Goal: Task Accomplishment & Management: Use online tool/utility

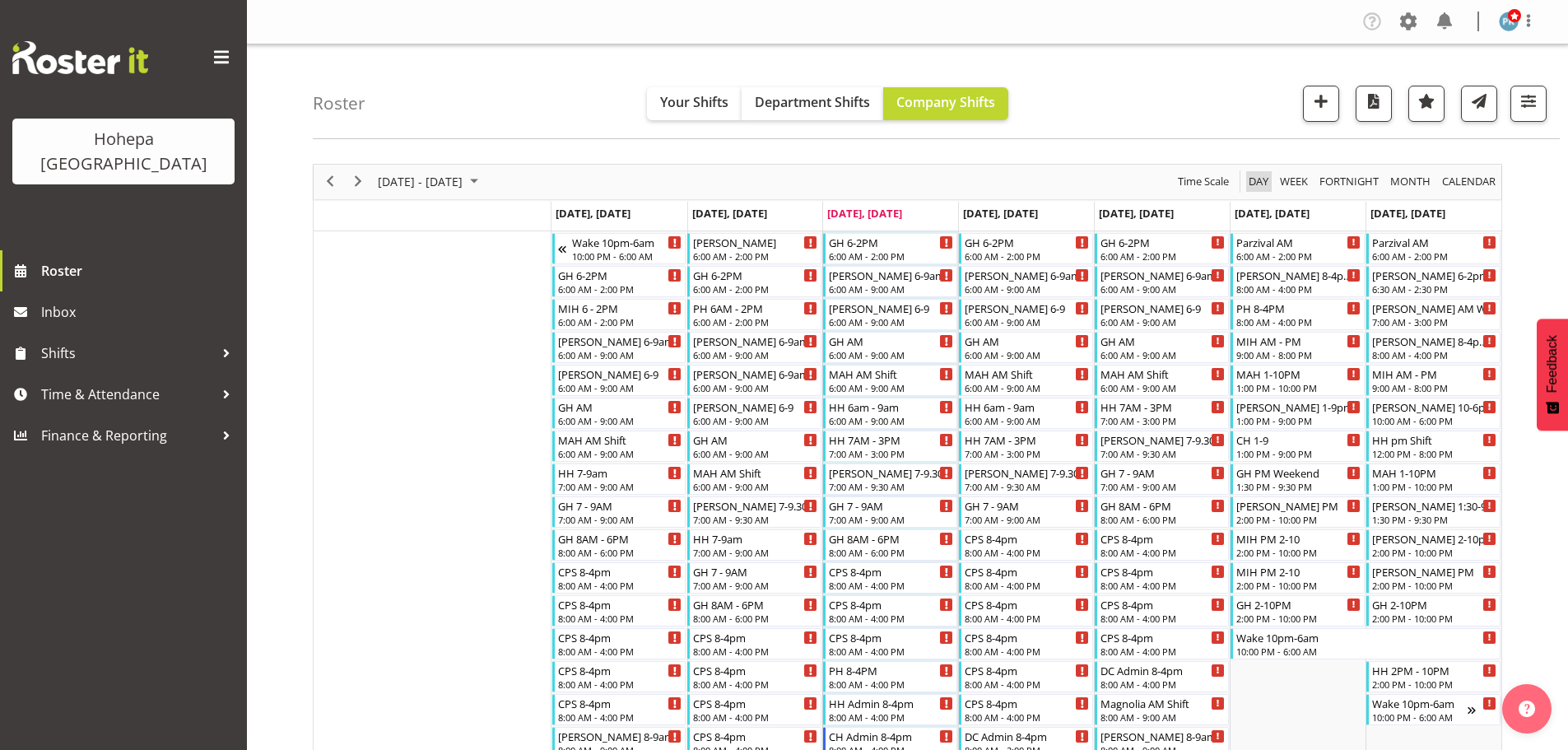
click at [1262, 181] on span "Day" at bounding box center [1258, 181] width 23 height 20
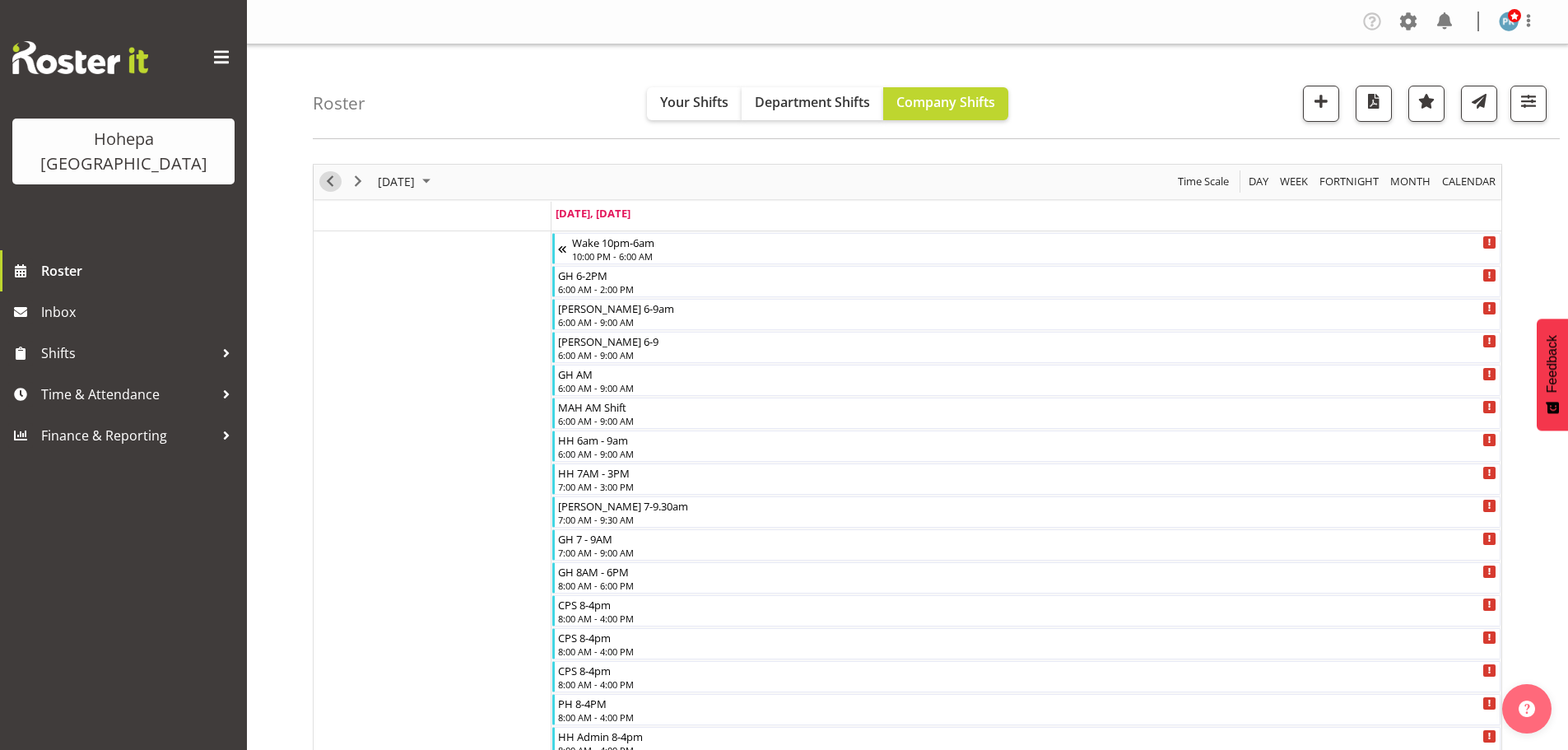
click at [329, 183] on span "Previous" at bounding box center [329, 181] width 20 height 20
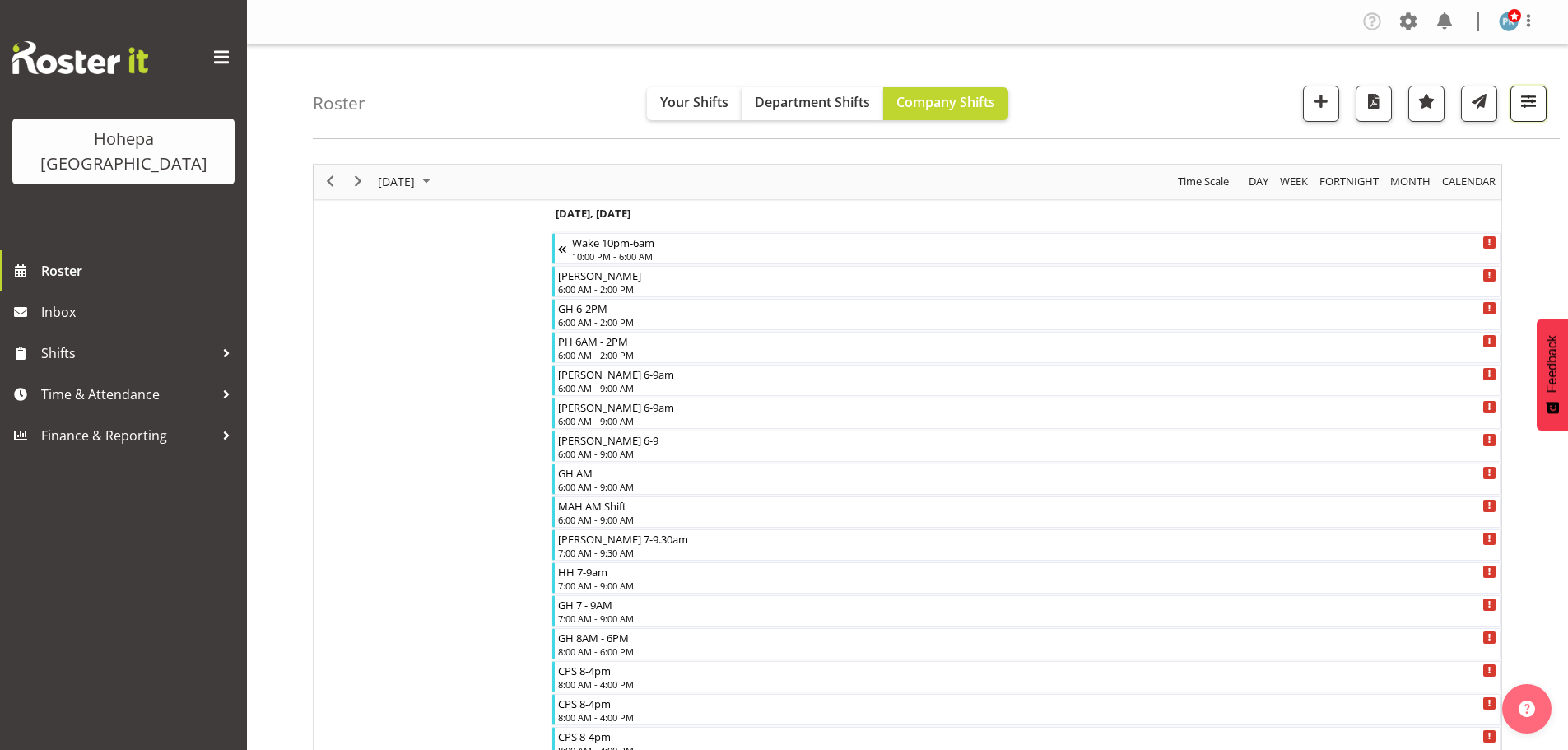
click at [1535, 97] on span "button" at bounding box center [1528, 100] width 21 height 21
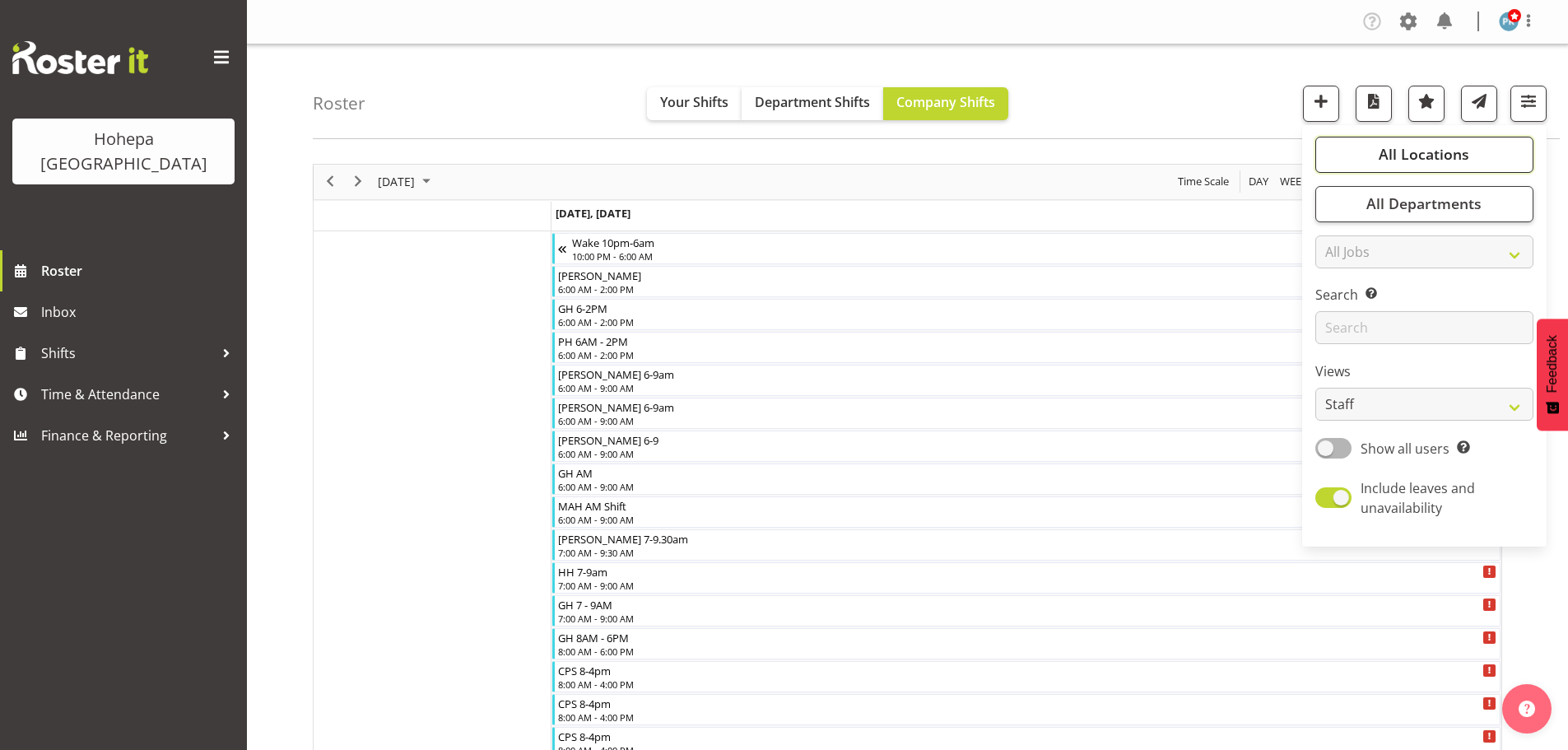
click at [1423, 152] on span "All Locations" at bounding box center [1424, 153] width 90 height 20
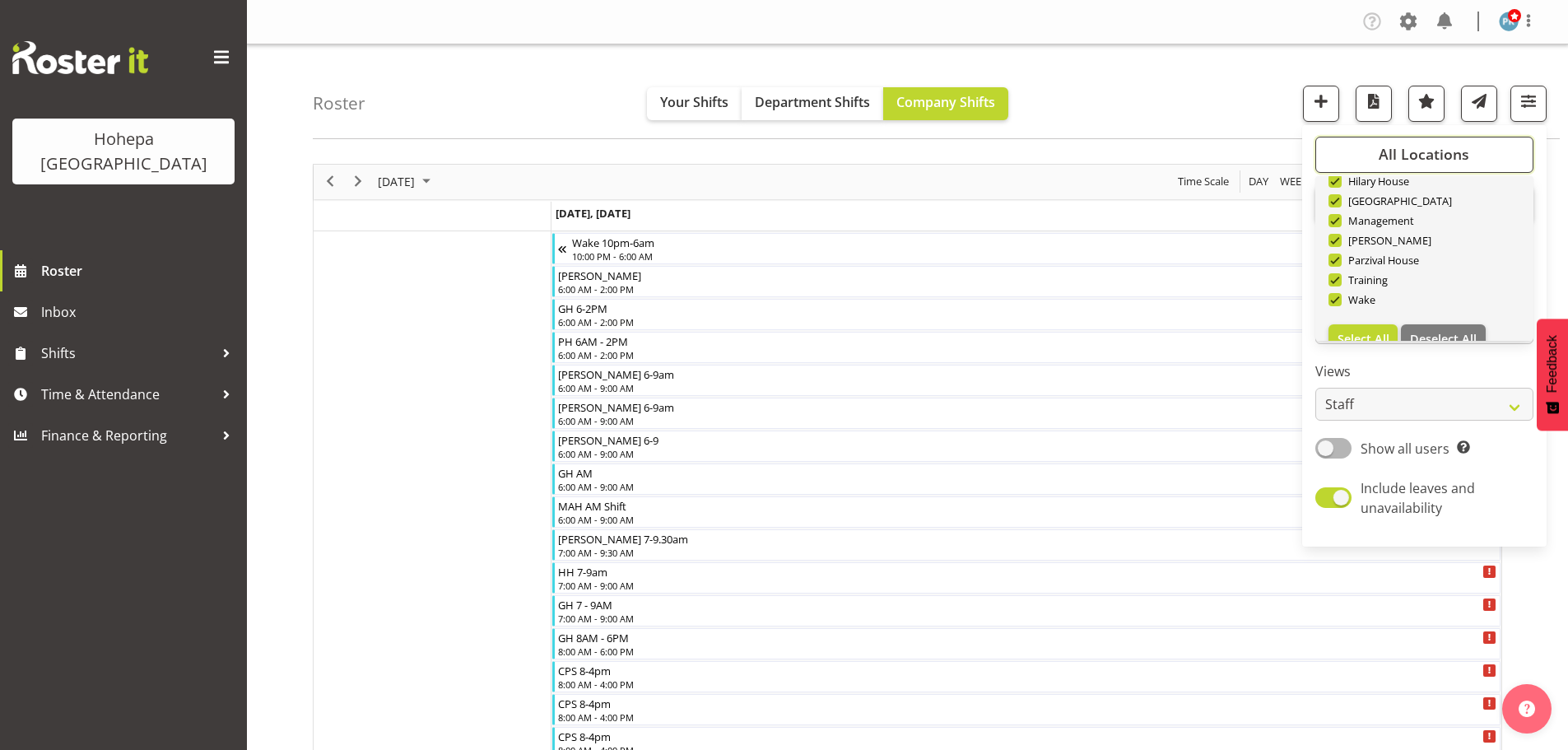
scroll to position [158, 0]
click at [1422, 318] on span "Deselect All" at bounding box center [1443, 314] width 66 height 15
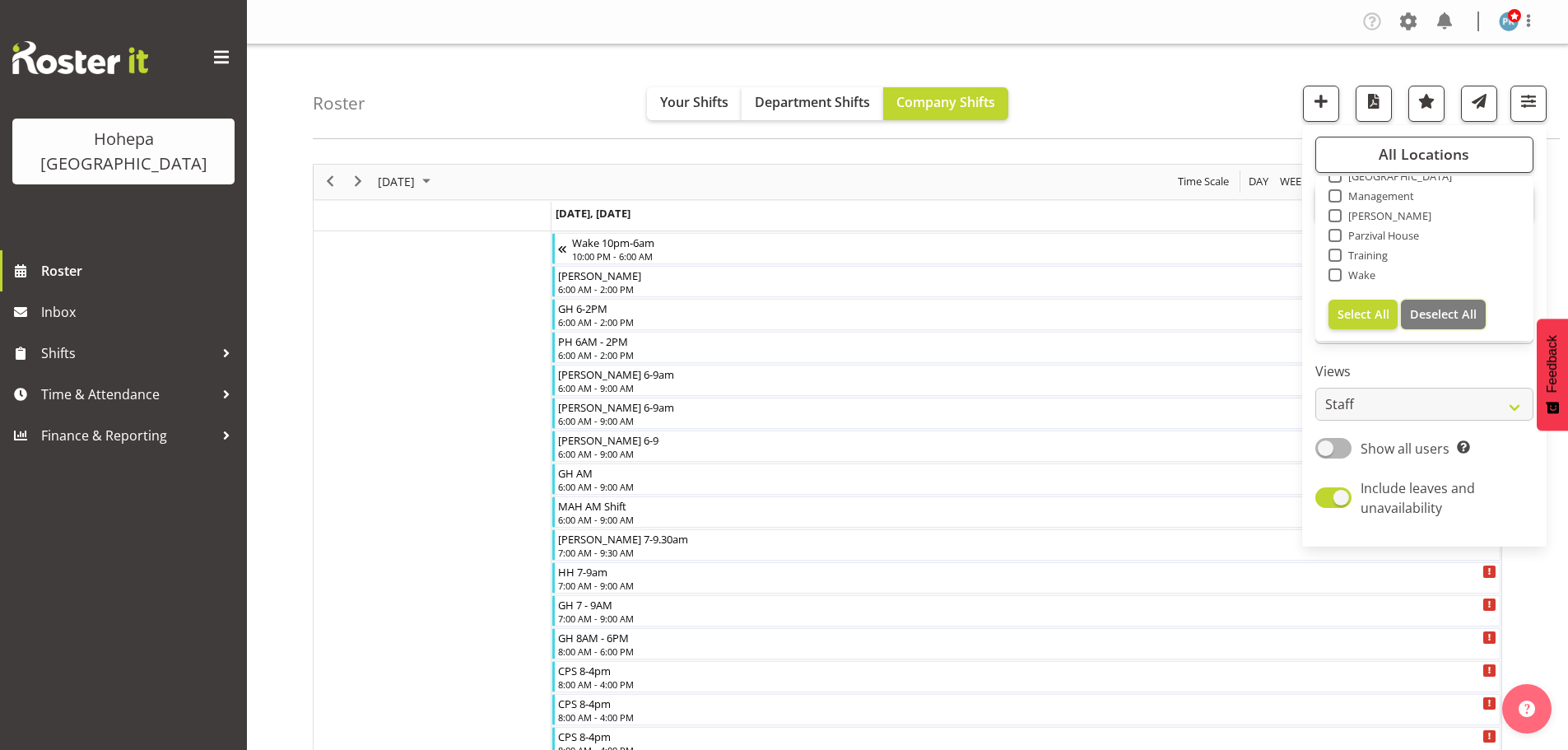
checkbox input "false"
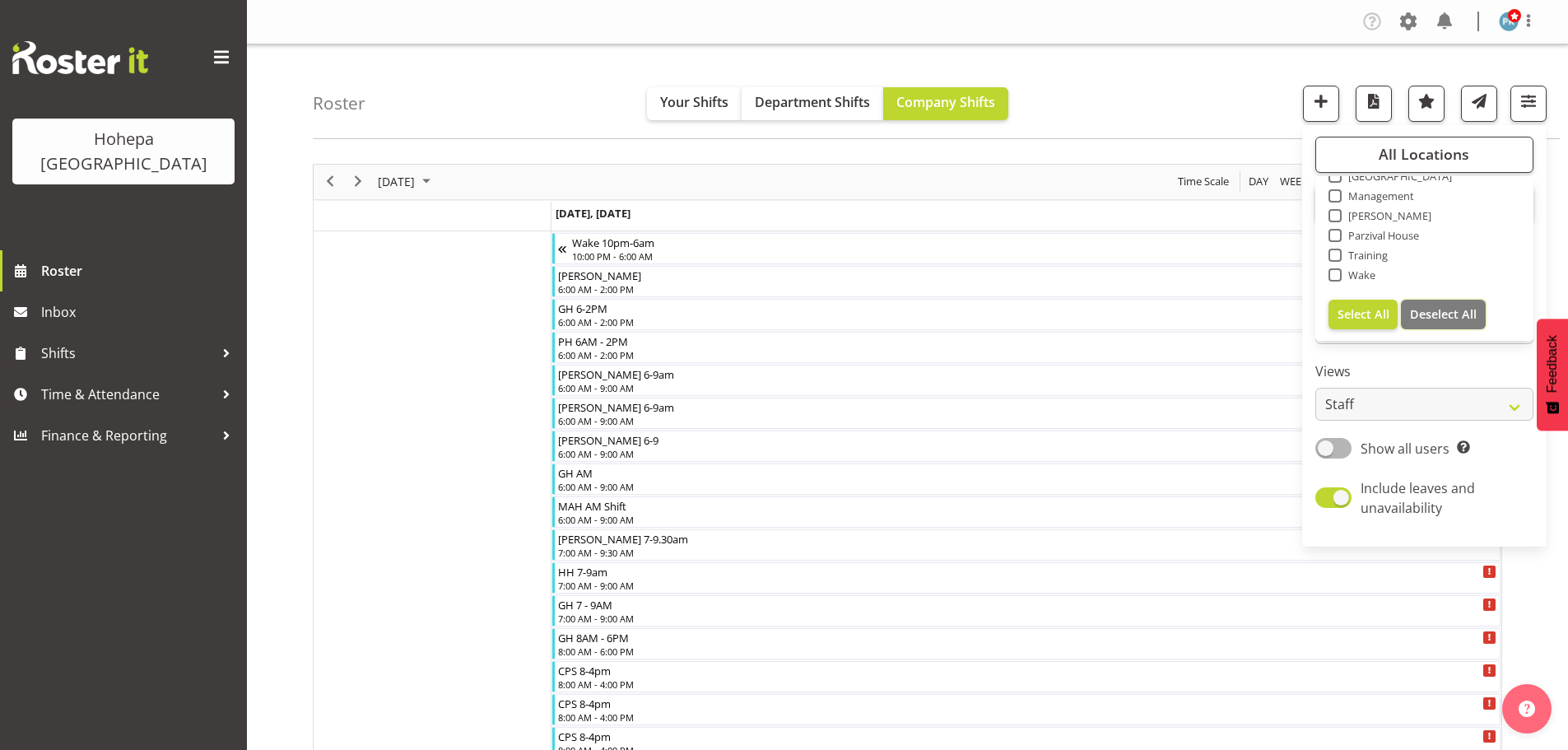
checkbox input "false"
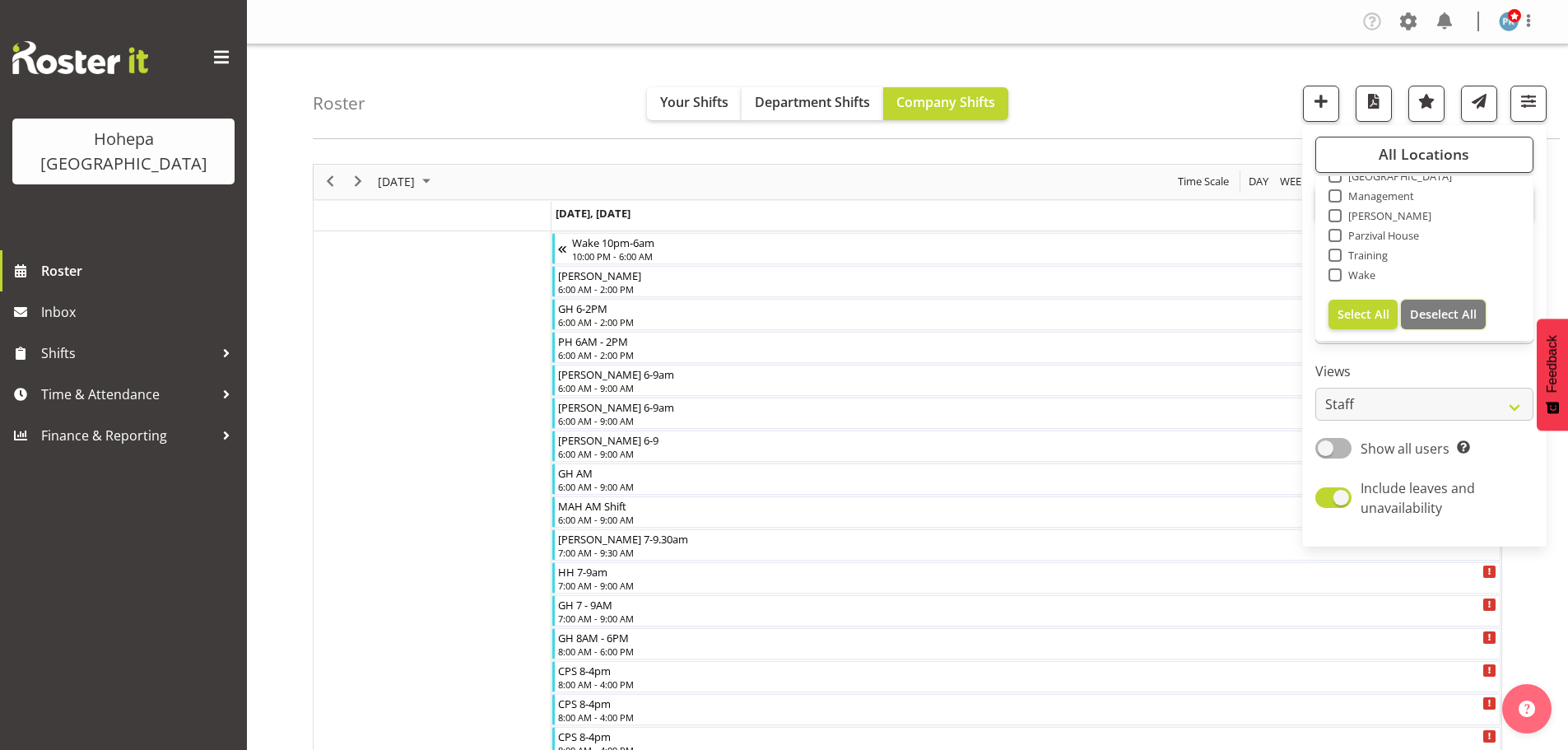
checkbox input "false"
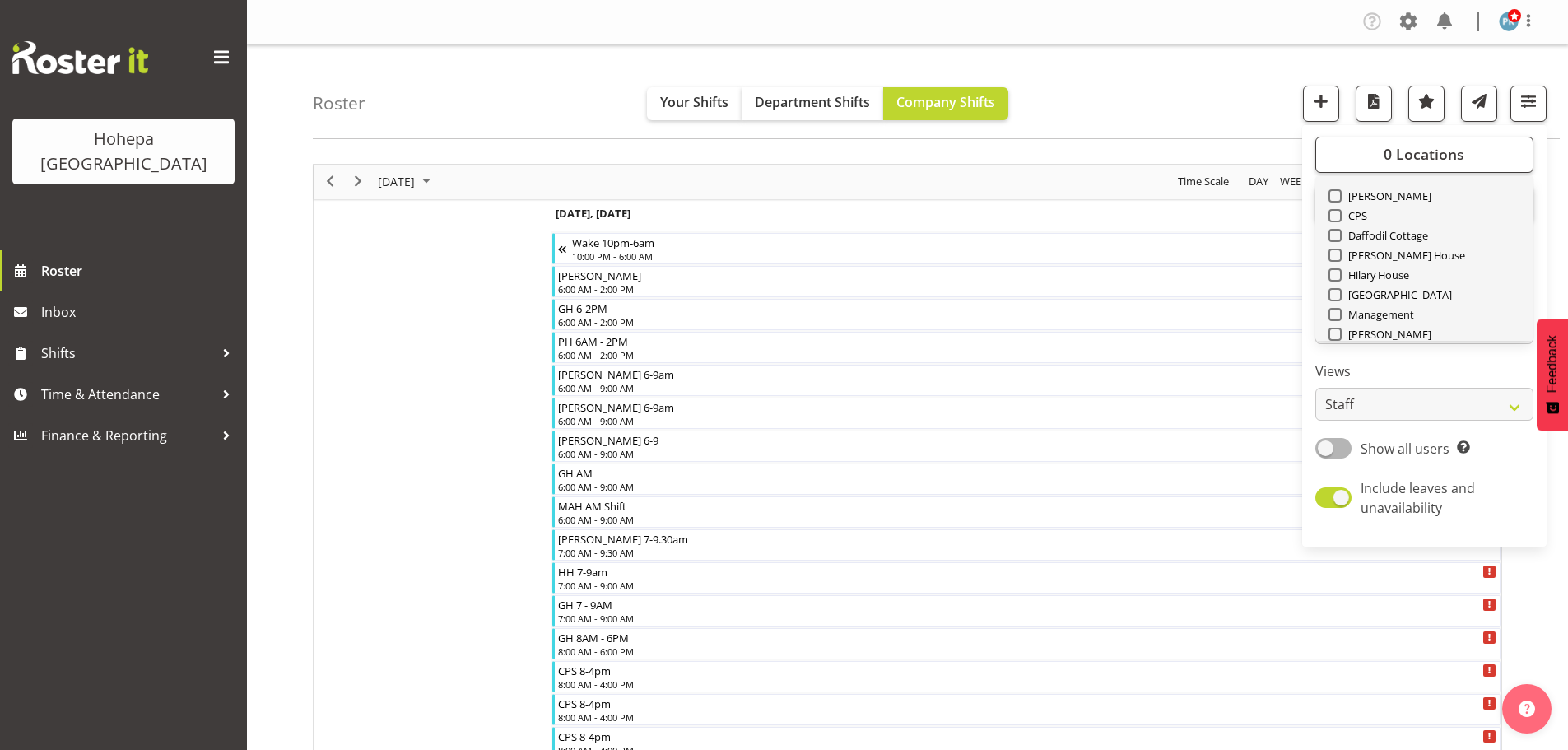
scroll to position [0, 0]
click at [1338, 261] on div "CPS" at bounding box center [1425, 256] width 192 height 20
click at [1337, 257] on span at bounding box center [1335, 255] width 13 height 13
click at [1337, 257] on input "CPS" at bounding box center [1334, 255] width 11 height 11
checkbox input "true"
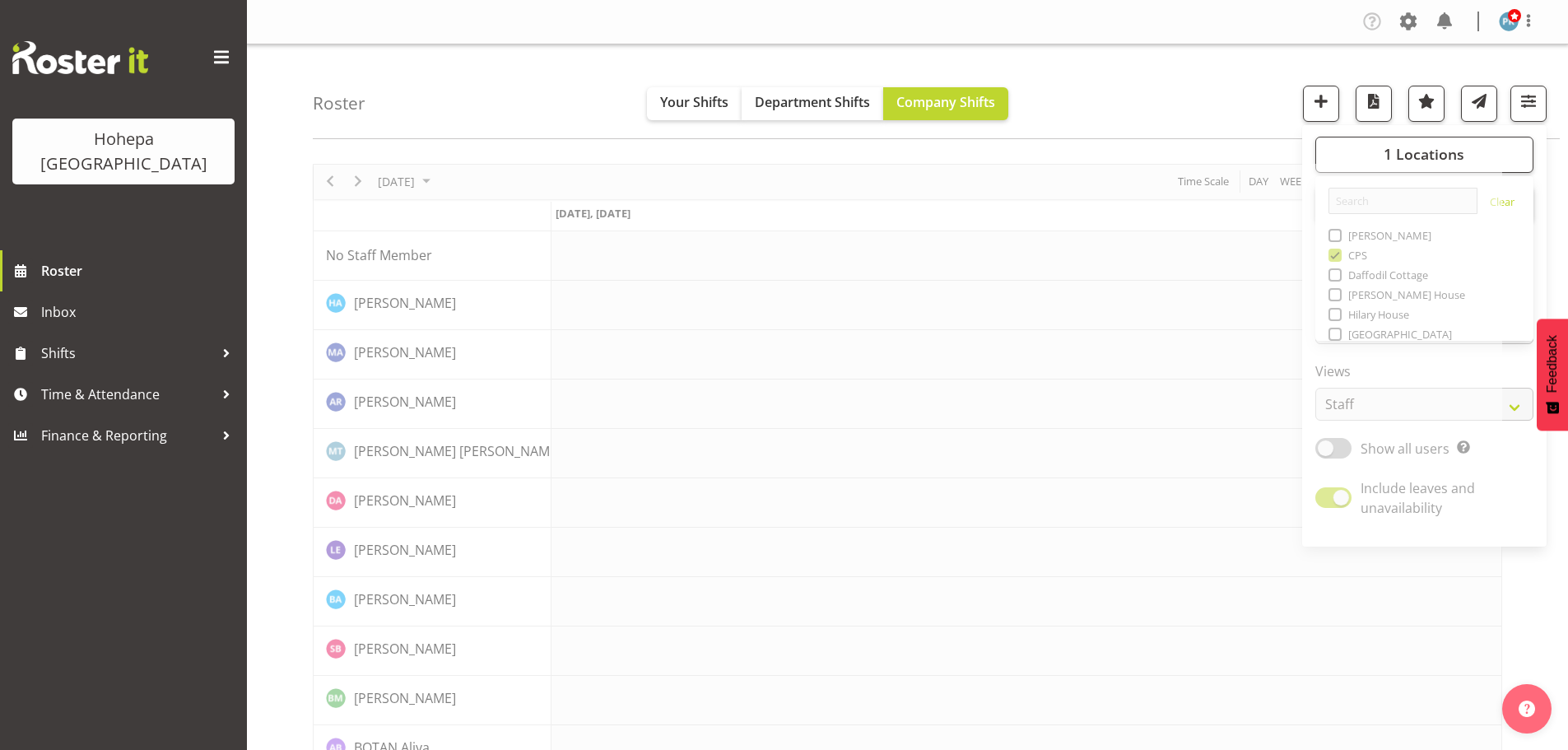
click at [1117, 94] on div "Roster Your Shifts Department Shifts Company Shifts 1 Locations [GEOGRAPHIC_DAT…" at bounding box center [936, 91] width 1247 height 94
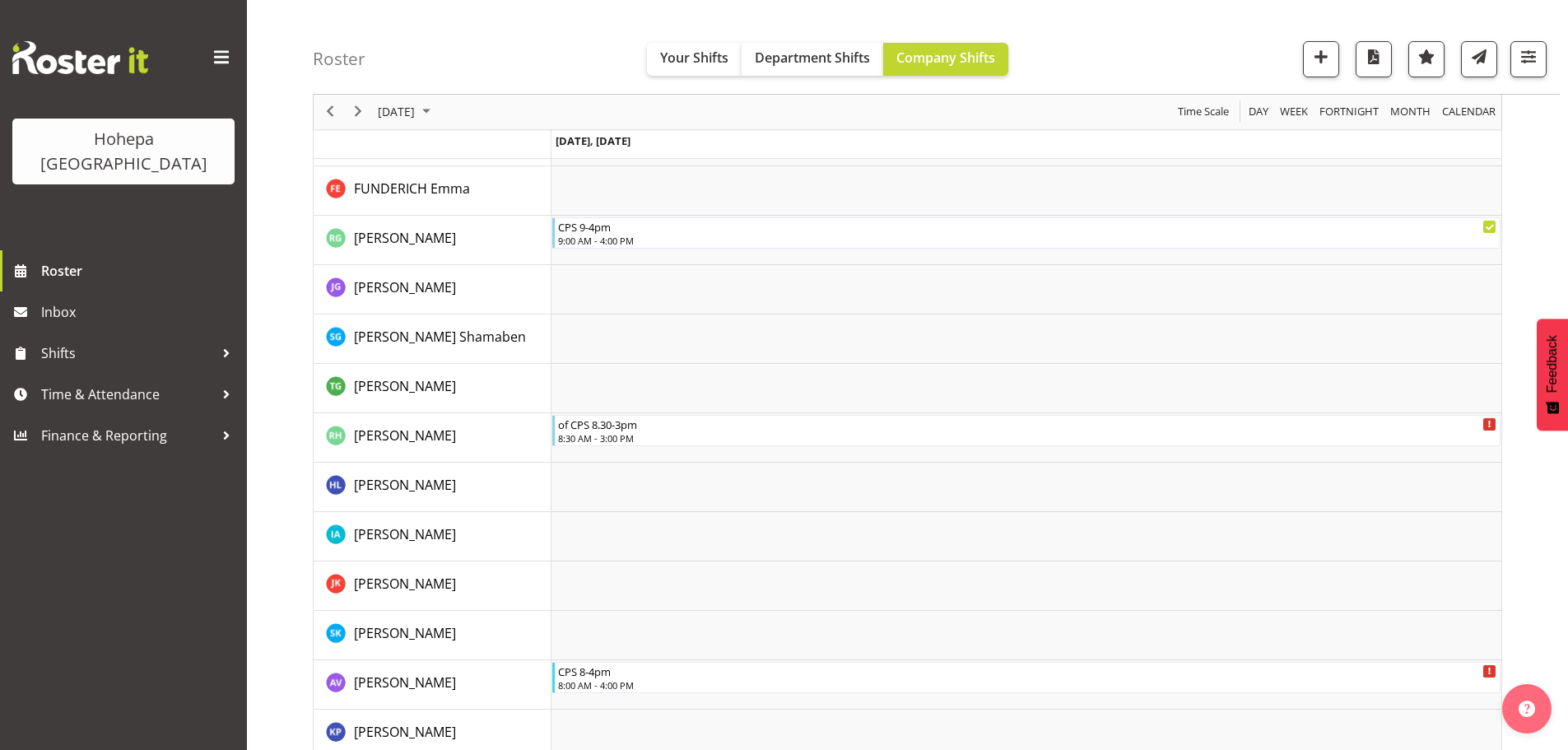
scroll to position [761, 0]
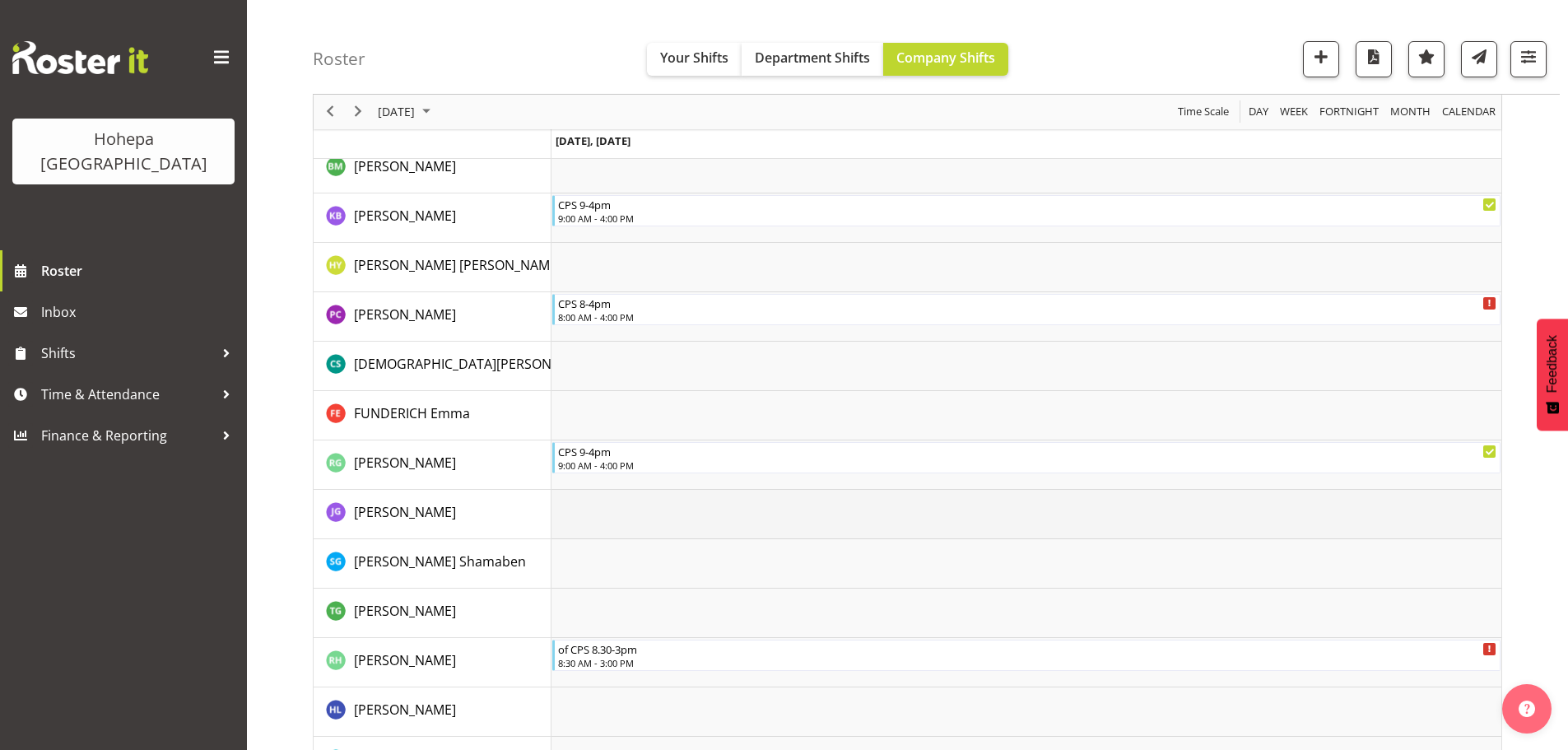
click at [786, 522] on td "Timeline Day of September 30, 2025" at bounding box center [1027, 514] width 950 height 49
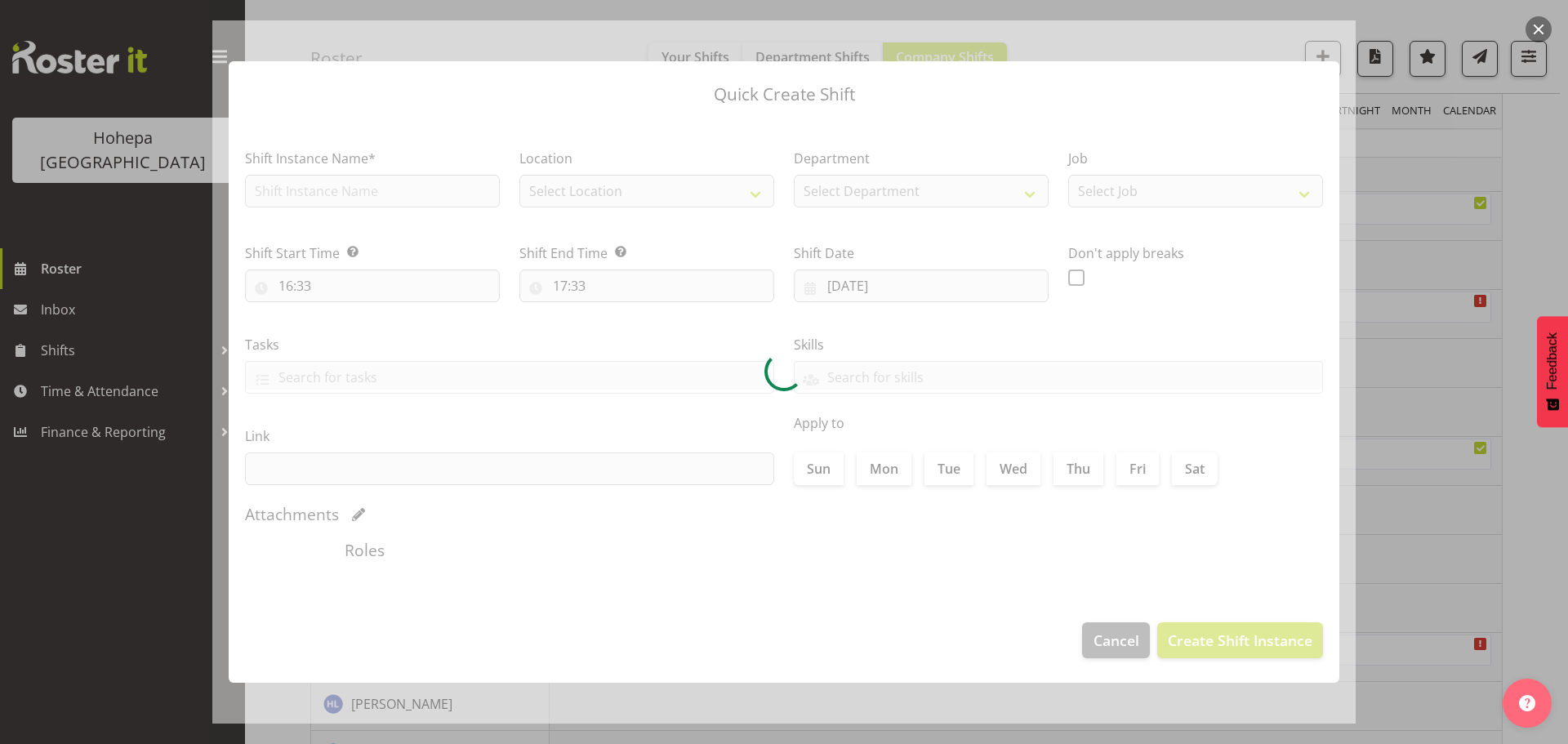
type input "[DATE]"
checkbox input "true"
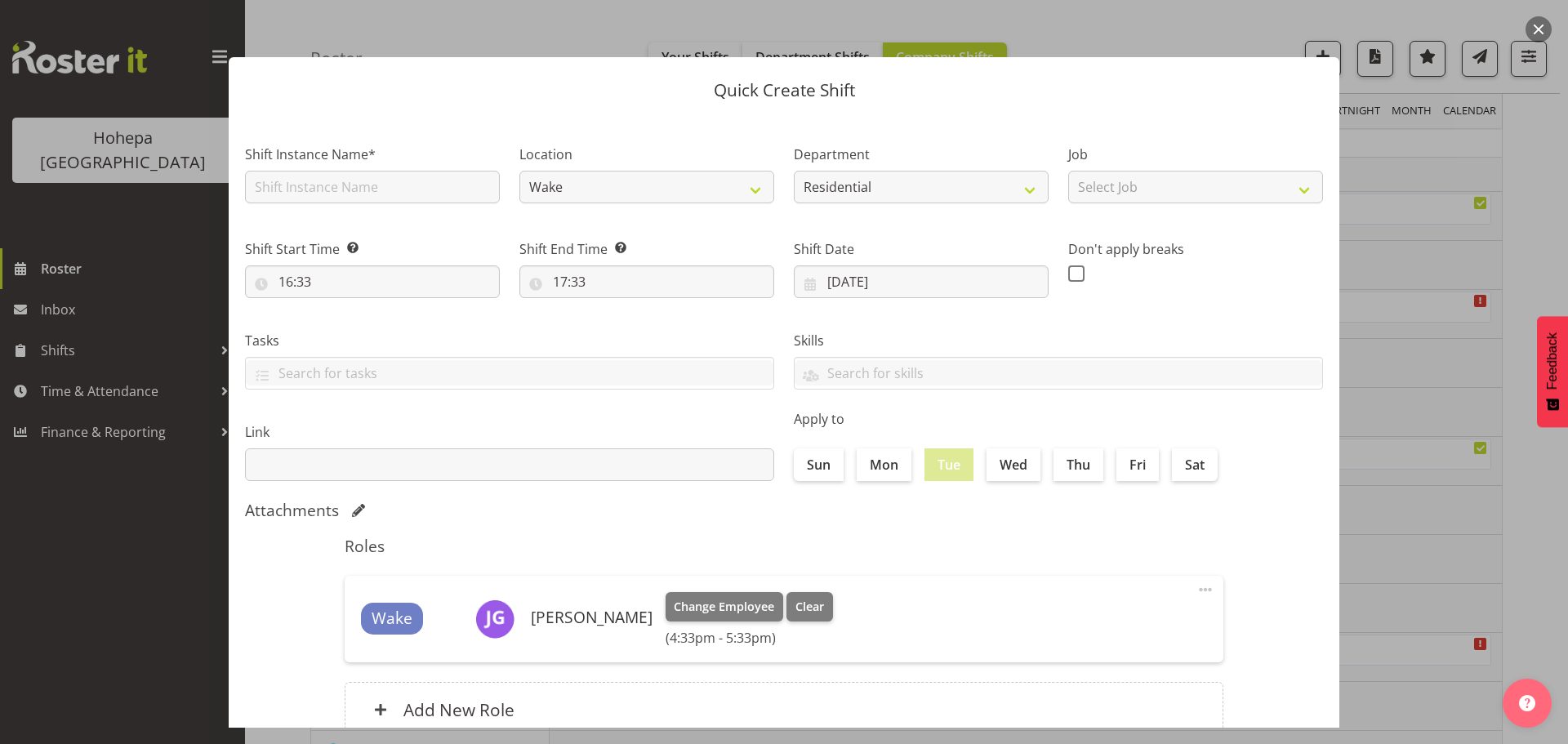
click at [1424, 423] on div at bounding box center [784, 372] width 1568 height 744
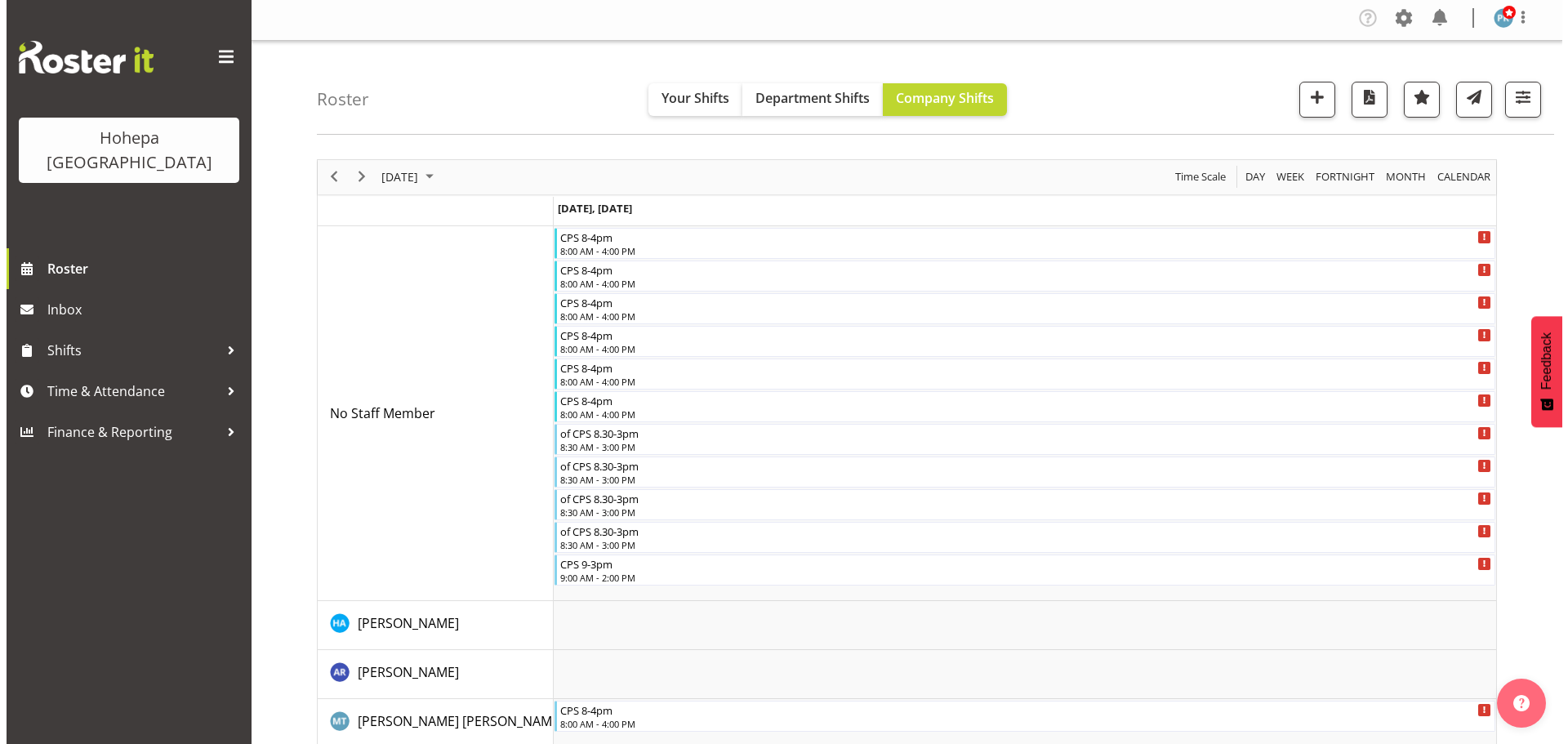
scroll to position [0, 0]
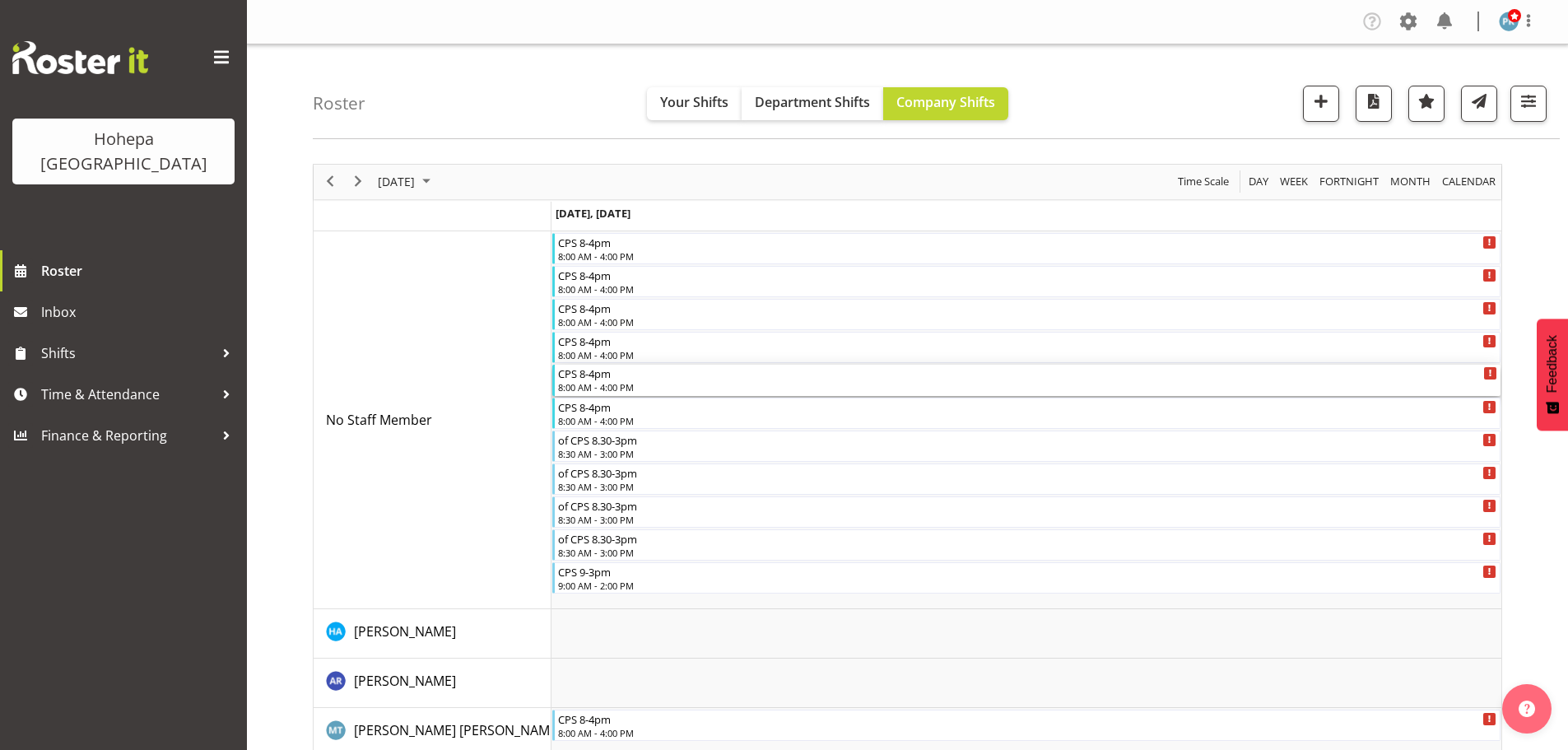
click at [620, 382] on div "8:00 AM - 4:00 PM" at bounding box center [1027, 386] width 939 height 13
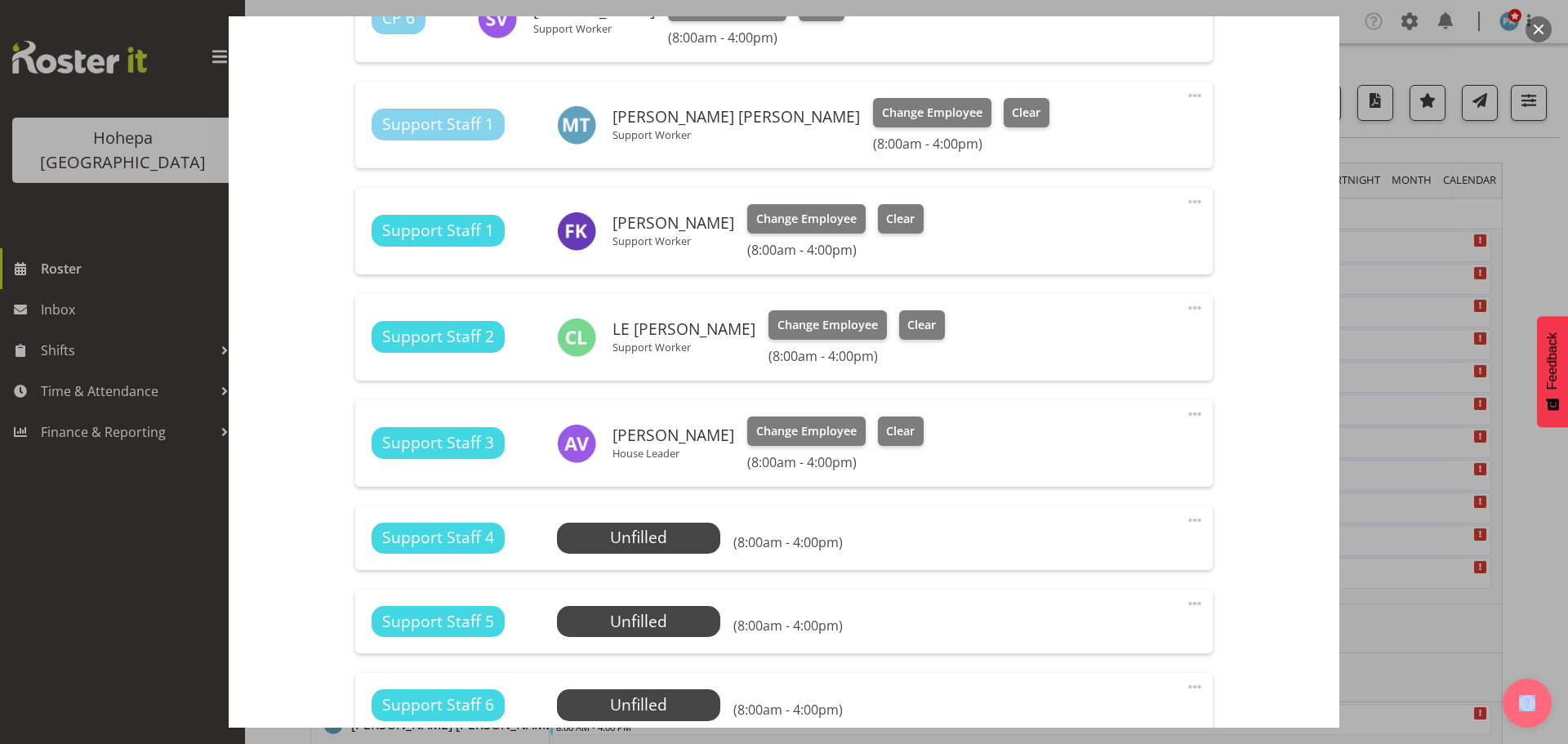
scroll to position [1225, 0]
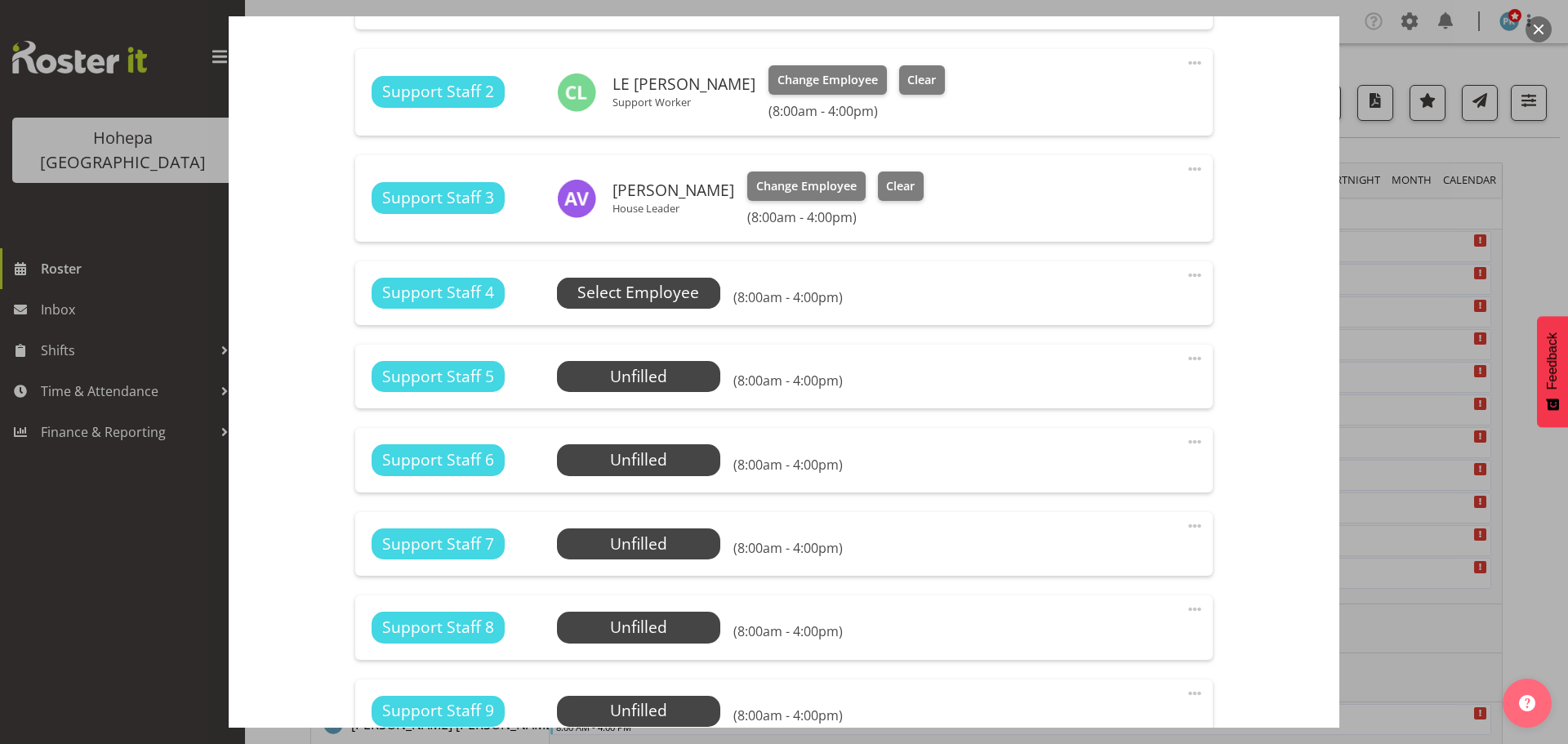
click at [705, 296] on span "Select Employee" at bounding box center [638, 293] width 163 height 31
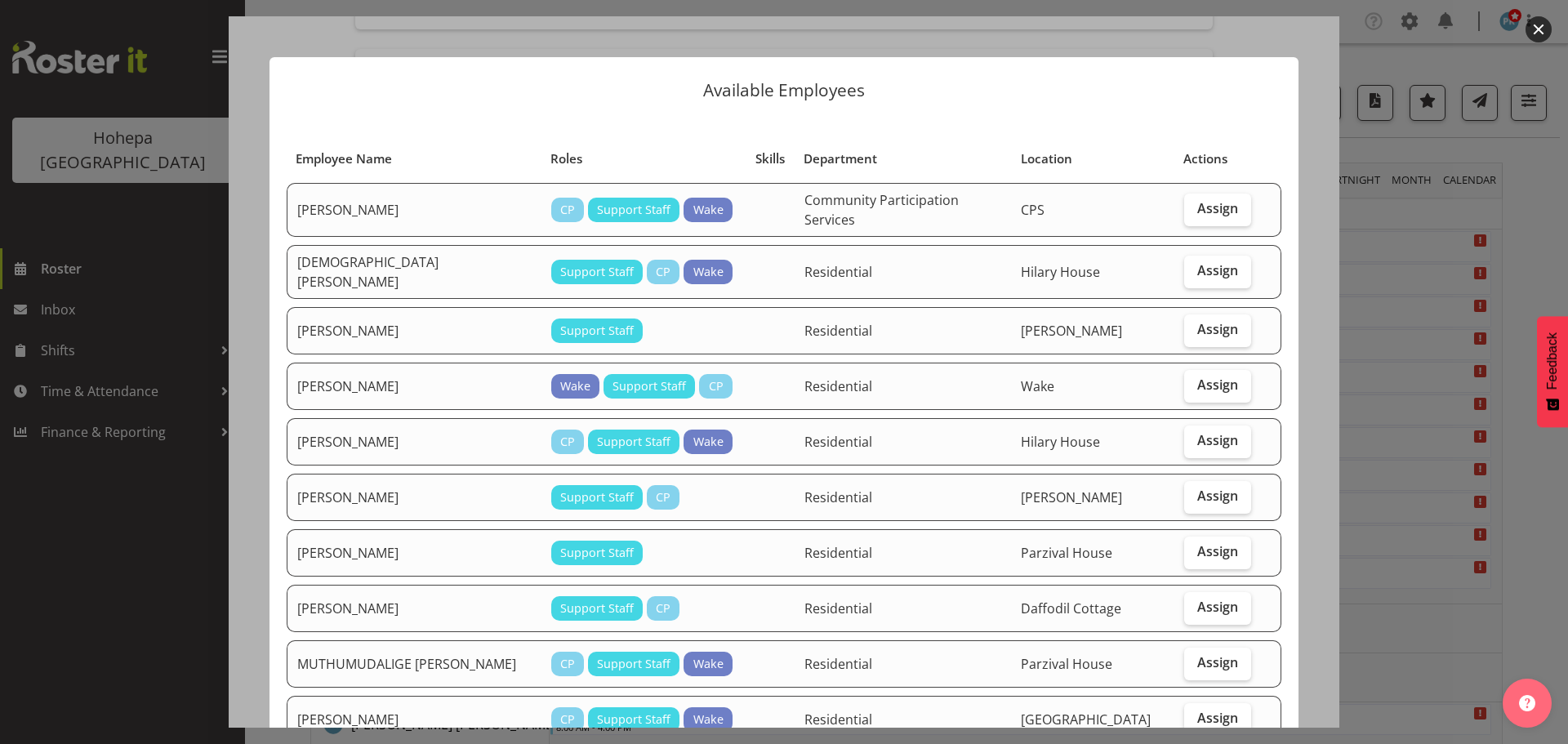
click at [1247, 43] on div "Available Employees Employee Name Roles Skills Department Location Actions AROD…" at bounding box center [784, 372] width 1062 height 711
click at [1295, 122] on div "Available Employees Employee Name Roles Skills Department Location Actions AROD…" at bounding box center [784, 372] width 1062 height 711
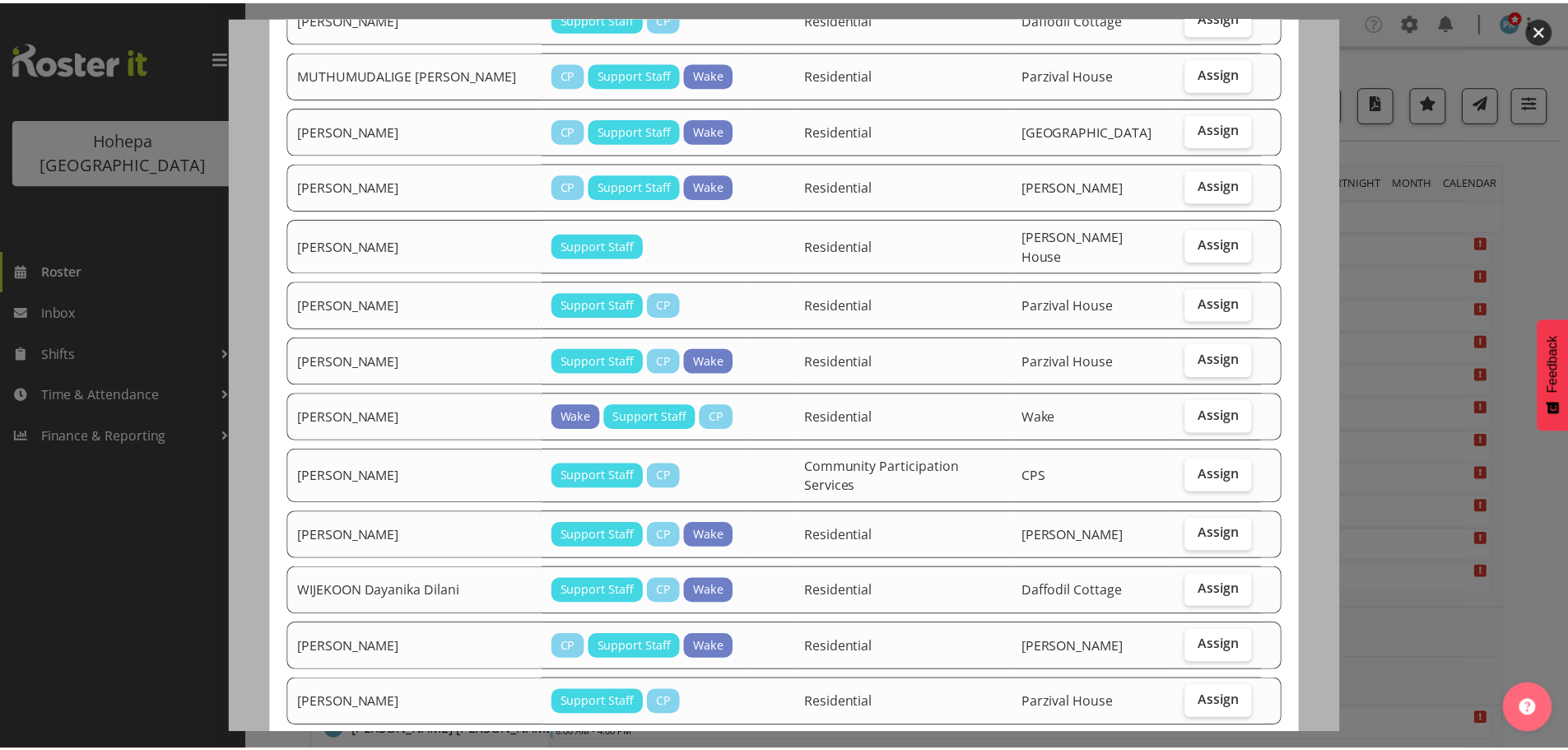
scroll to position [665, 0]
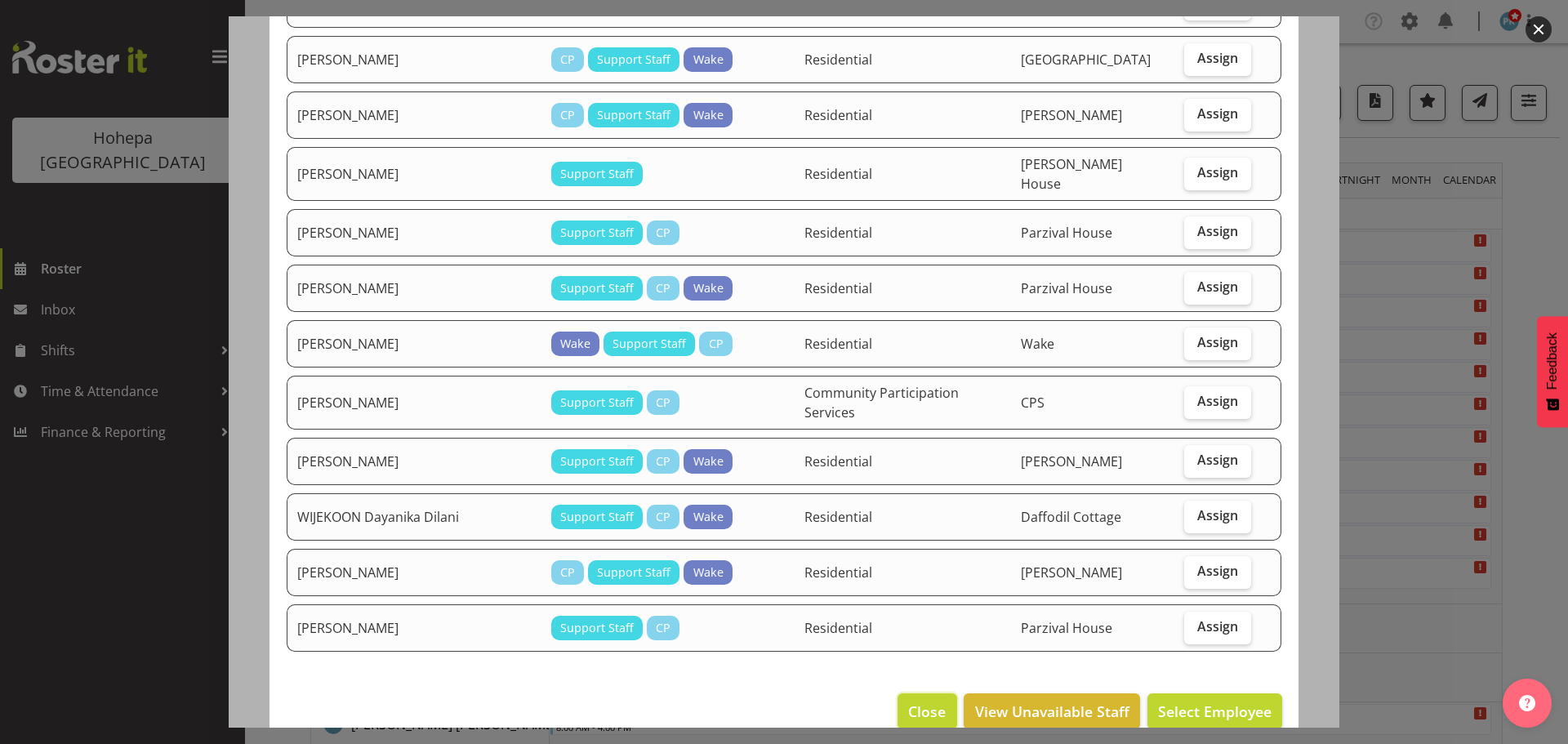
click at [928, 701] on span "Close" at bounding box center [927, 711] width 37 height 21
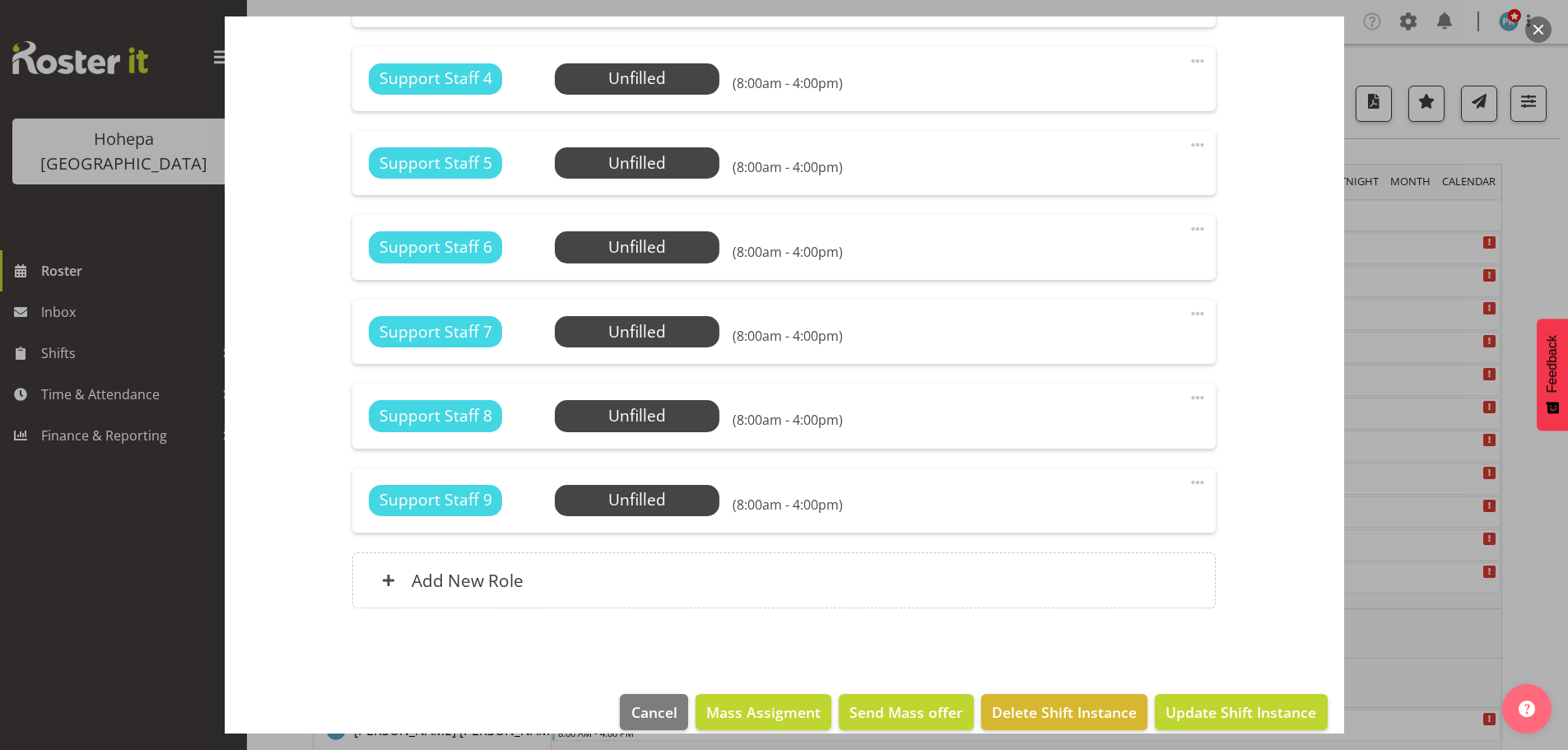
scroll to position [1473, 0]
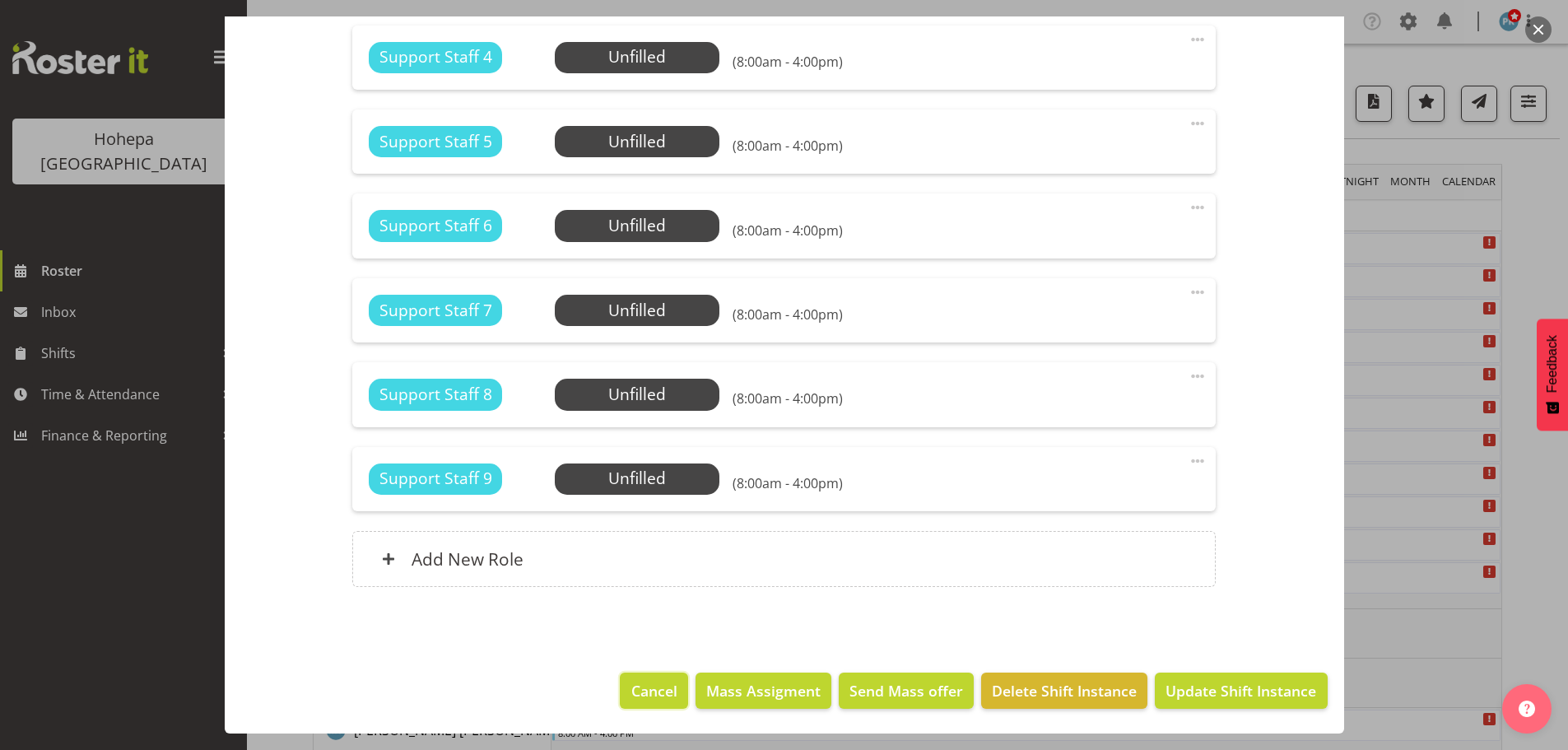
click at [657, 697] on span "Cancel" at bounding box center [655, 690] width 46 height 21
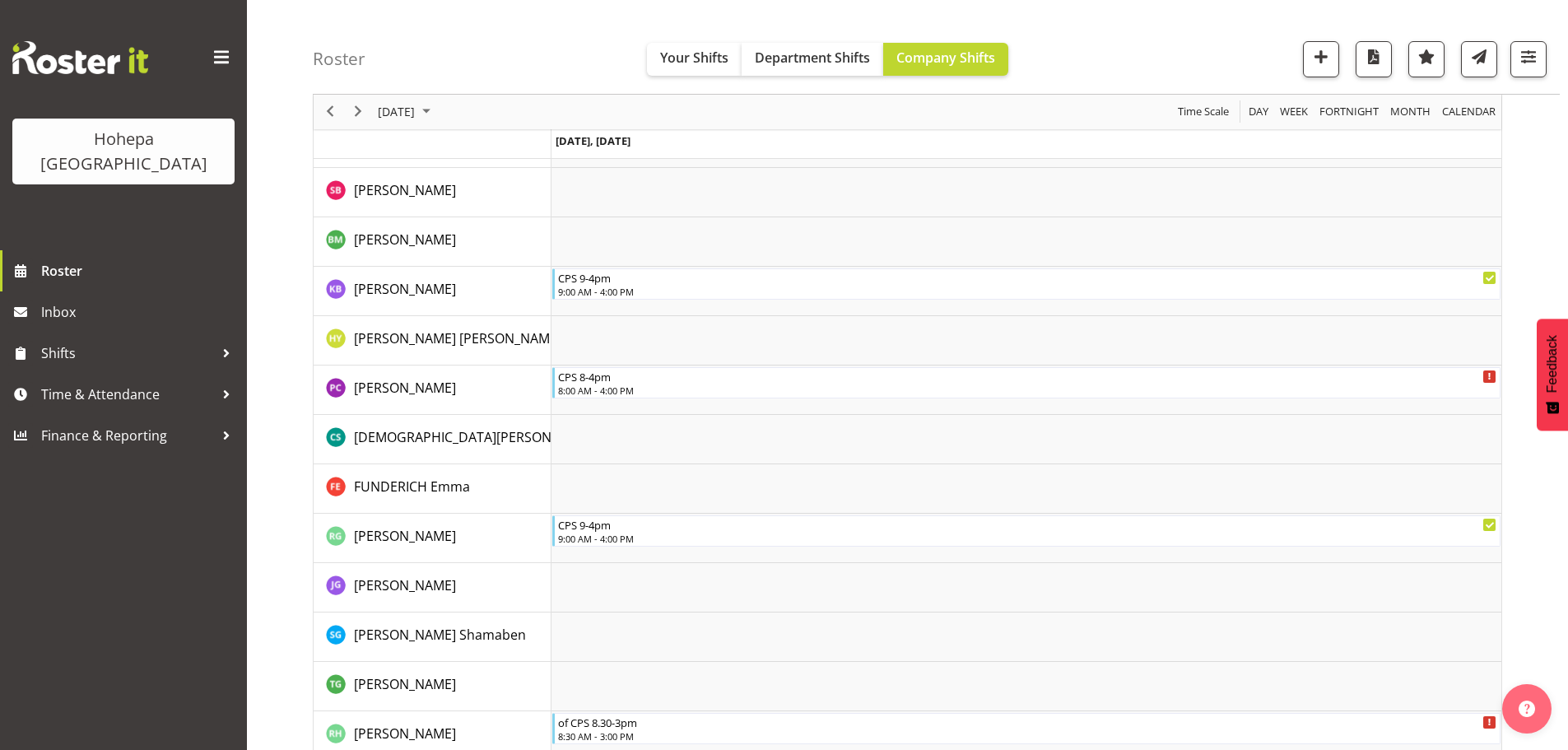
scroll to position [494, 0]
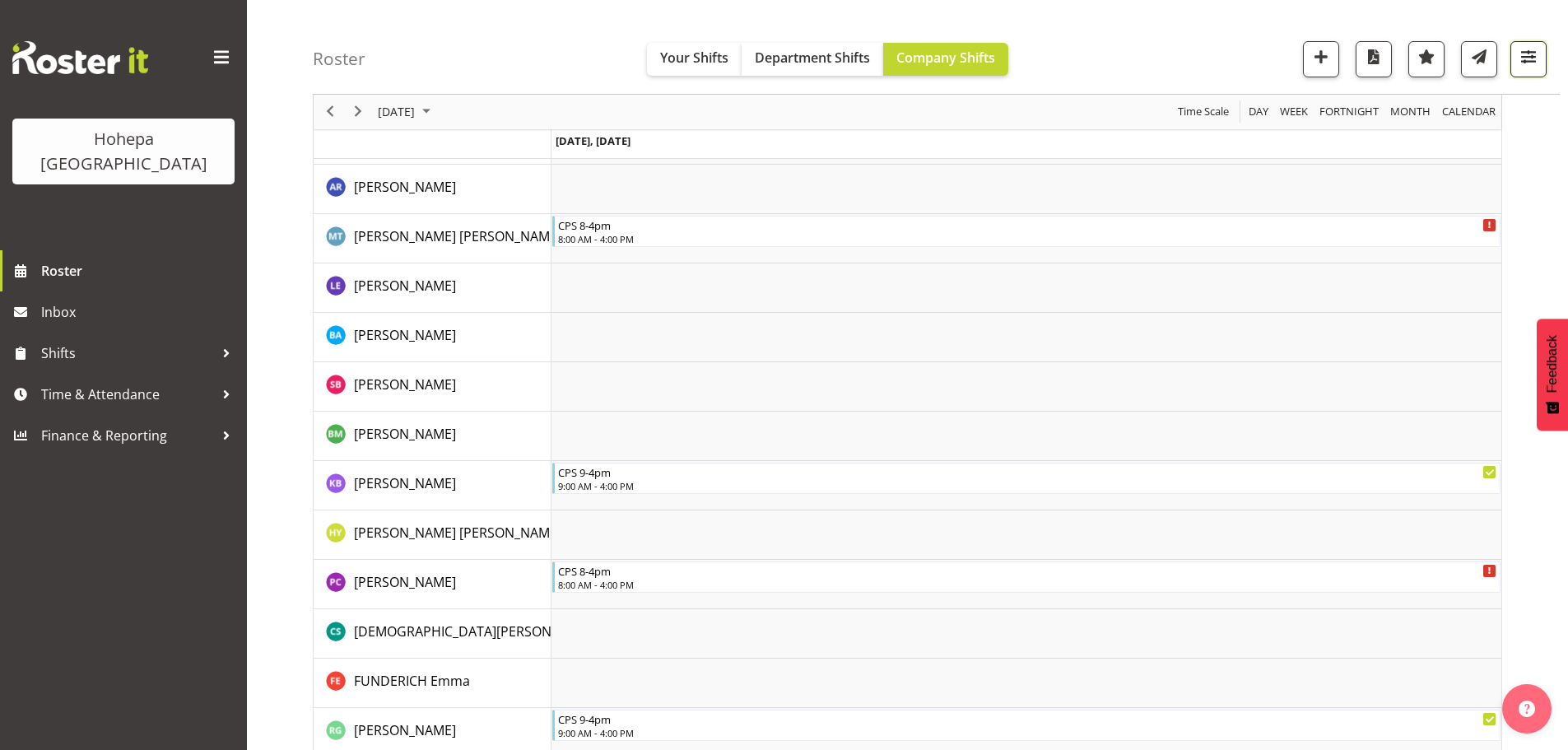
click at [1530, 60] on span "button" at bounding box center [1528, 56] width 21 height 21
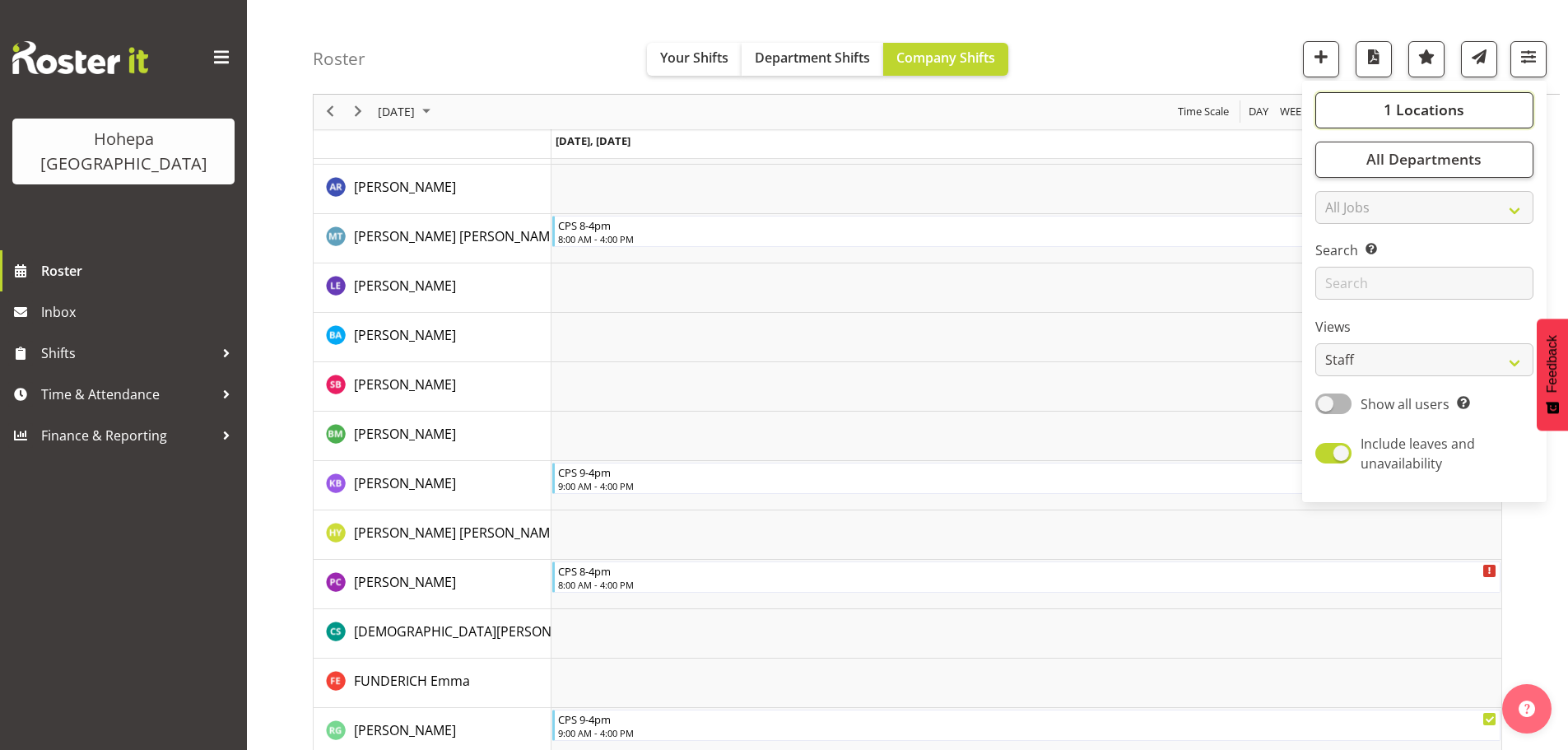
click at [1449, 111] on span "1 Locations" at bounding box center [1423, 110] width 81 height 20
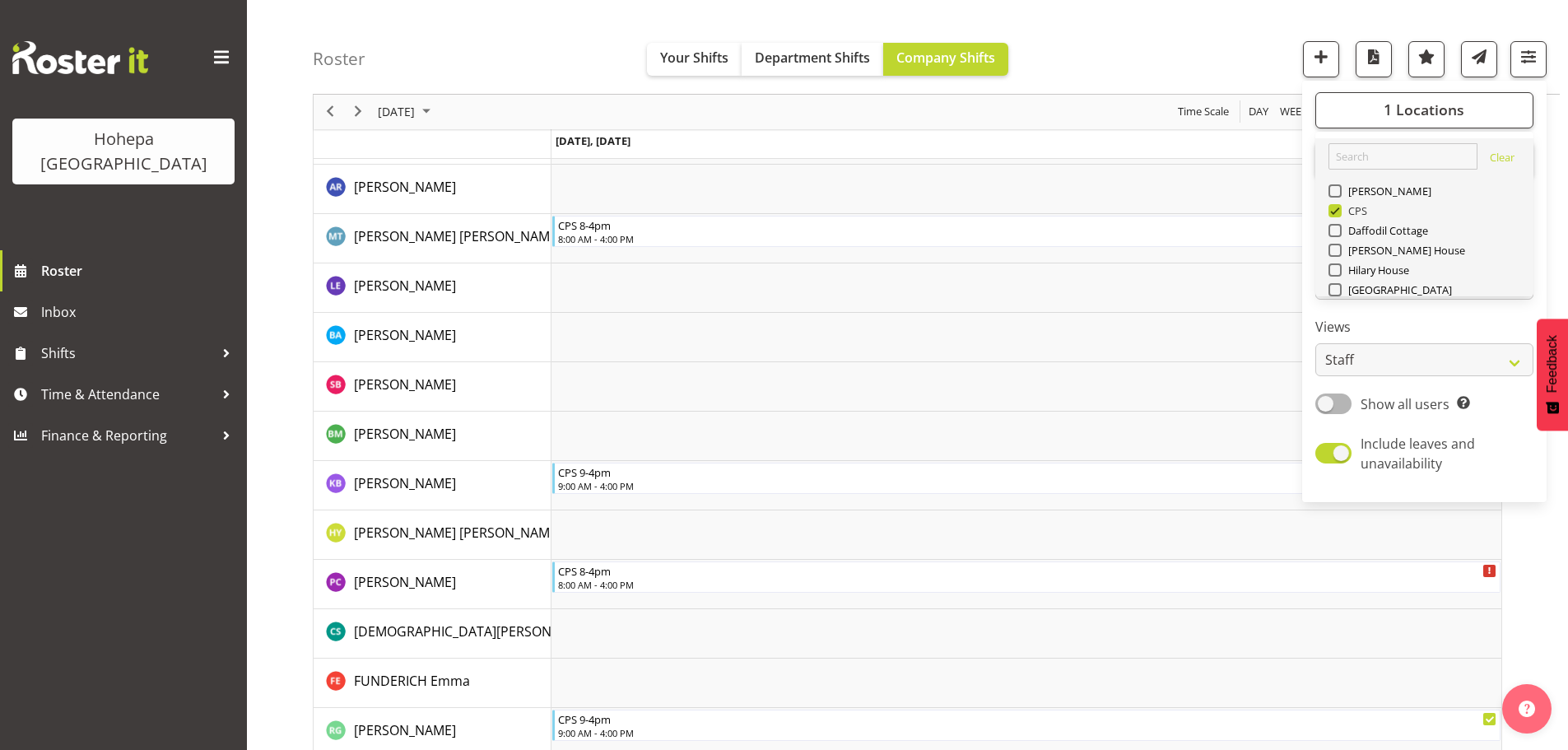
click at [1341, 212] on span at bounding box center [1335, 210] width 13 height 13
click at [1339, 212] on input "CPS" at bounding box center [1334, 211] width 11 height 11
checkbox input "false"
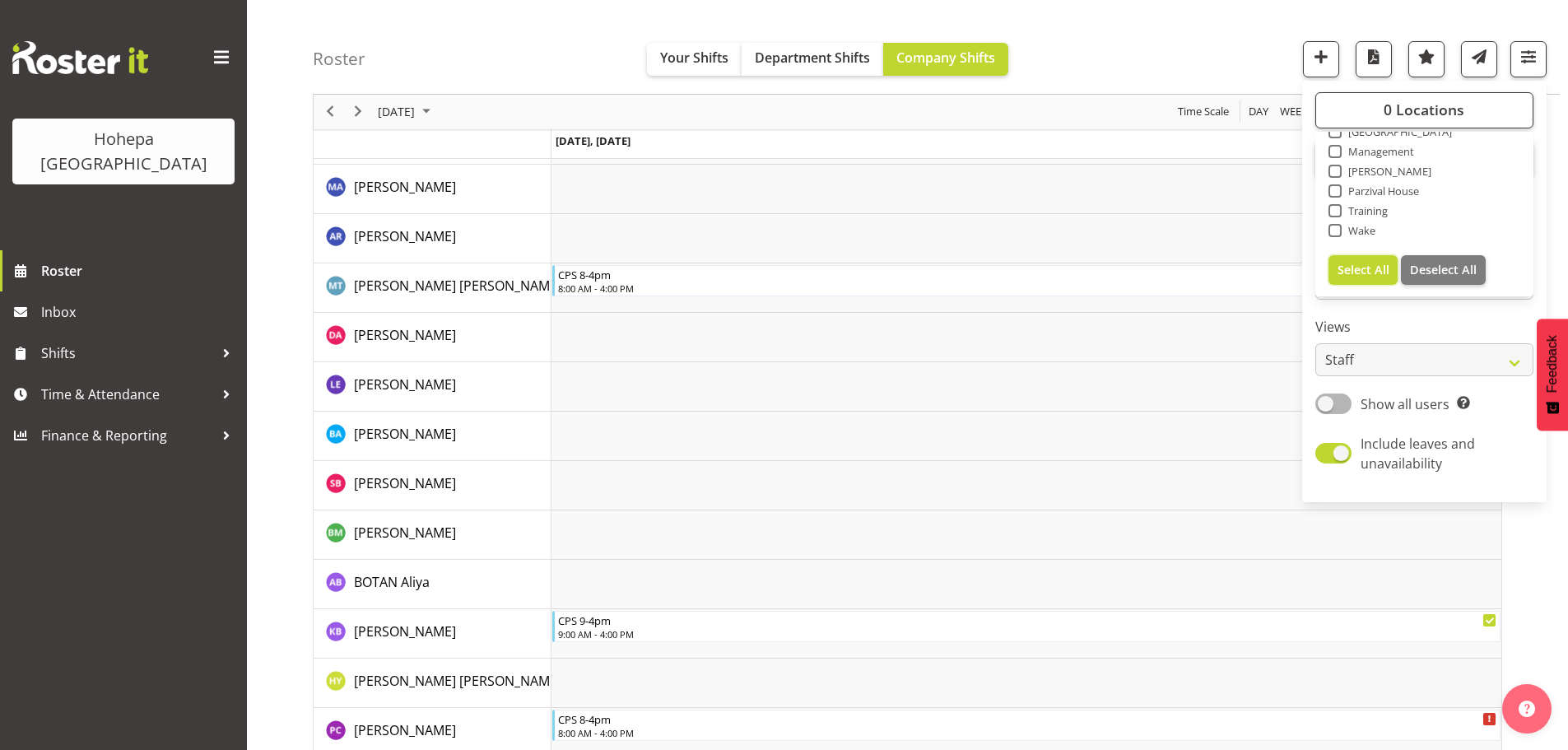
click at [1354, 267] on span "Select All" at bounding box center [1363, 269] width 52 height 15
checkbox input "true"
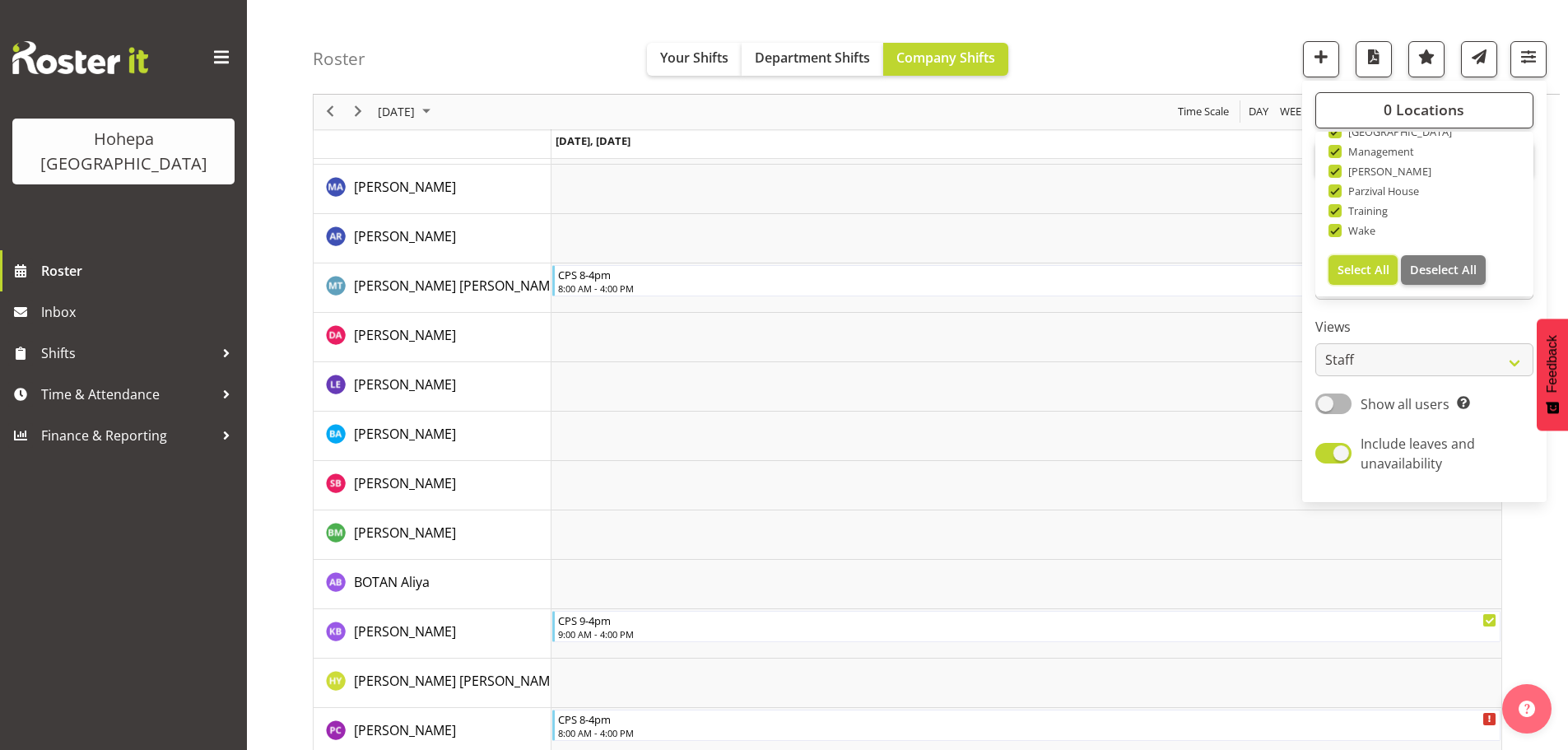
checkbox input "true"
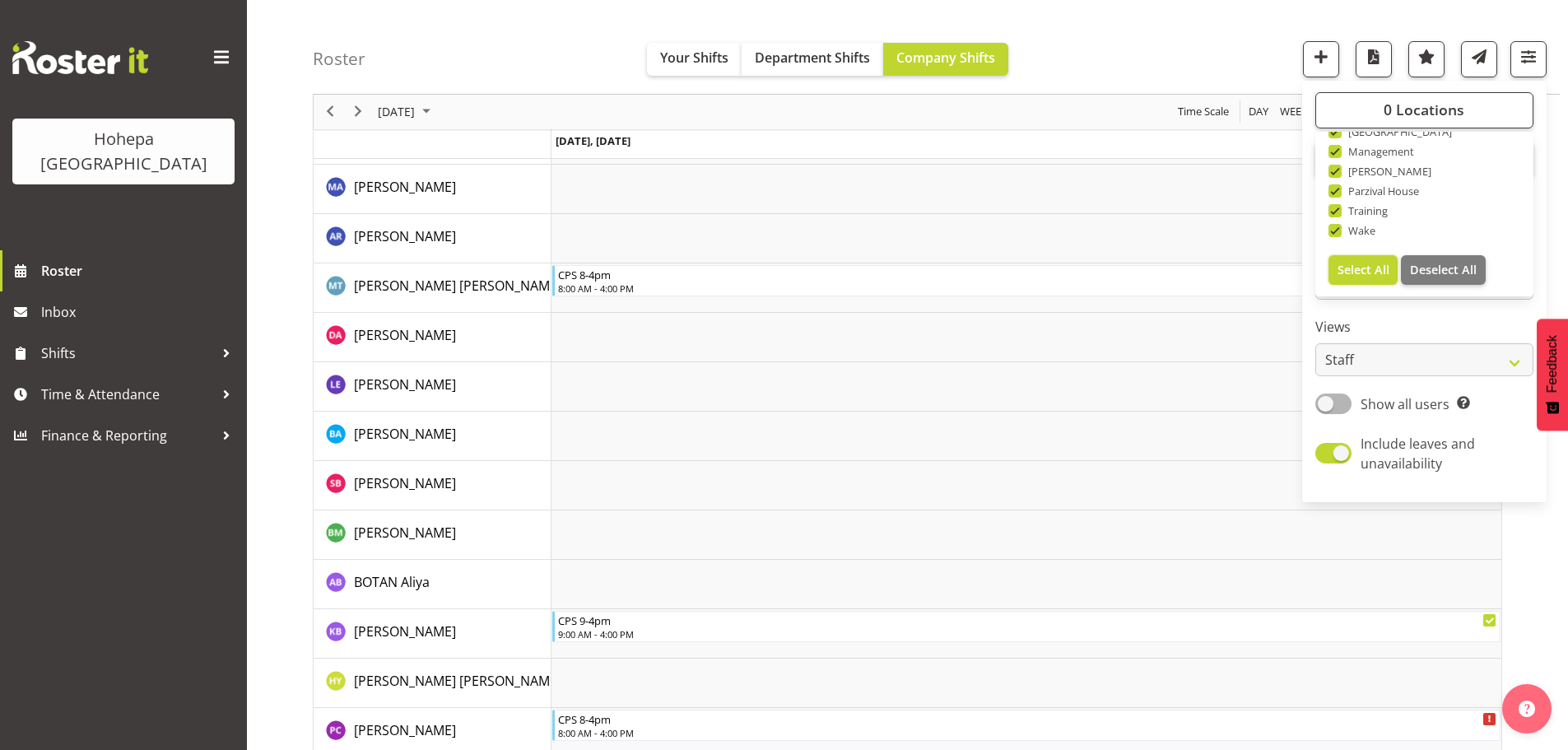
checkbox input "true"
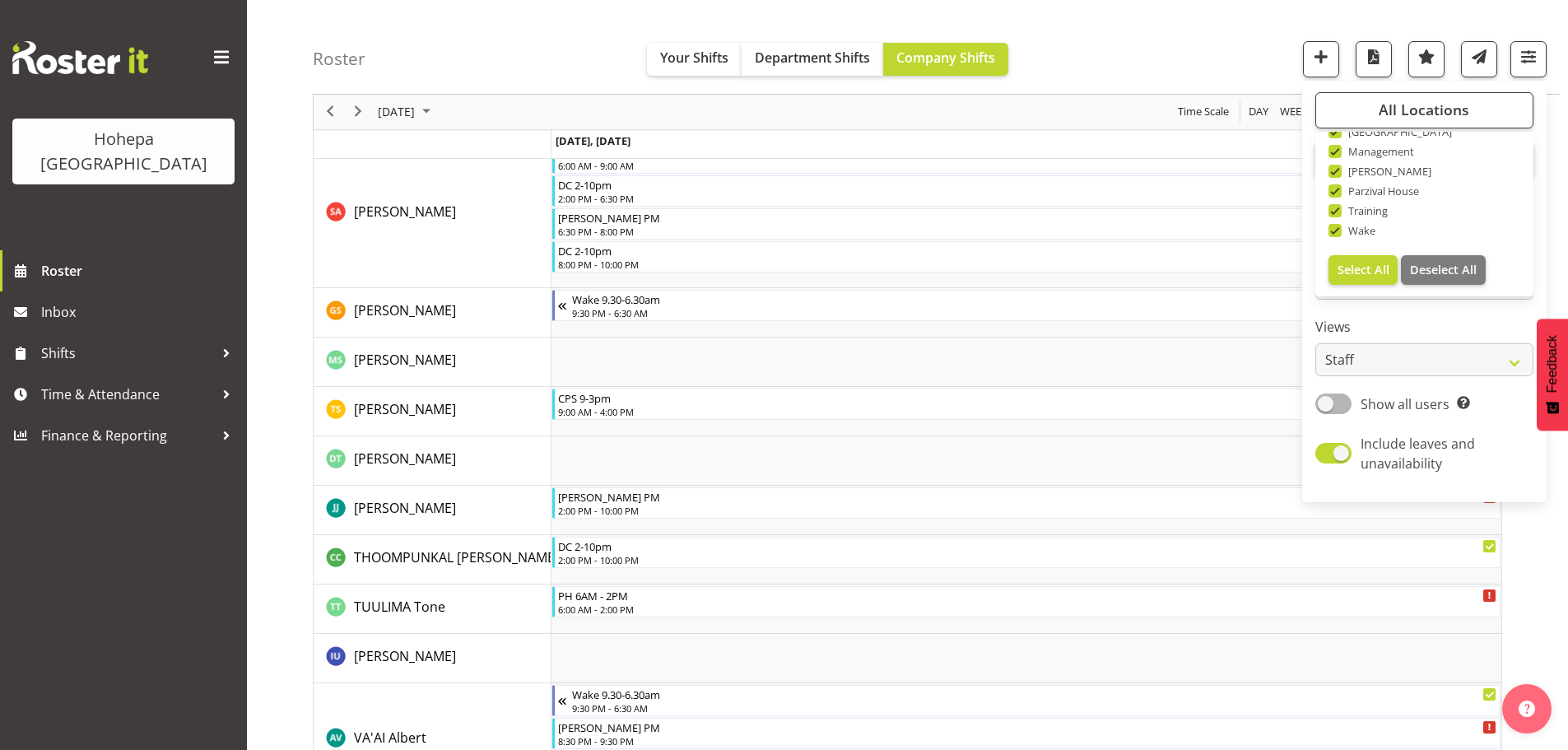
scroll to position [4805, 0]
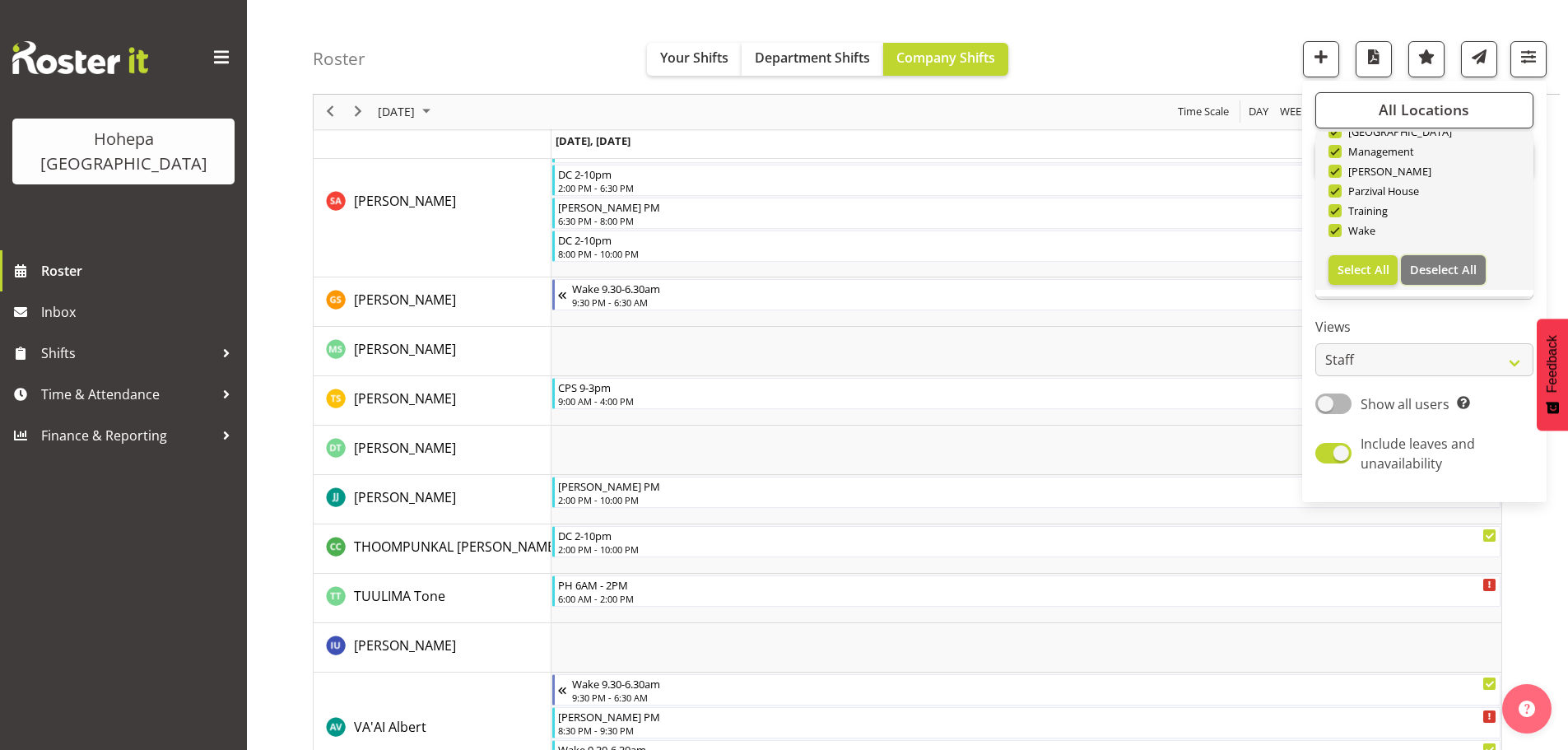
drag, startPoint x: 1445, startPoint y: 271, endPoint x: 1364, endPoint y: 198, distance: 109.0
click at [1445, 271] on span "Deselect All" at bounding box center [1443, 269] width 66 height 15
checkbox input "false"
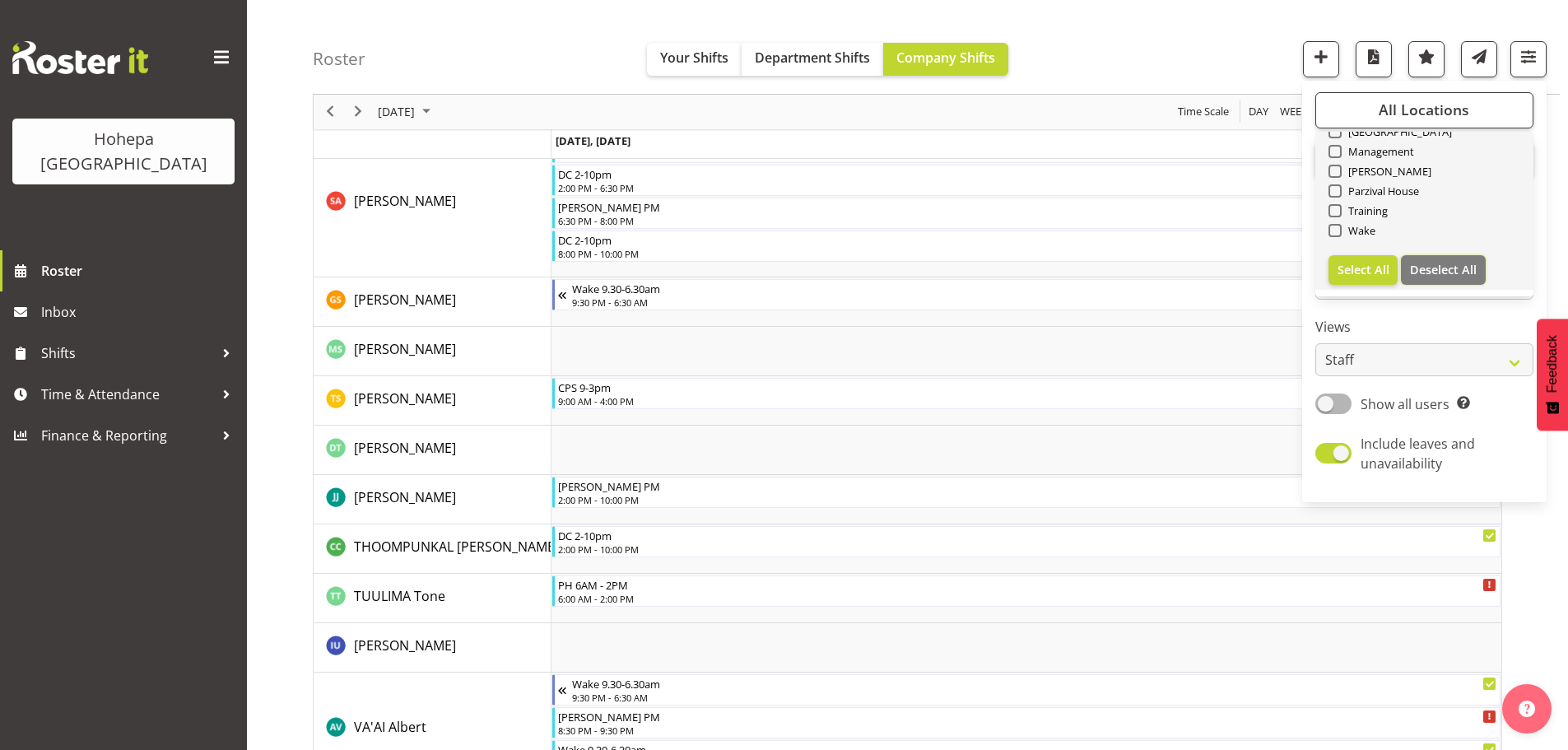
checkbox input "false"
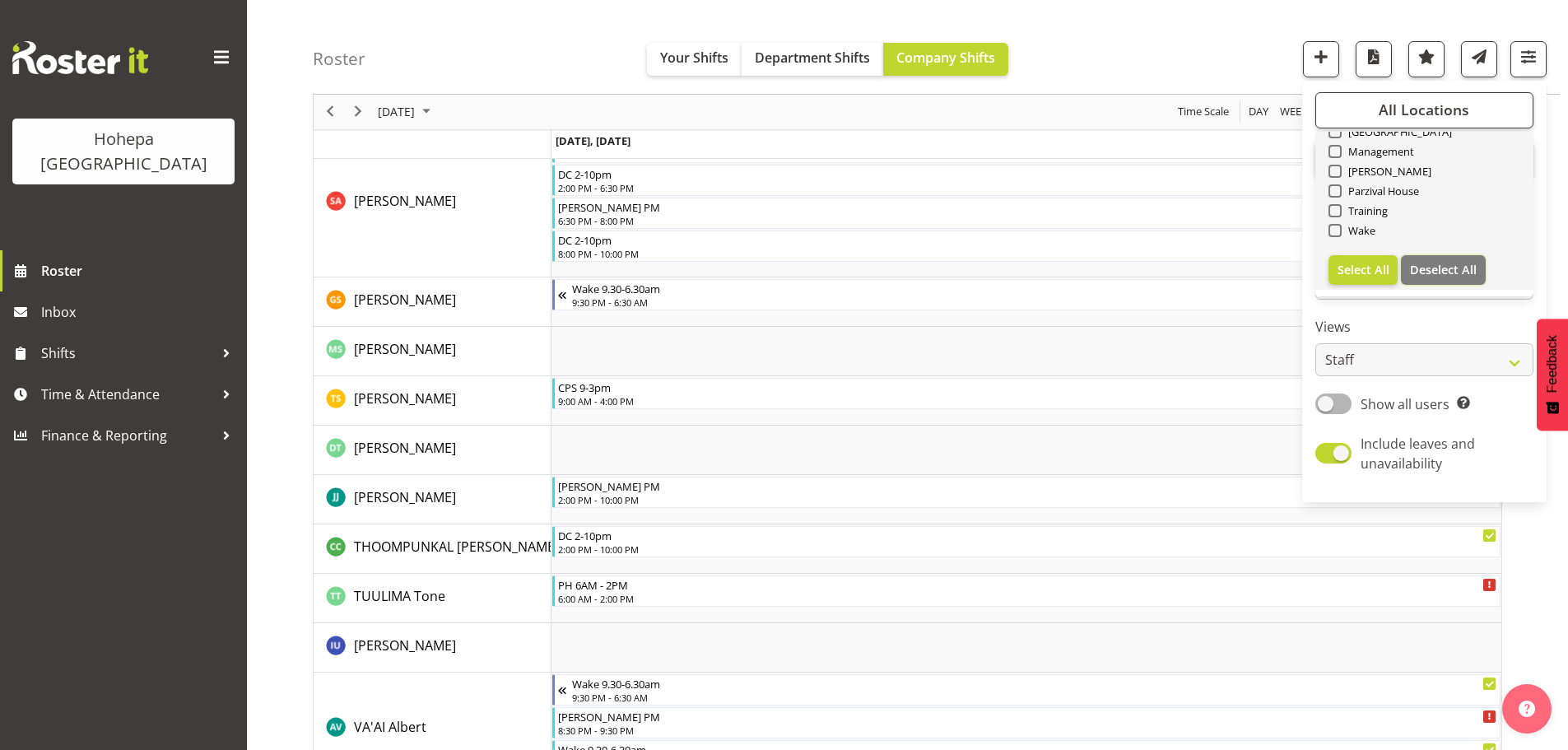
checkbox input "false"
click at [1339, 234] on span at bounding box center [1335, 230] width 13 height 13
click at [1339, 234] on input "Wake" at bounding box center [1334, 231] width 11 height 11
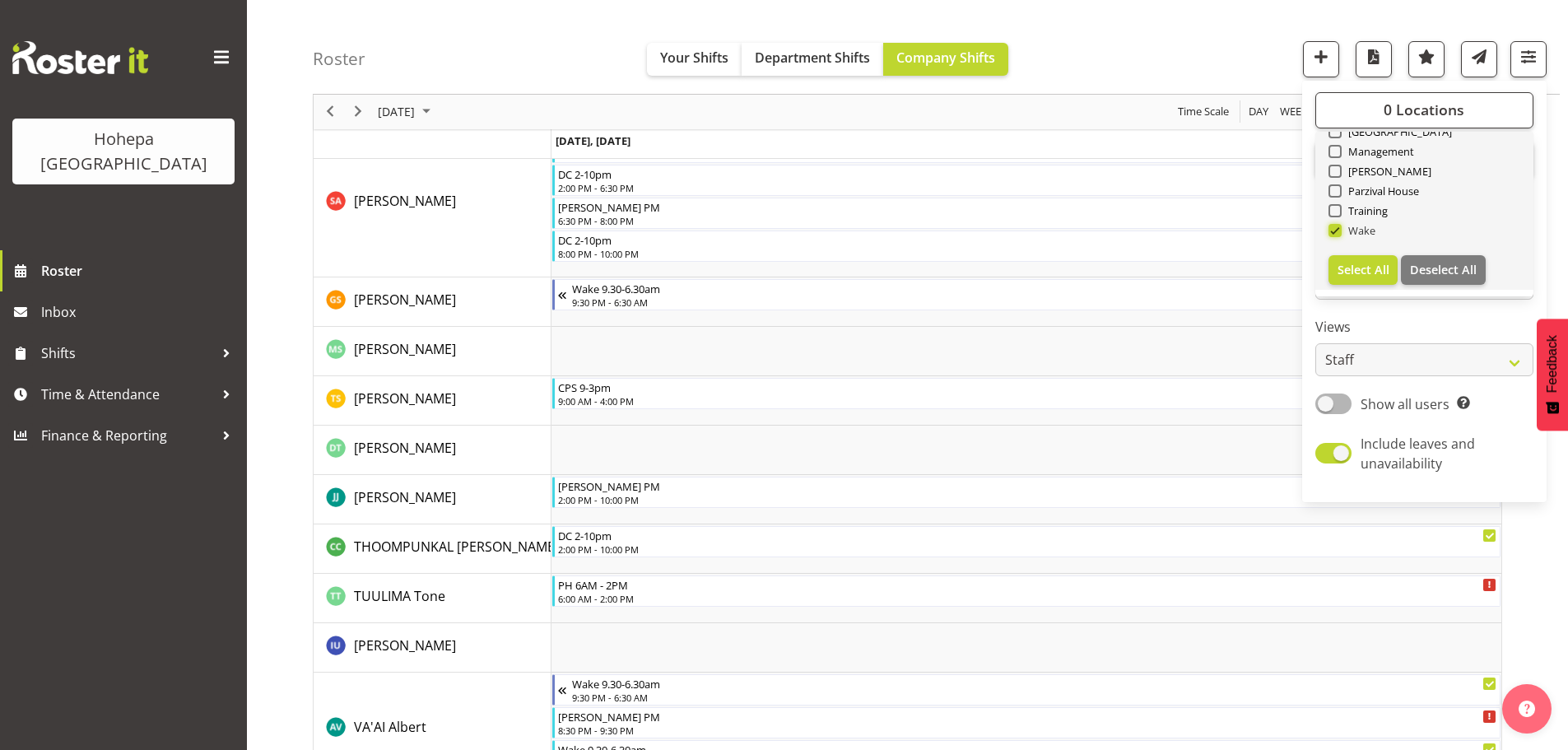
scroll to position [3544, 0]
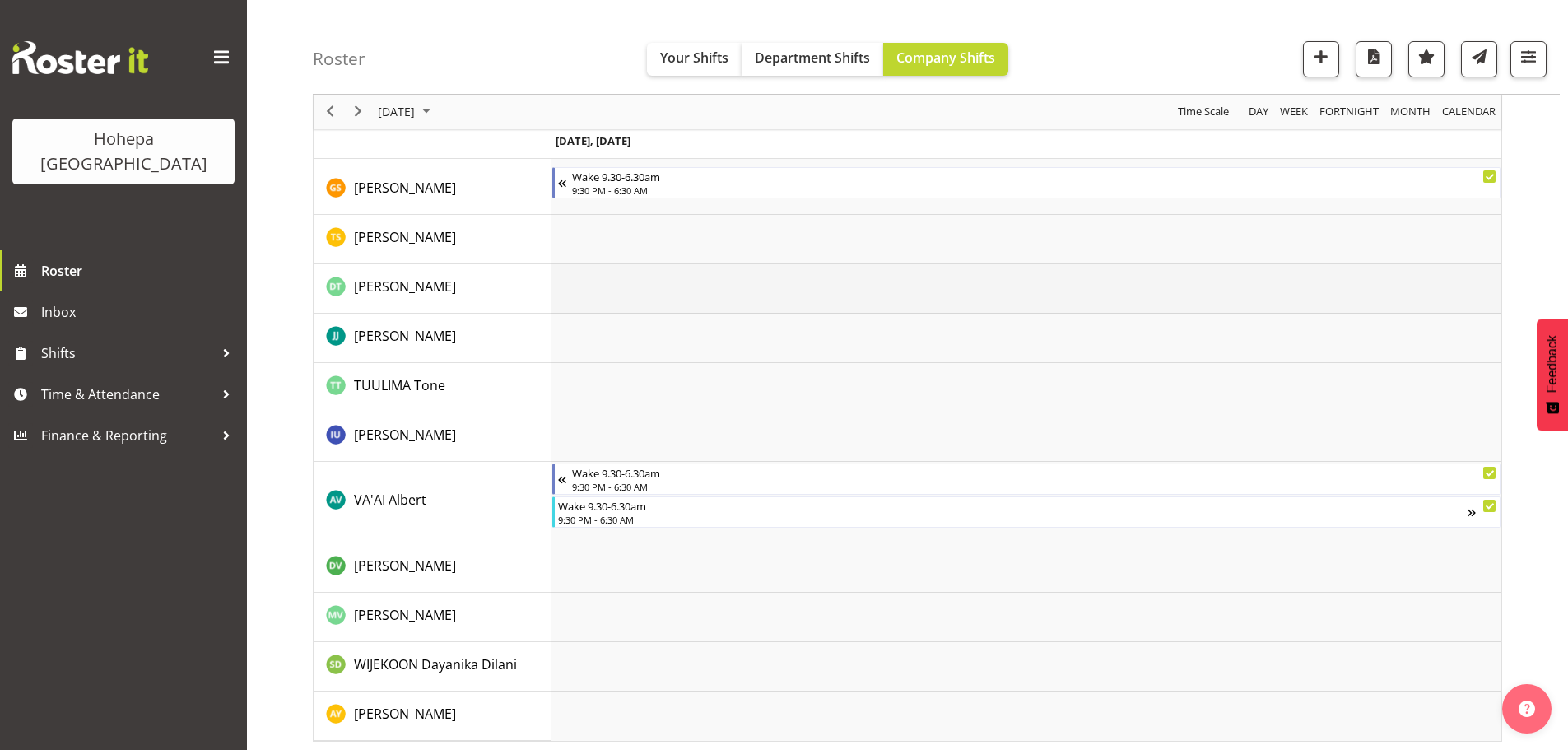
scroll to position [2438, 0]
click at [1535, 58] on span "button" at bounding box center [1528, 56] width 21 height 21
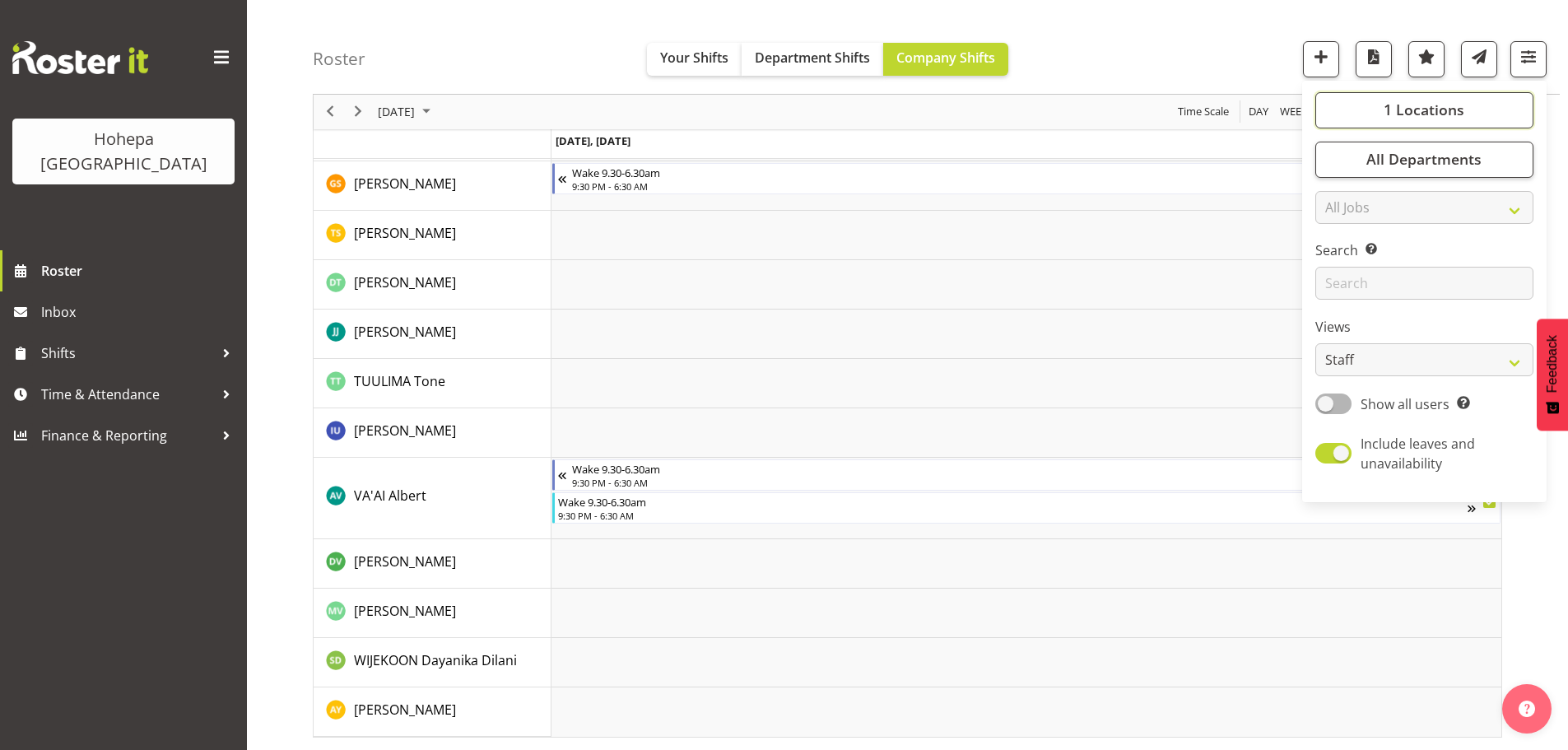
drag, startPoint x: 1440, startPoint y: 107, endPoint x: 1409, endPoint y: 131, distance: 39.2
click at [1439, 109] on span "1 Locations" at bounding box center [1423, 110] width 81 height 20
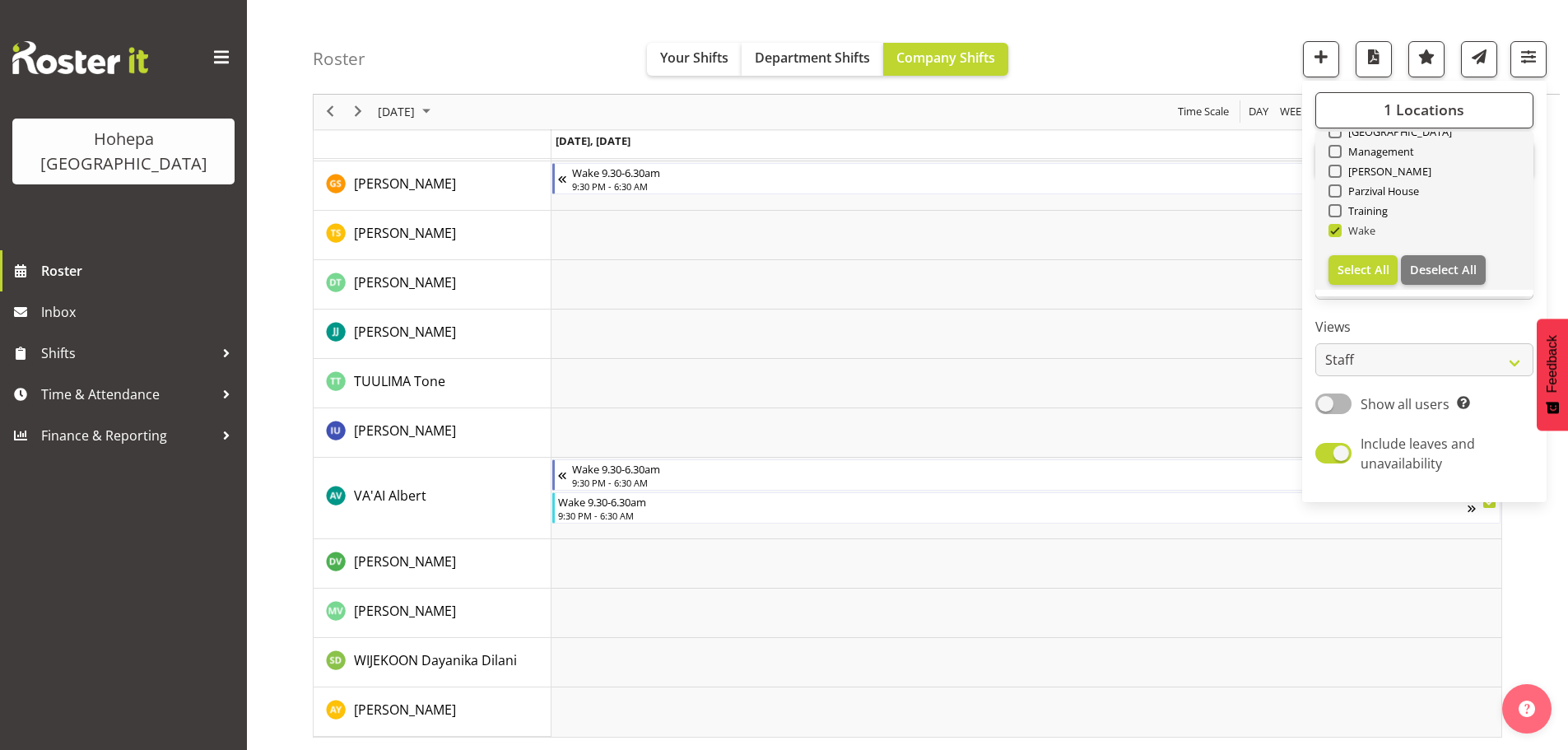
click at [1334, 232] on span at bounding box center [1335, 230] width 13 height 13
click at [1334, 232] on input "Wake" at bounding box center [1334, 231] width 11 height 11
checkbox input "false"
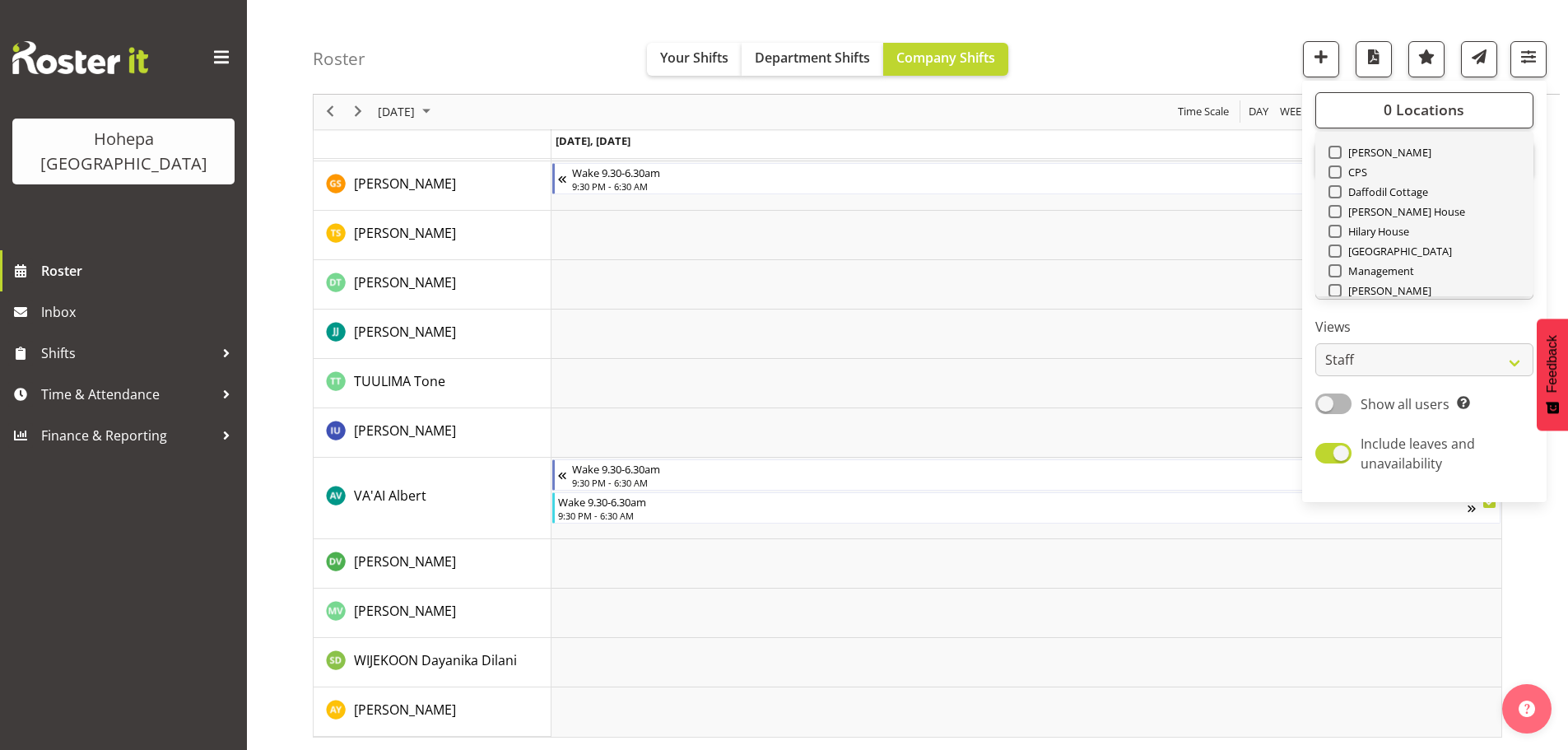
scroll to position [0, 0]
click at [1342, 192] on span at bounding box center [1335, 191] width 13 height 13
click at [1339, 192] on input "[PERSON_NAME]" at bounding box center [1334, 192] width 11 height 11
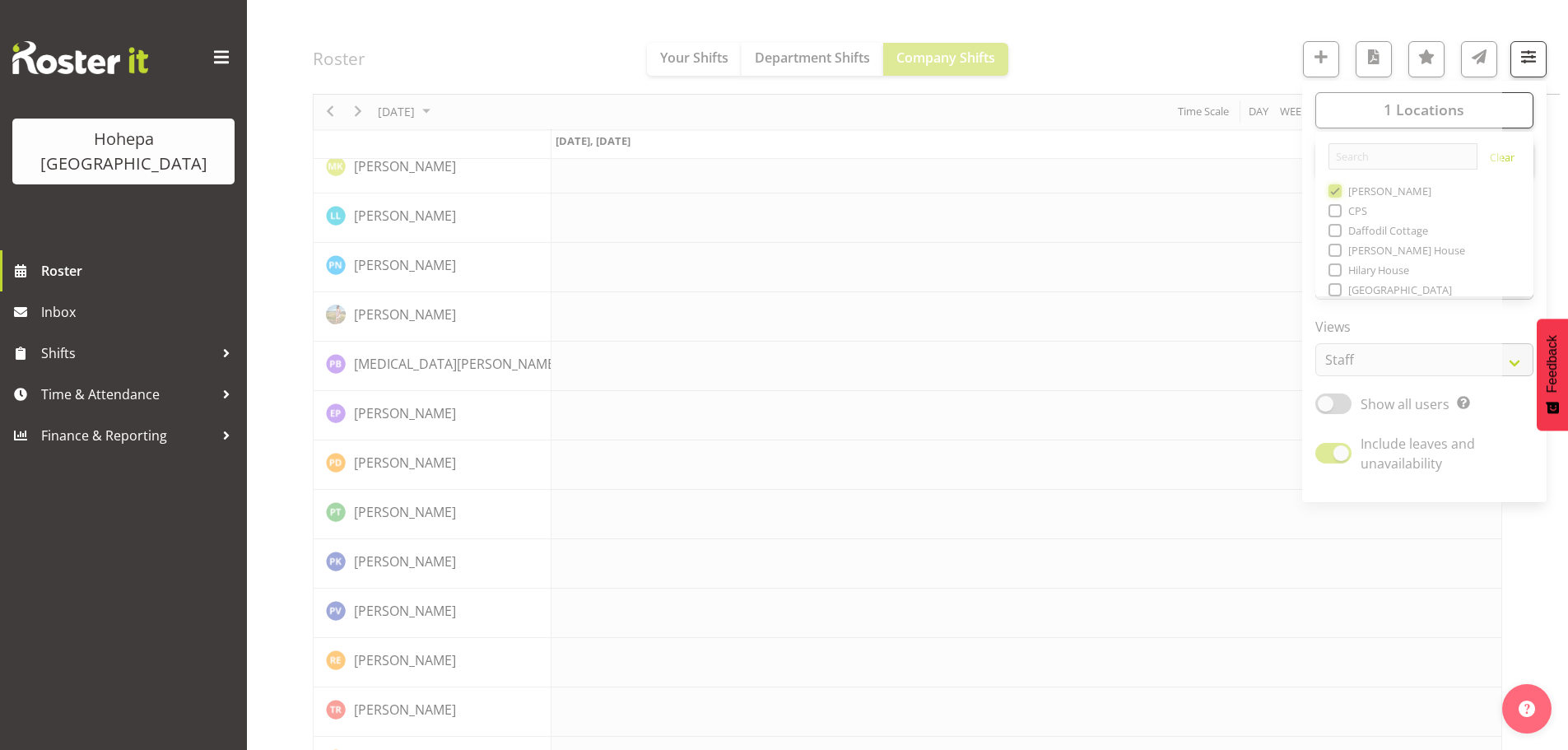
scroll to position [2438, 0]
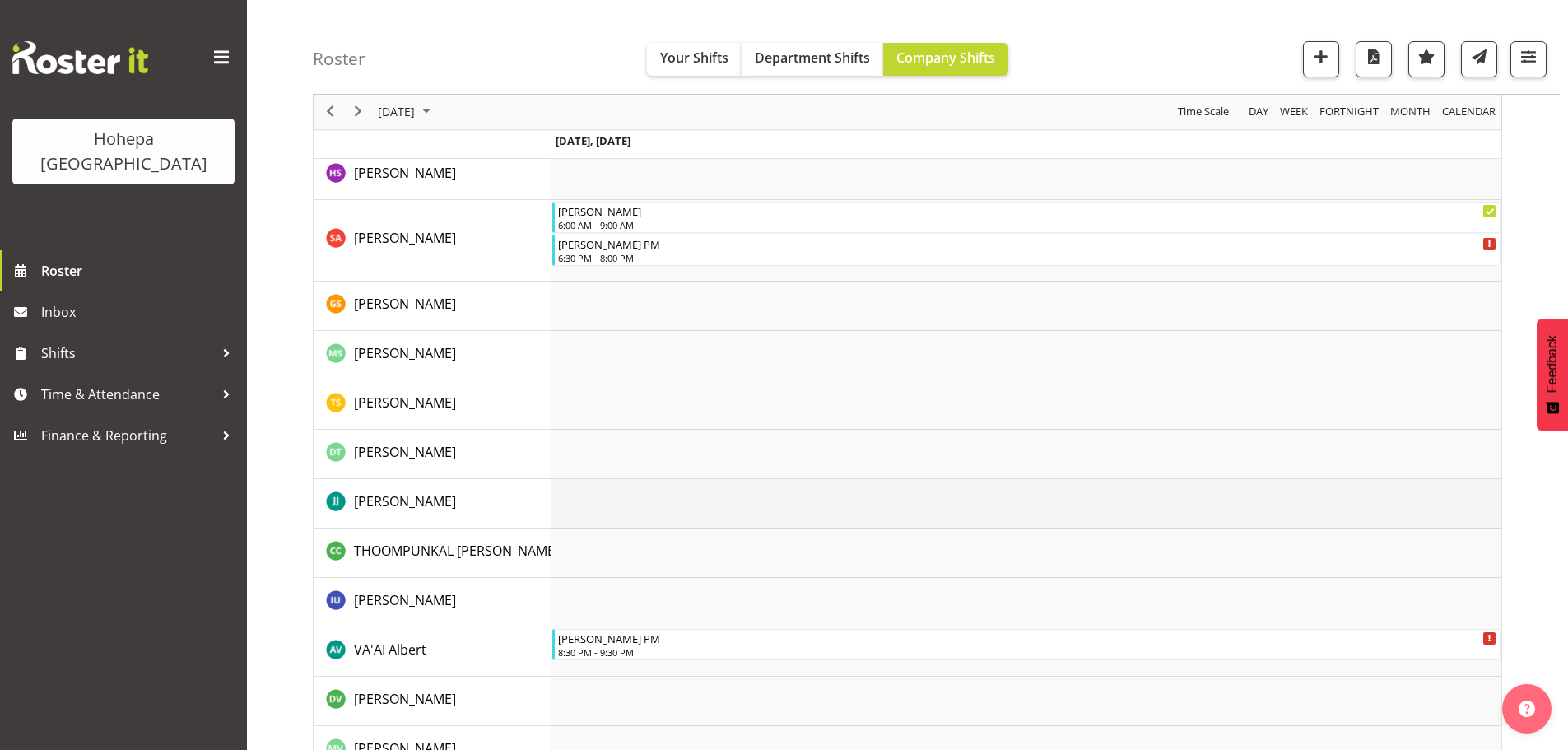
scroll to position [2963, 0]
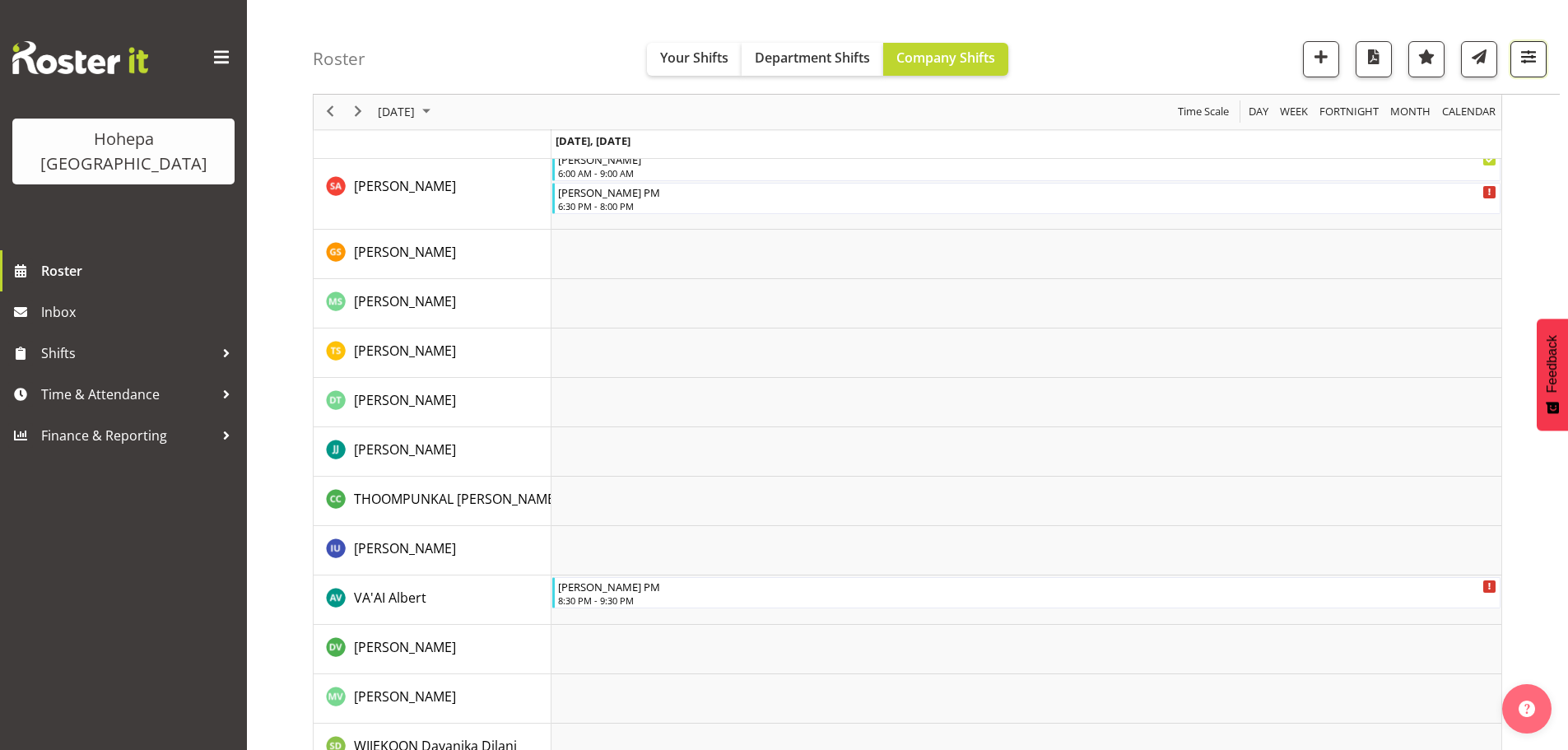
click at [1531, 57] on span "button" at bounding box center [1528, 56] width 21 height 21
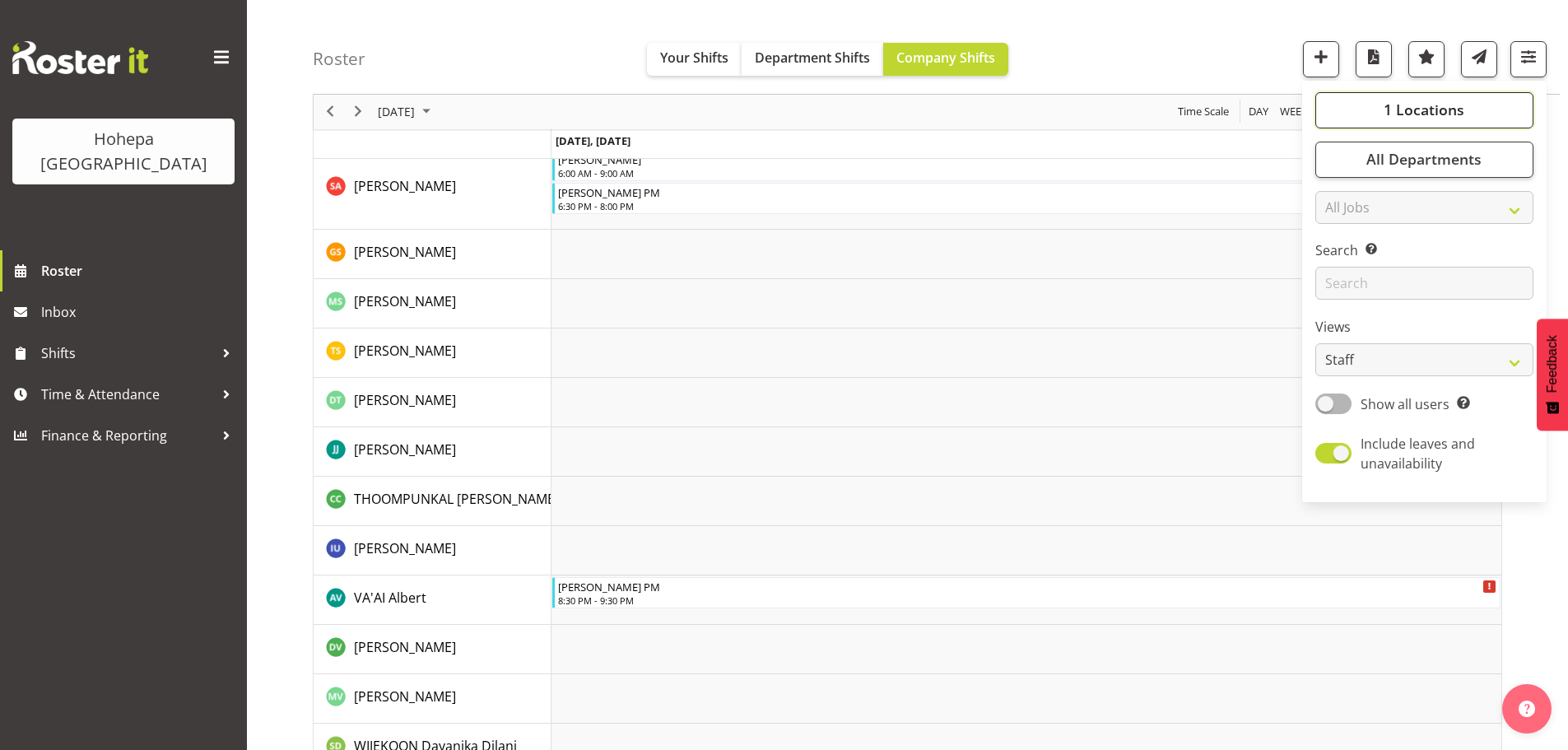
click at [1432, 115] on span "1 Locations" at bounding box center [1423, 110] width 81 height 20
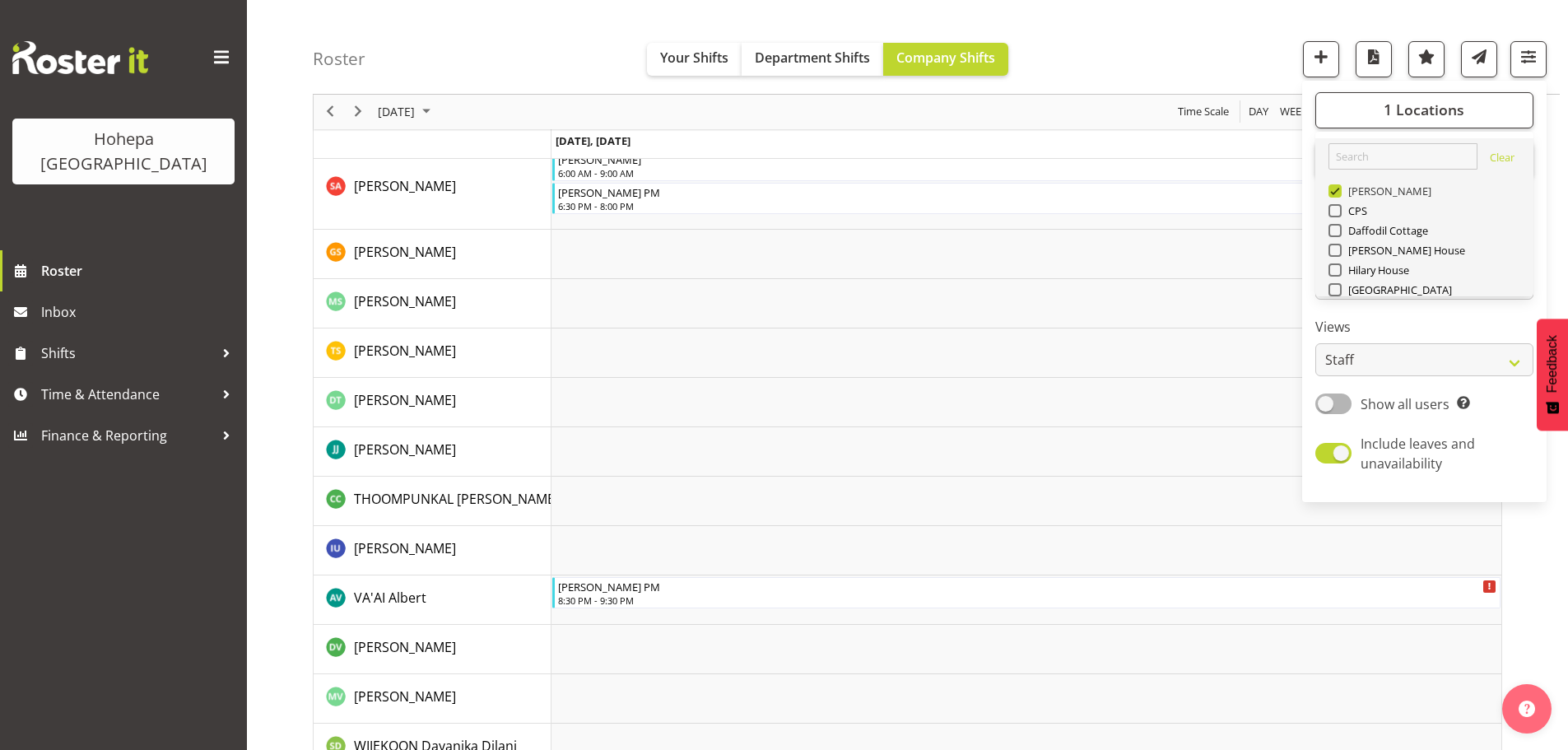
click at [1336, 195] on span at bounding box center [1335, 191] width 13 height 13
click at [1336, 195] on input "[PERSON_NAME]" at bounding box center [1334, 192] width 11 height 11
checkbox input "false"
click at [1338, 295] on span at bounding box center [1335, 289] width 13 height 13
click at [1338, 295] on input "[GEOGRAPHIC_DATA]" at bounding box center [1334, 290] width 11 height 11
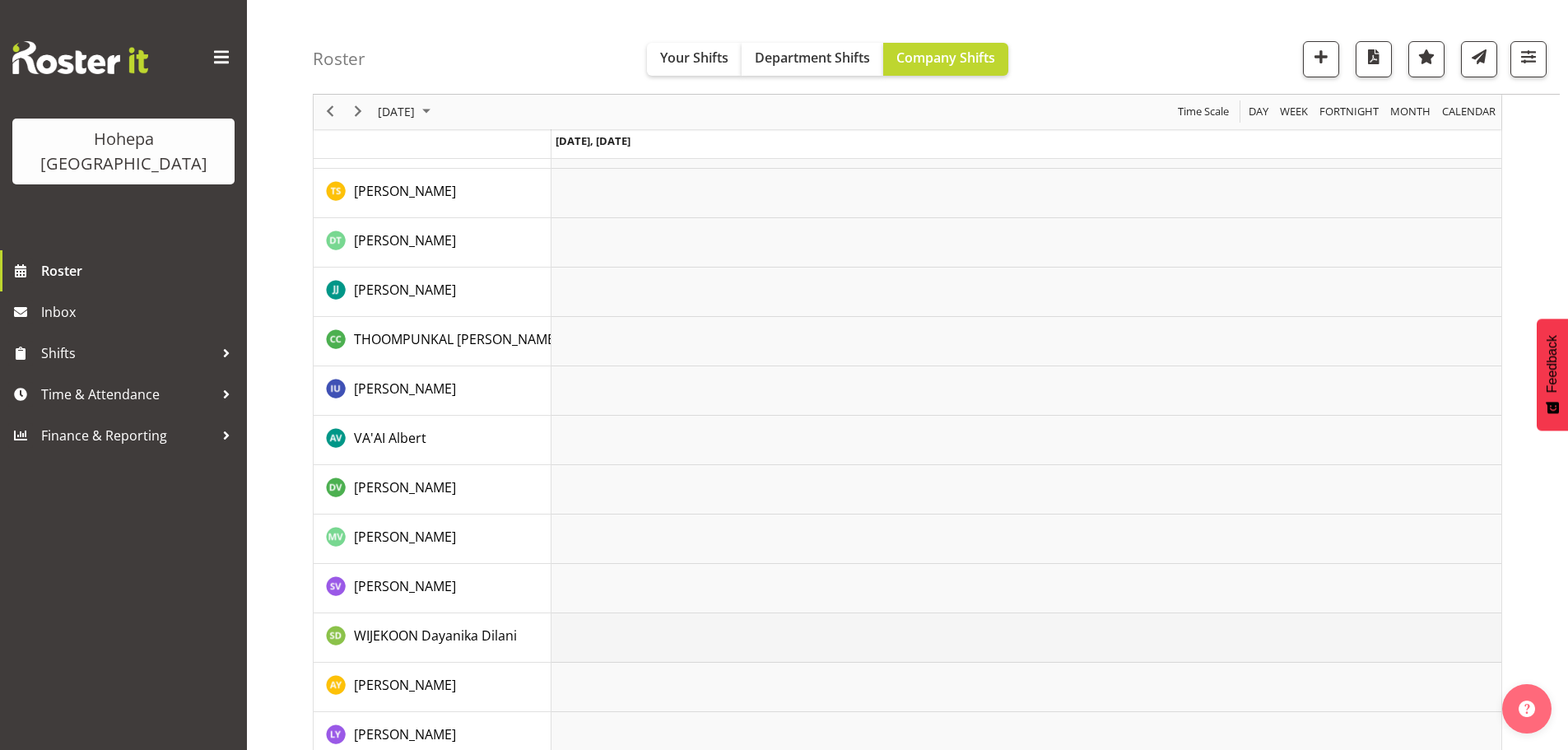
scroll to position [3033, 0]
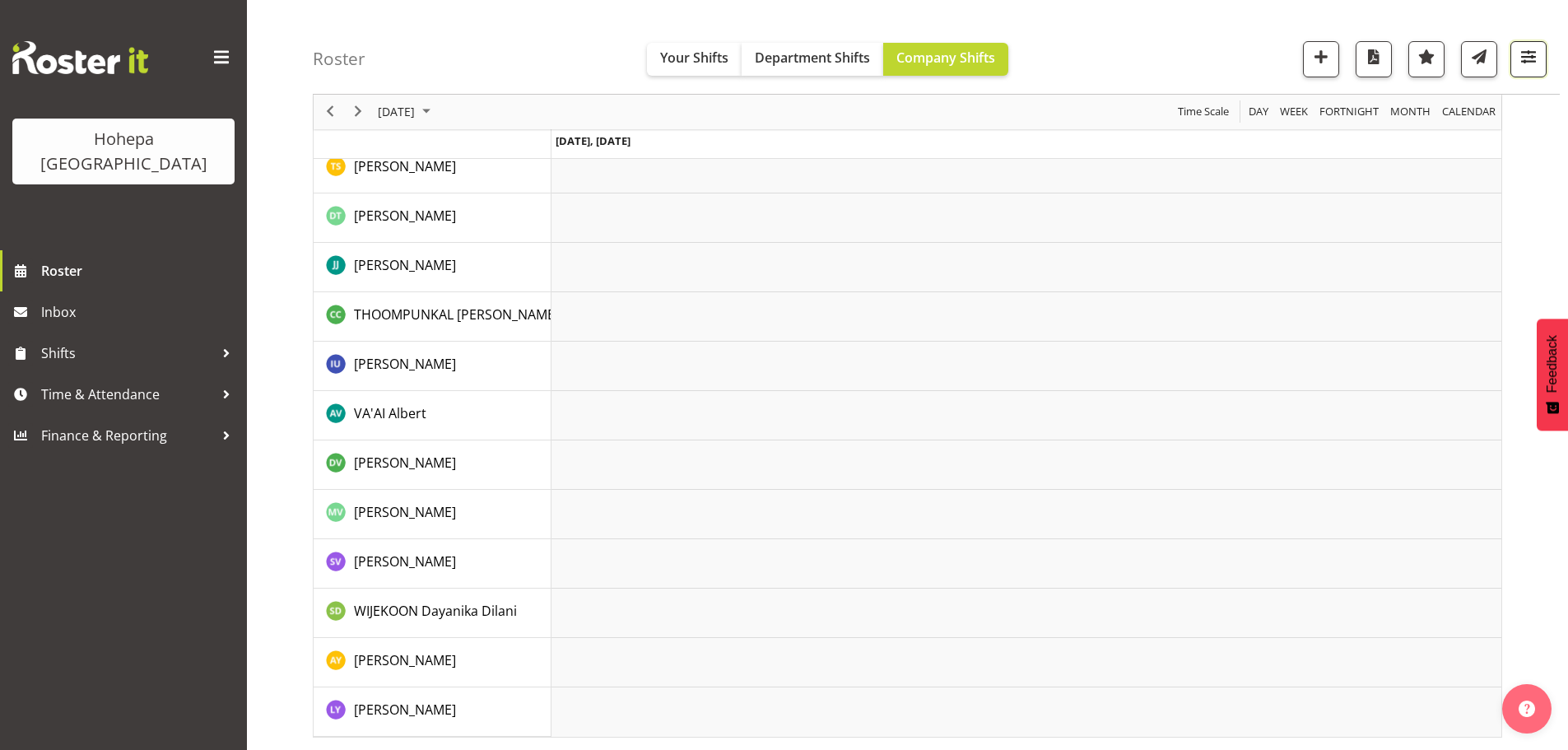
click at [1527, 56] on span "button" at bounding box center [1528, 56] width 21 height 21
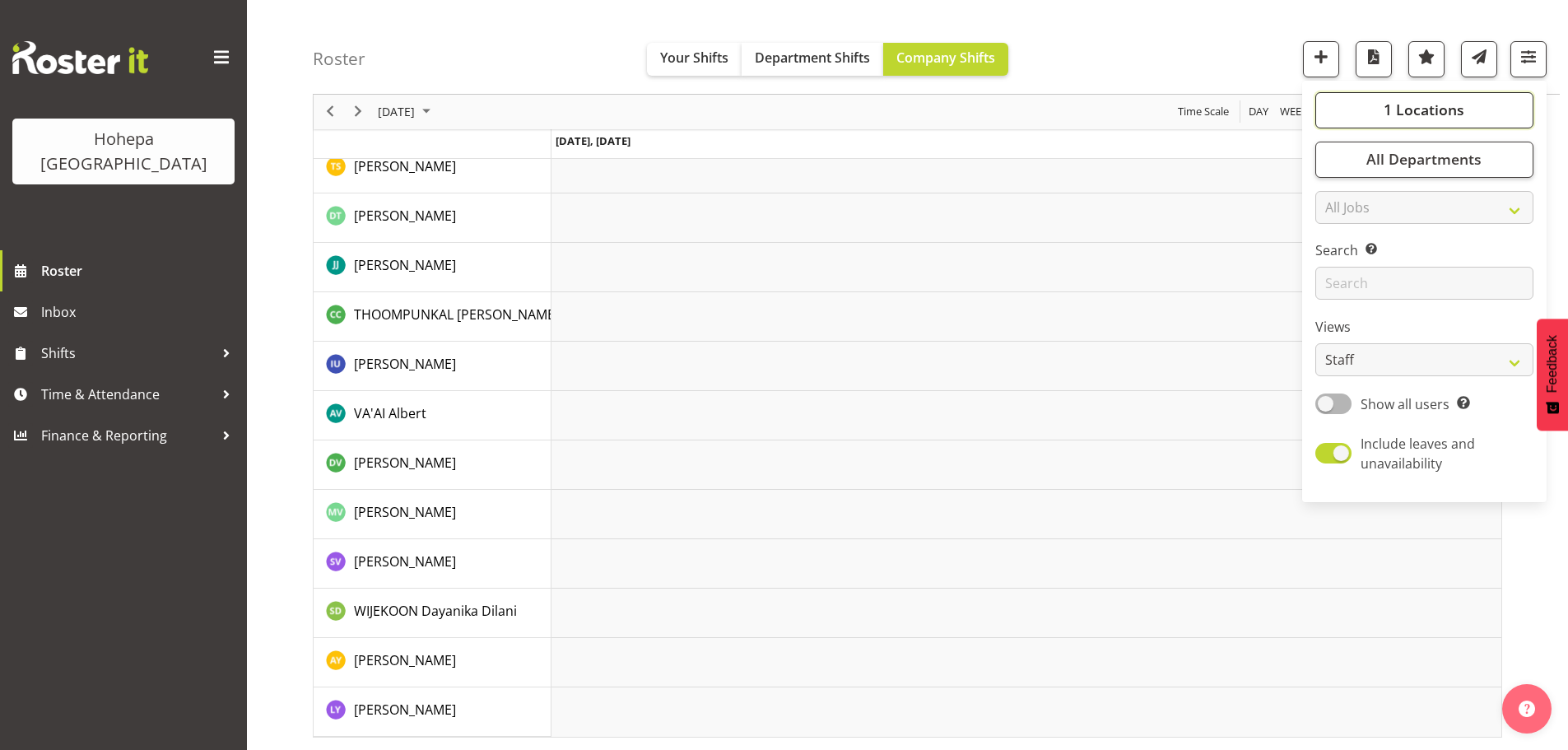
click at [1400, 106] on span "1 Locations" at bounding box center [1423, 110] width 81 height 20
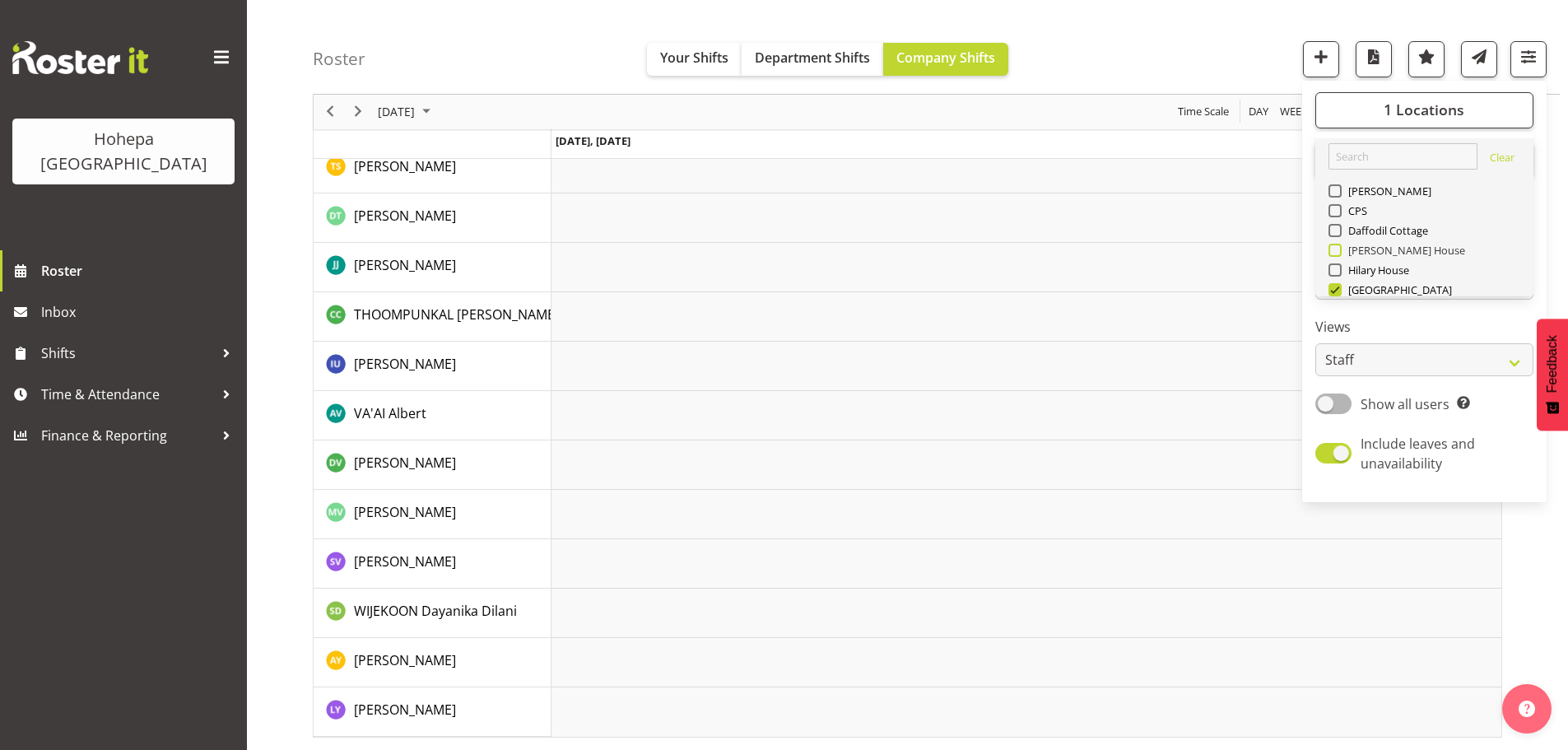
drag, startPoint x: 1340, startPoint y: 285, endPoint x: 1372, endPoint y: 255, distance: 43.9
click at [1341, 285] on span at bounding box center [1335, 289] width 13 height 13
click at [1339, 285] on input "[GEOGRAPHIC_DATA]" at bounding box center [1334, 290] width 11 height 11
checkbox input "false"
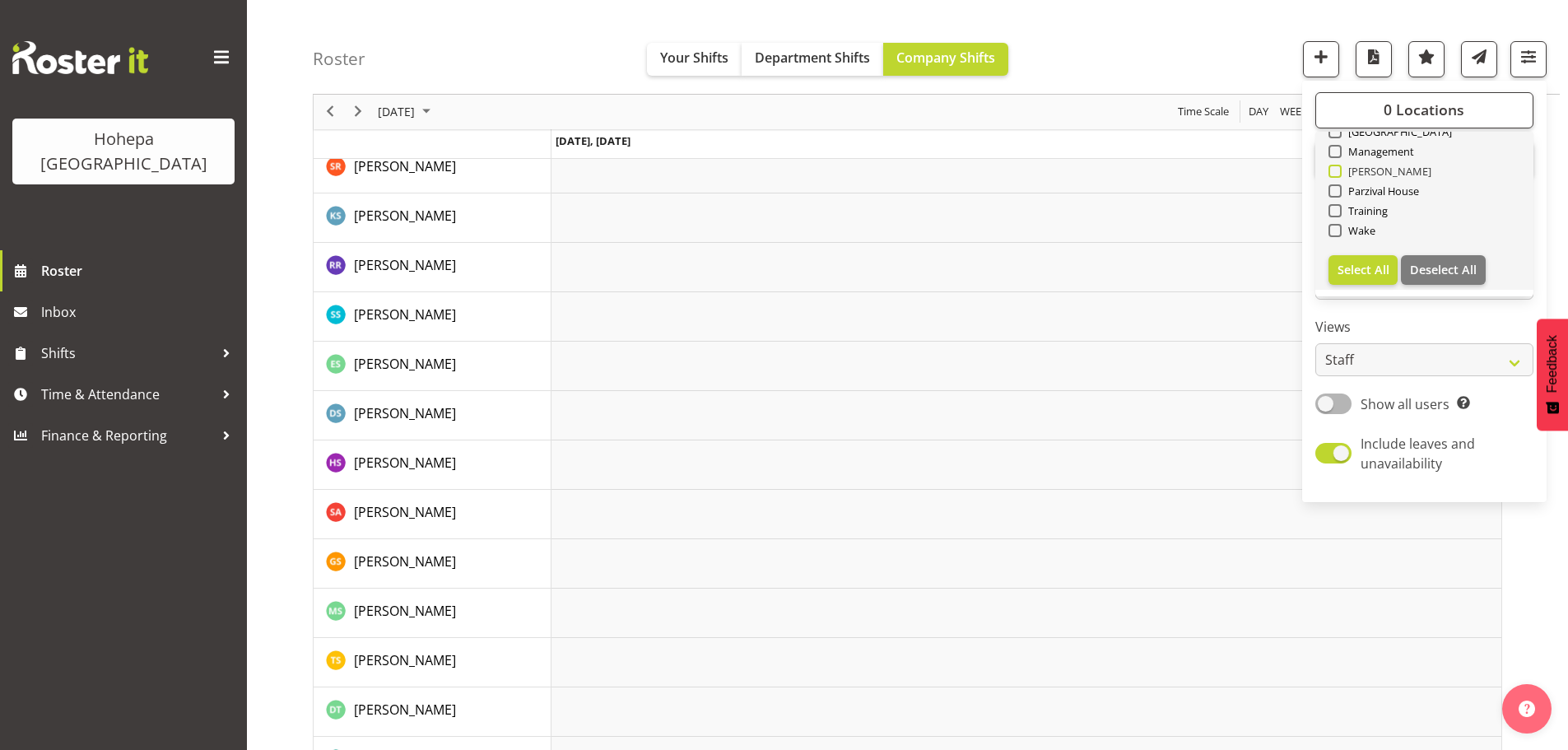
click at [1335, 175] on span at bounding box center [1335, 170] width 13 height 13
click at [1335, 175] on input "[PERSON_NAME]" at bounding box center [1334, 171] width 11 height 11
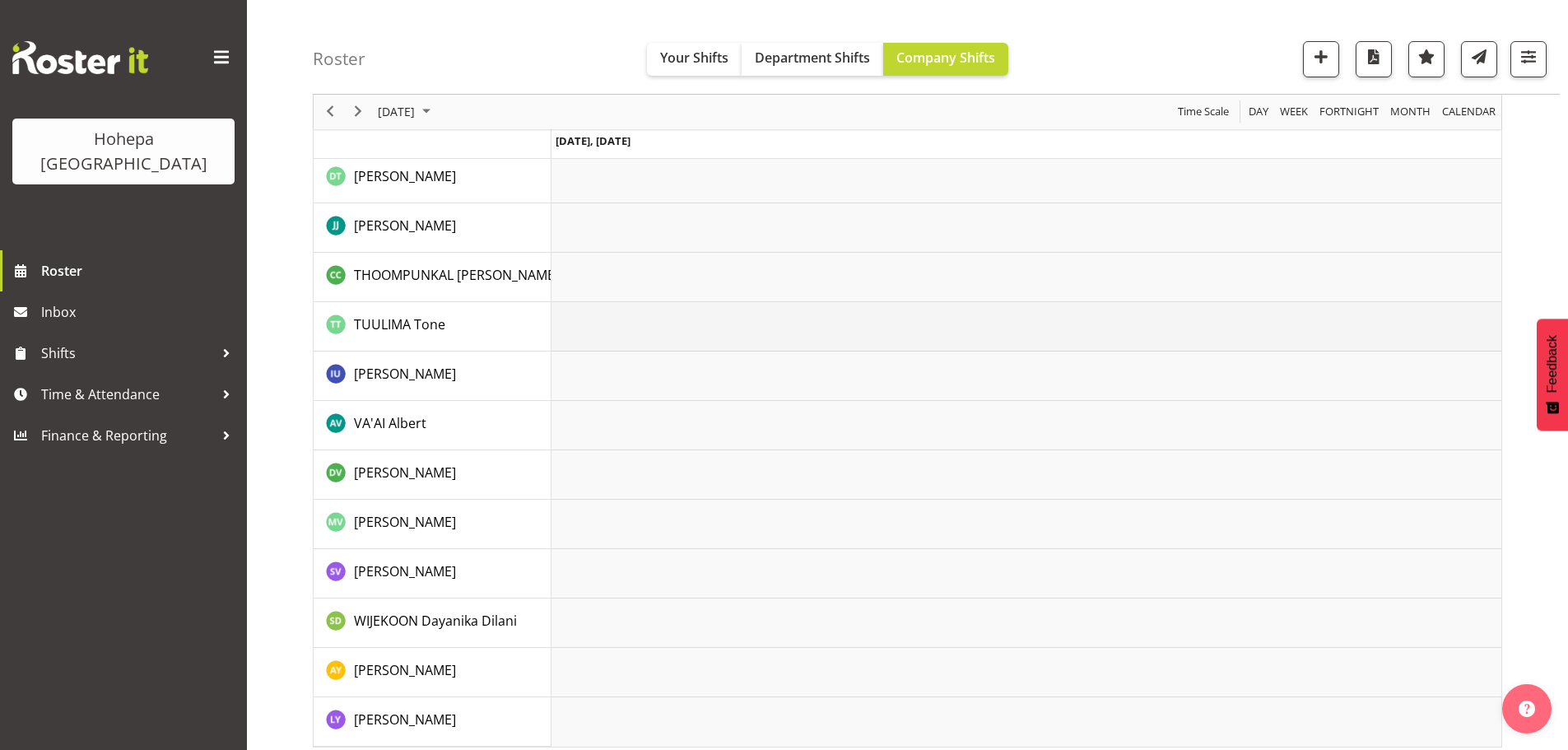
scroll to position [3412, 0]
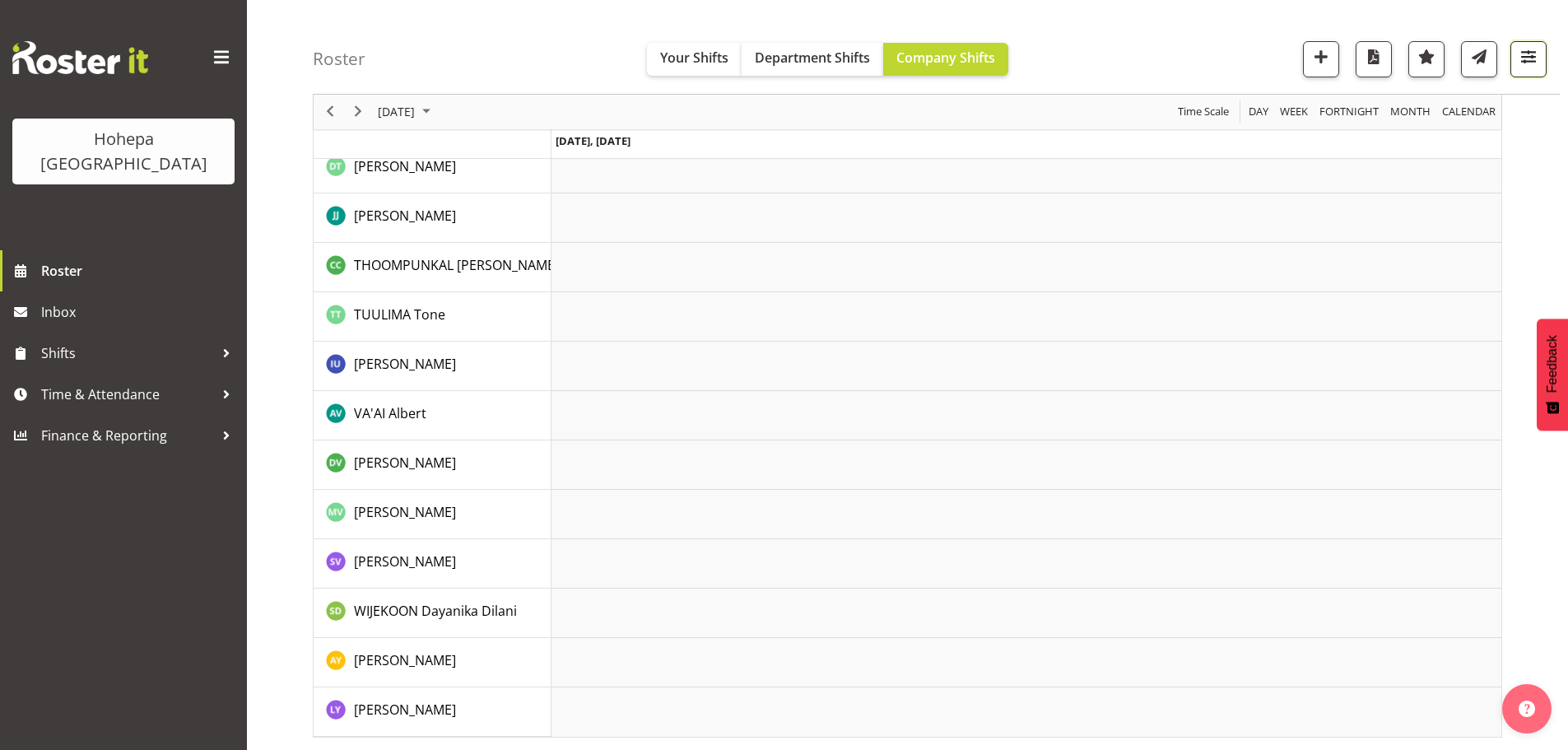
click at [1530, 60] on span "button" at bounding box center [1528, 56] width 21 height 21
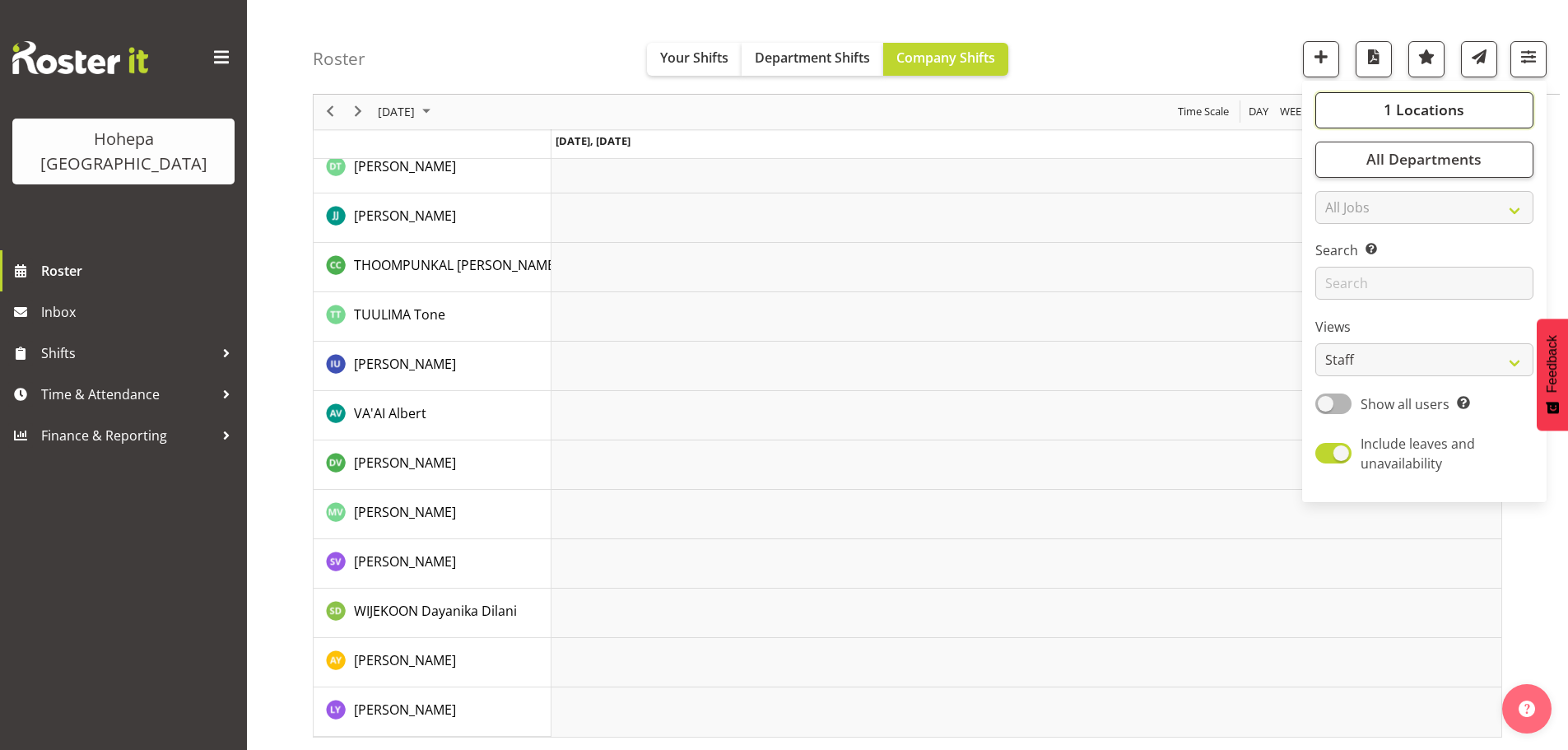
click at [1448, 100] on span "1 Locations" at bounding box center [1423, 110] width 81 height 20
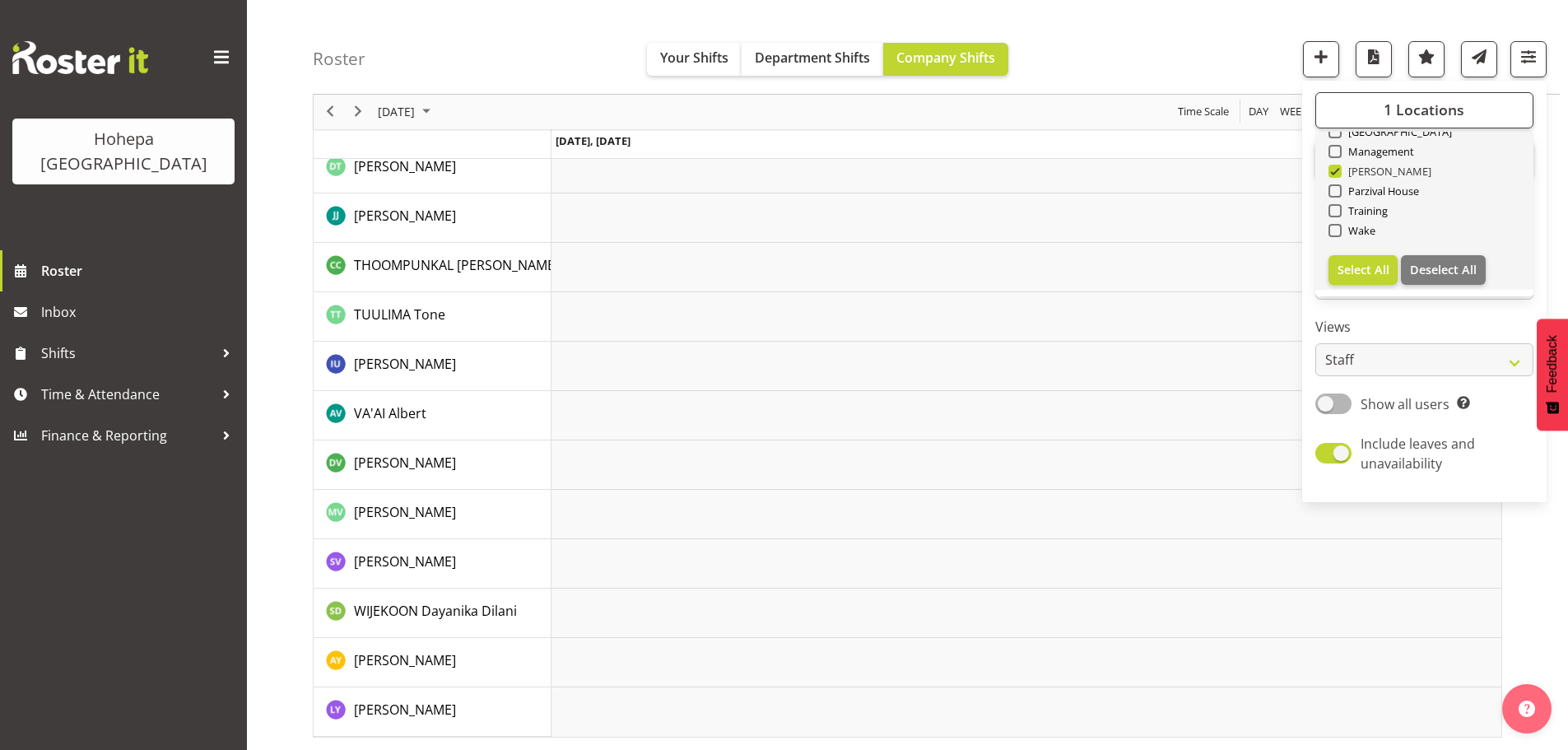
click at [1336, 175] on span at bounding box center [1335, 170] width 13 height 13
click at [1336, 175] on input "[PERSON_NAME]" at bounding box center [1334, 171] width 11 height 11
checkbox input "false"
click at [1337, 192] on span at bounding box center [1335, 191] width 13 height 13
click at [1337, 192] on input "Parzival House" at bounding box center [1334, 192] width 11 height 11
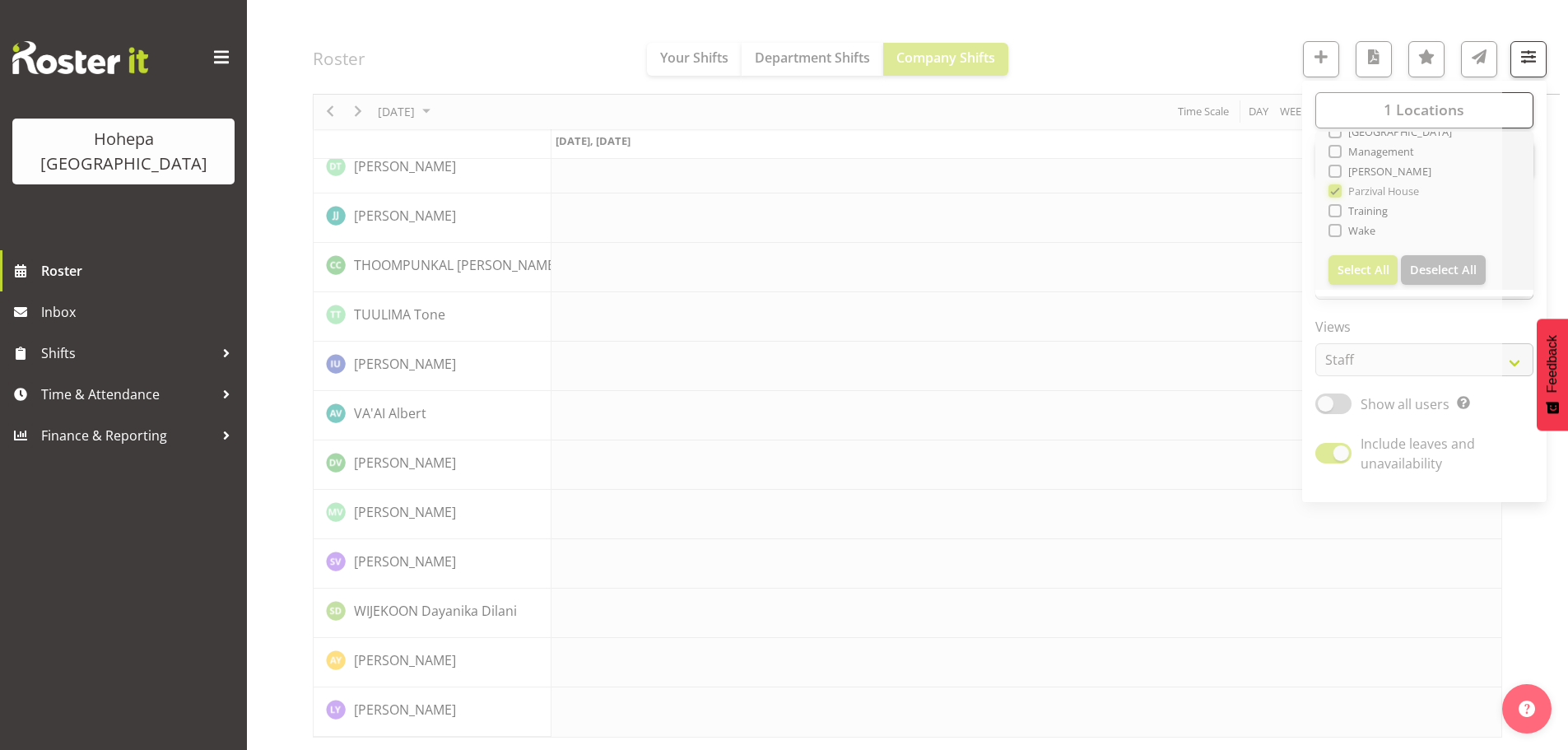
scroll to position [3248, 0]
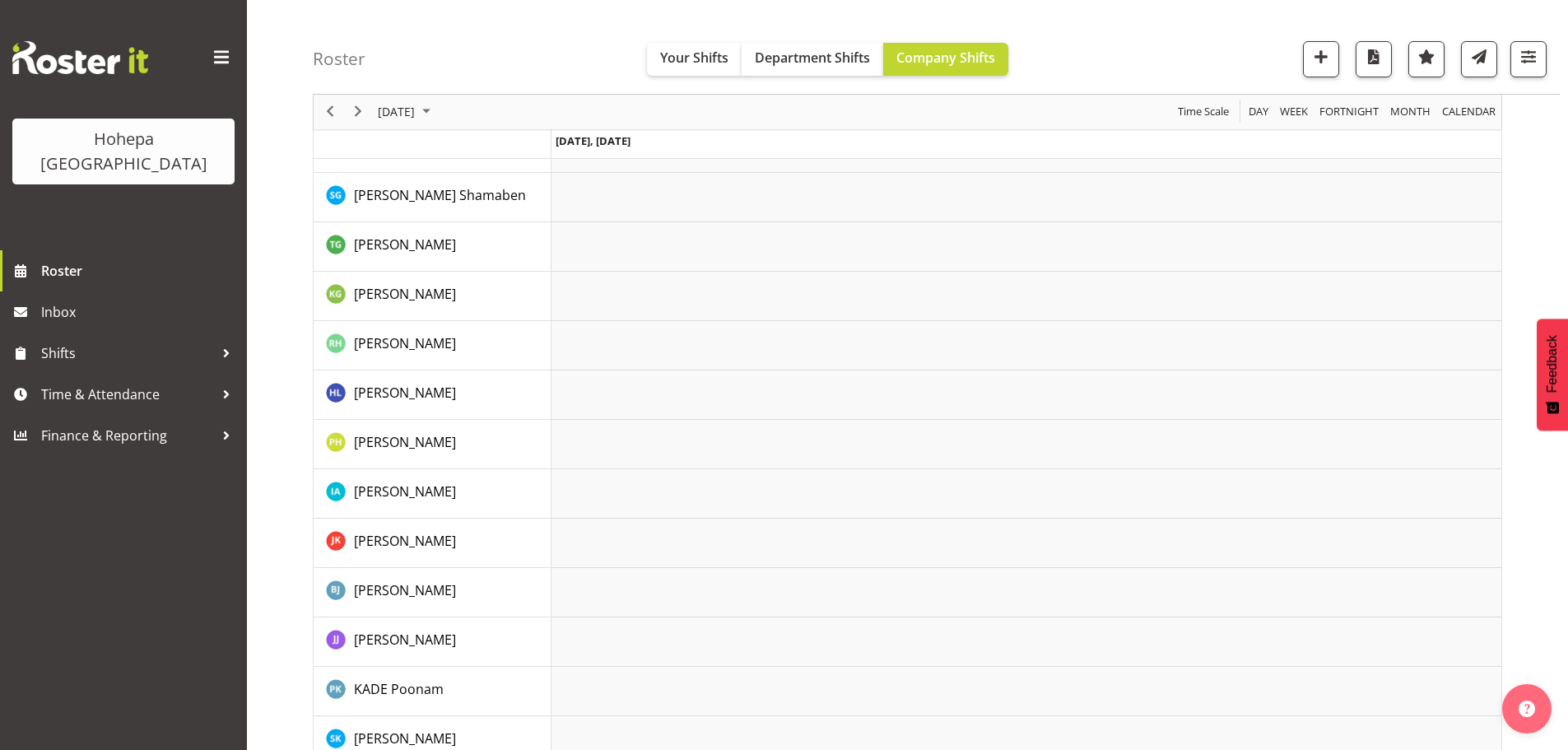
scroll to position [860, 0]
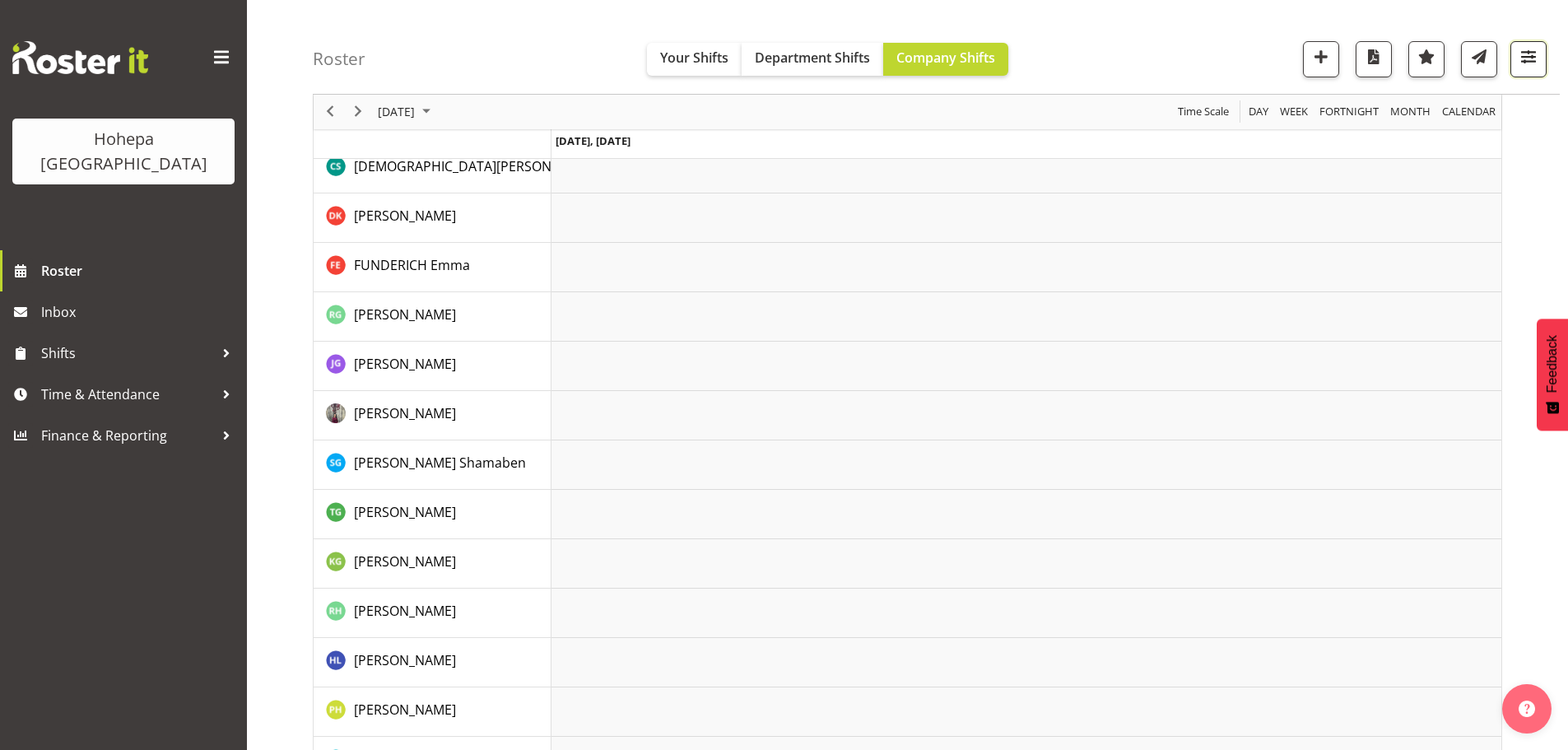
click at [1527, 59] on span "button" at bounding box center [1528, 56] width 21 height 21
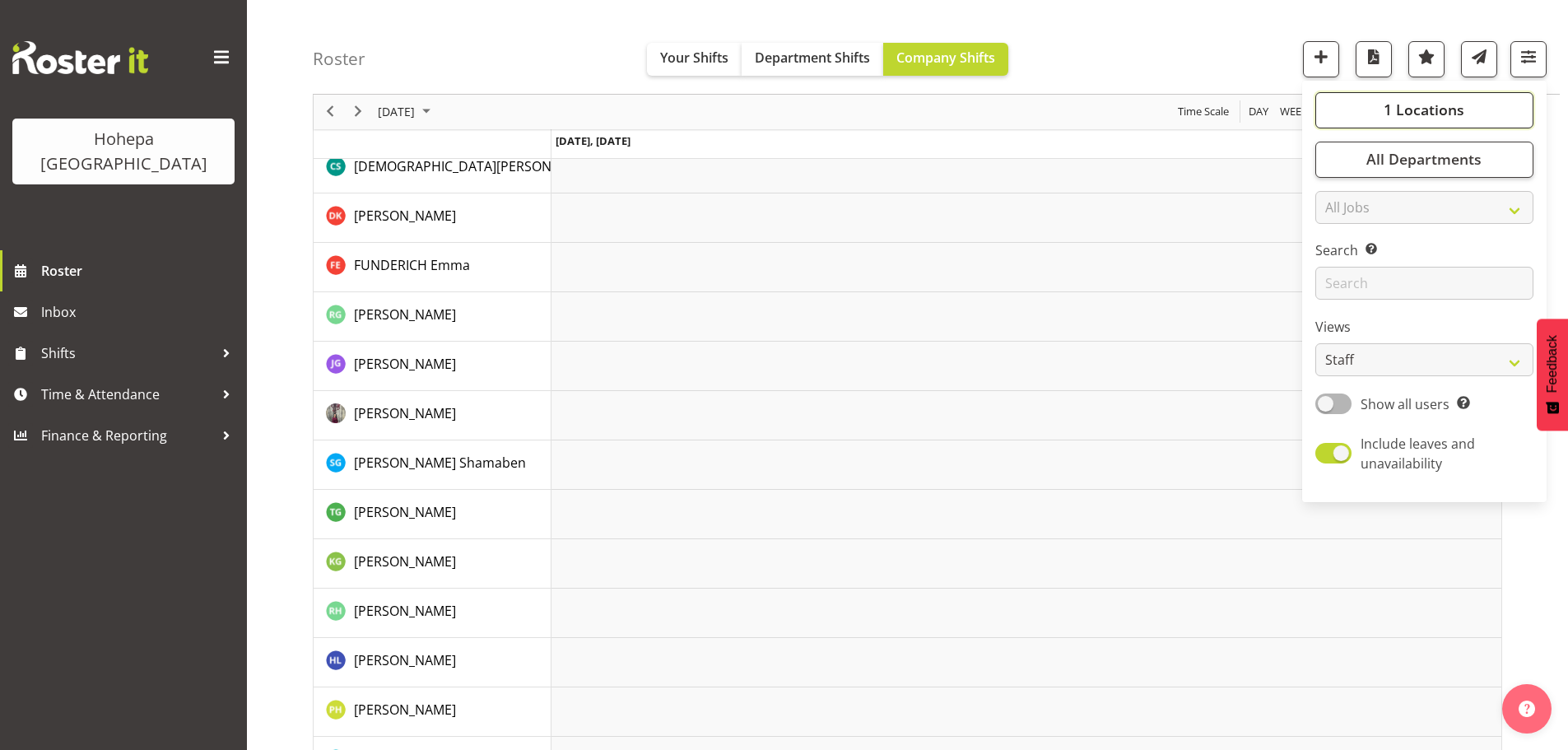
drag, startPoint x: 1428, startPoint y: 104, endPoint x: 1400, endPoint y: 124, distance: 34.4
click at [1428, 104] on span "1 Locations" at bounding box center [1423, 110] width 81 height 20
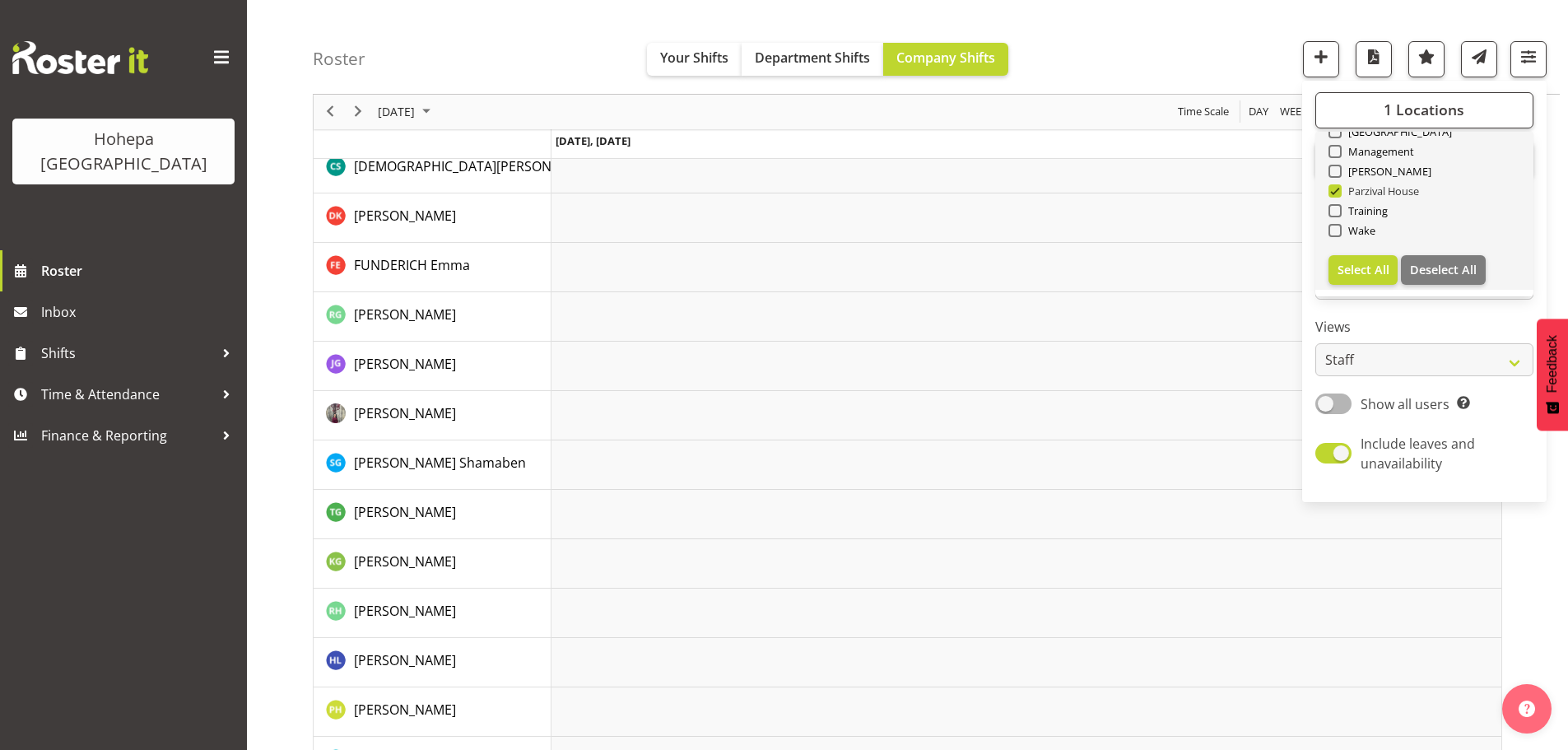
click at [1336, 192] on span at bounding box center [1335, 191] width 13 height 13
click at [1336, 192] on input "Parzival House" at bounding box center [1334, 192] width 11 height 11
checkbox input "false"
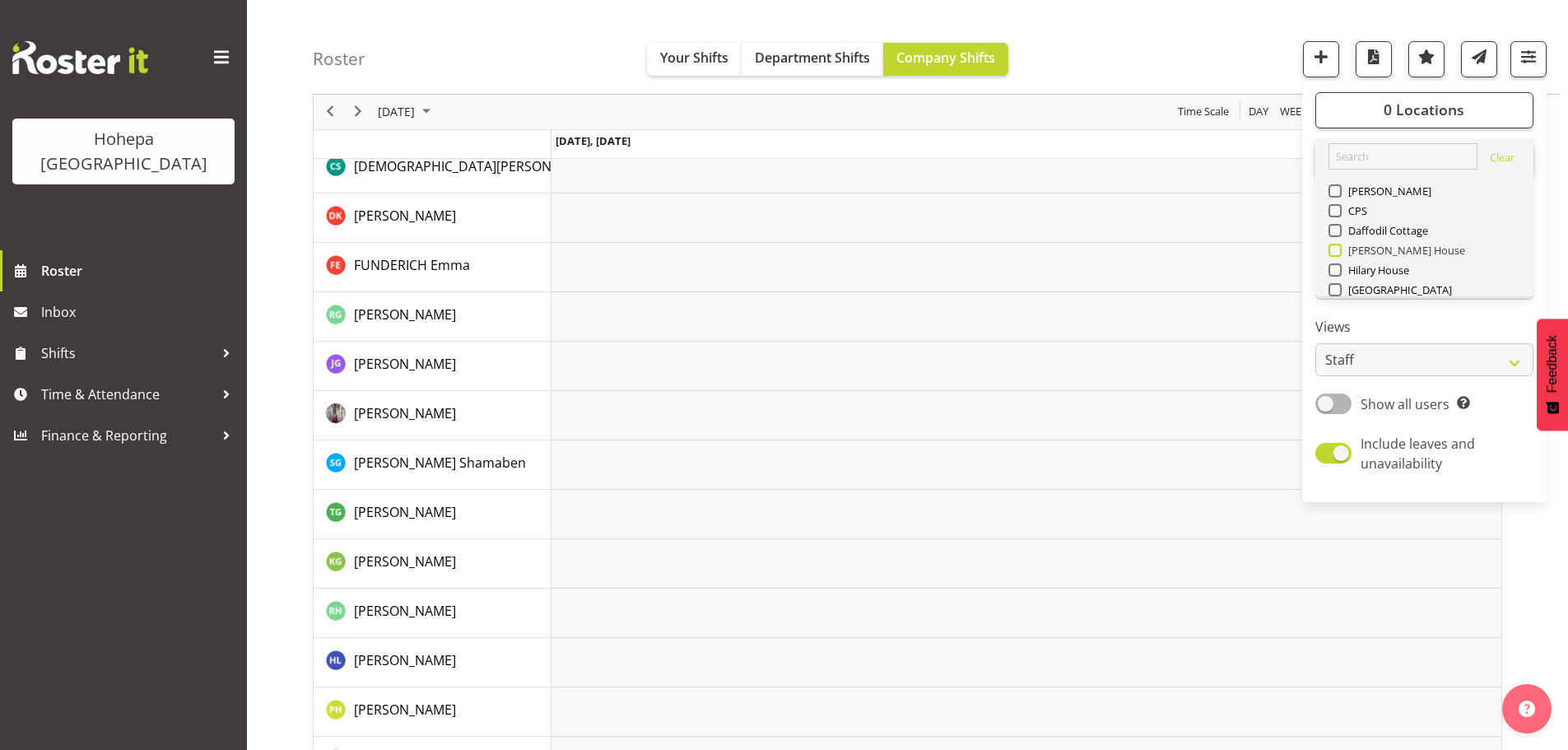
click at [1336, 253] on span at bounding box center [1335, 249] width 13 height 13
click at [1336, 253] on input "[PERSON_NAME] House" at bounding box center [1334, 250] width 11 height 11
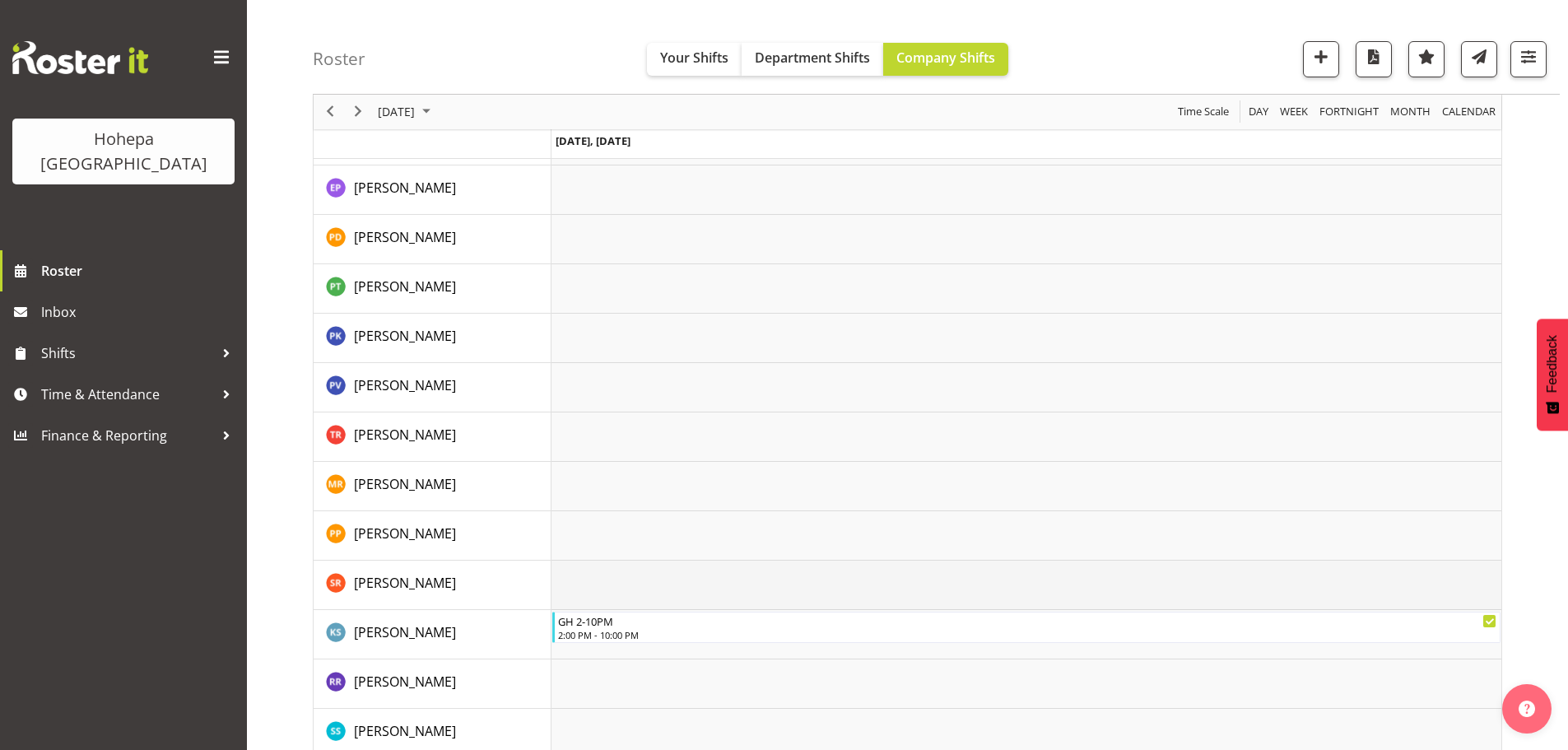
scroll to position [2717, 0]
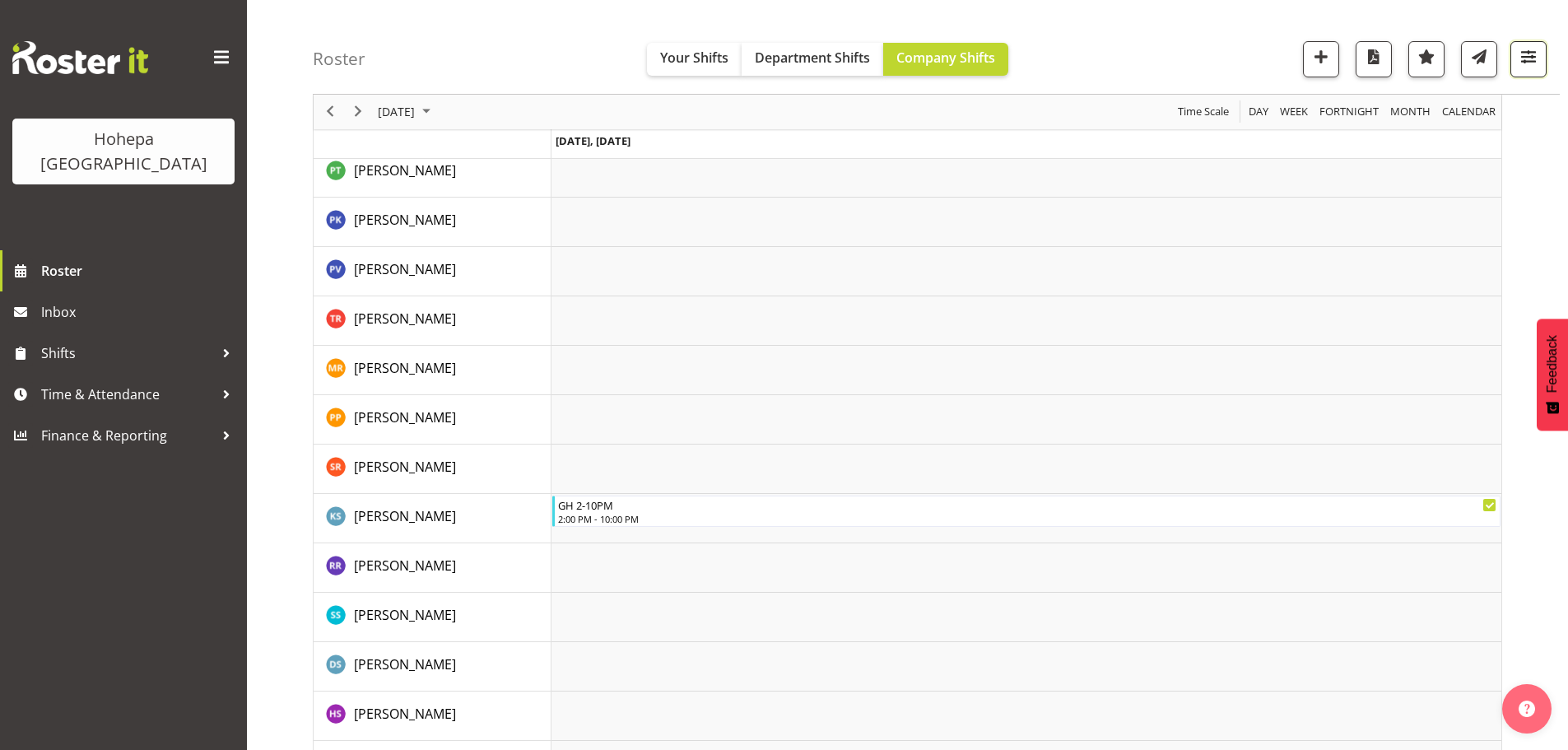
click at [1531, 65] on span "button" at bounding box center [1528, 56] width 21 height 21
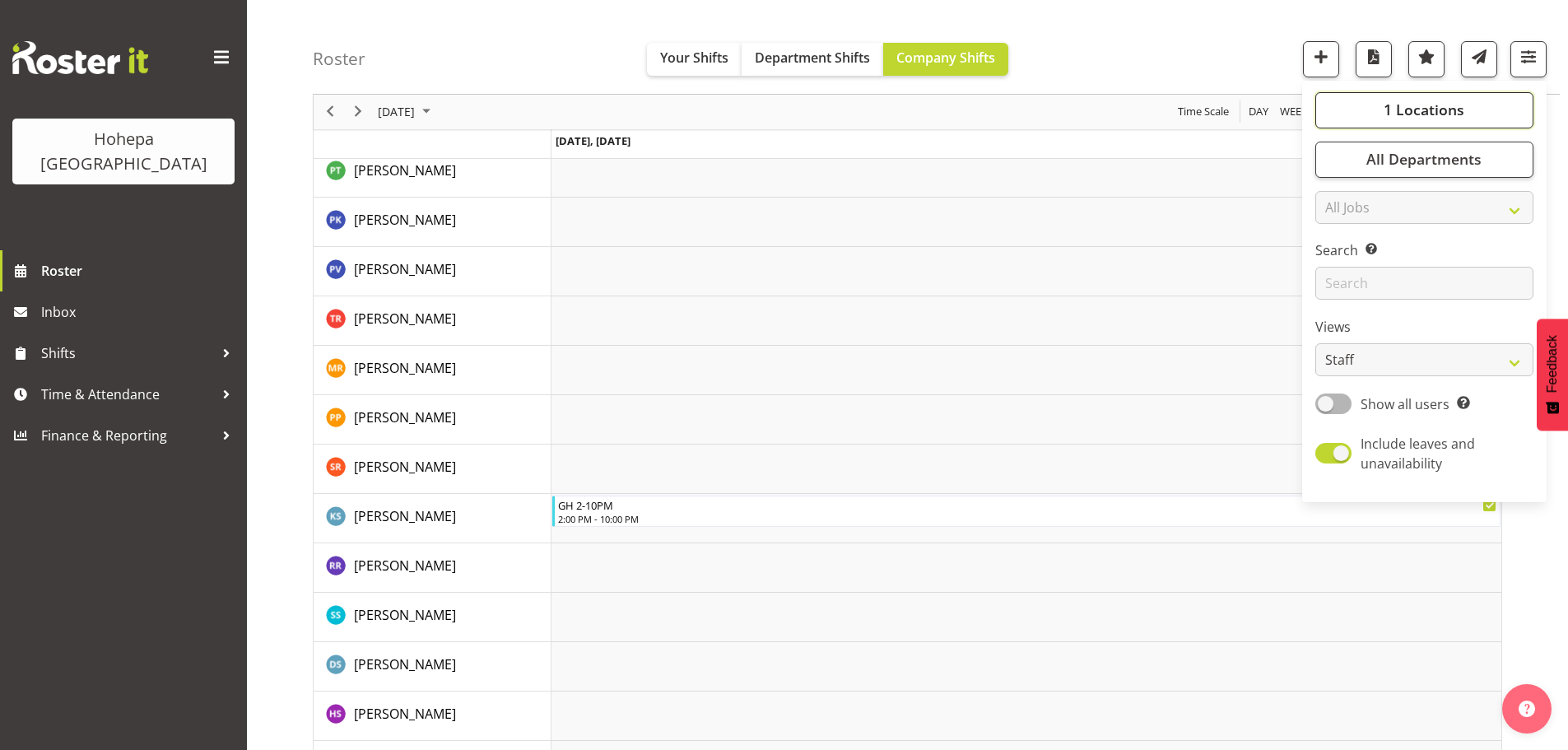
click at [1441, 102] on span "1 Locations" at bounding box center [1423, 110] width 81 height 20
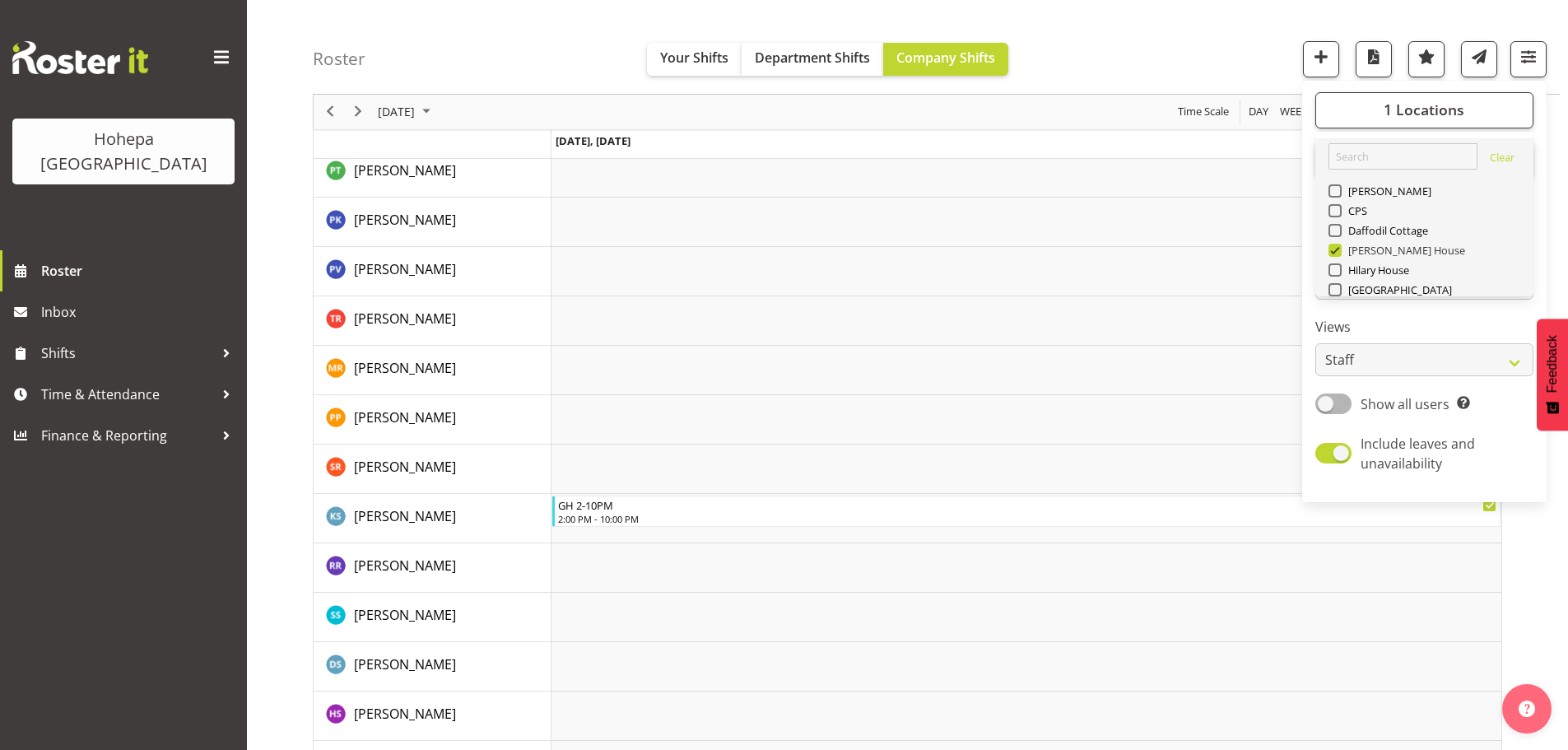
click at [1338, 252] on span at bounding box center [1335, 249] width 13 height 13
click at [1338, 252] on input "[PERSON_NAME] House" at bounding box center [1334, 250] width 11 height 11
checkbox input "false"
click at [1341, 233] on span at bounding box center [1335, 230] width 13 height 13
click at [1339, 233] on input "Daffodil Cottage" at bounding box center [1334, 231] width 11 height 11
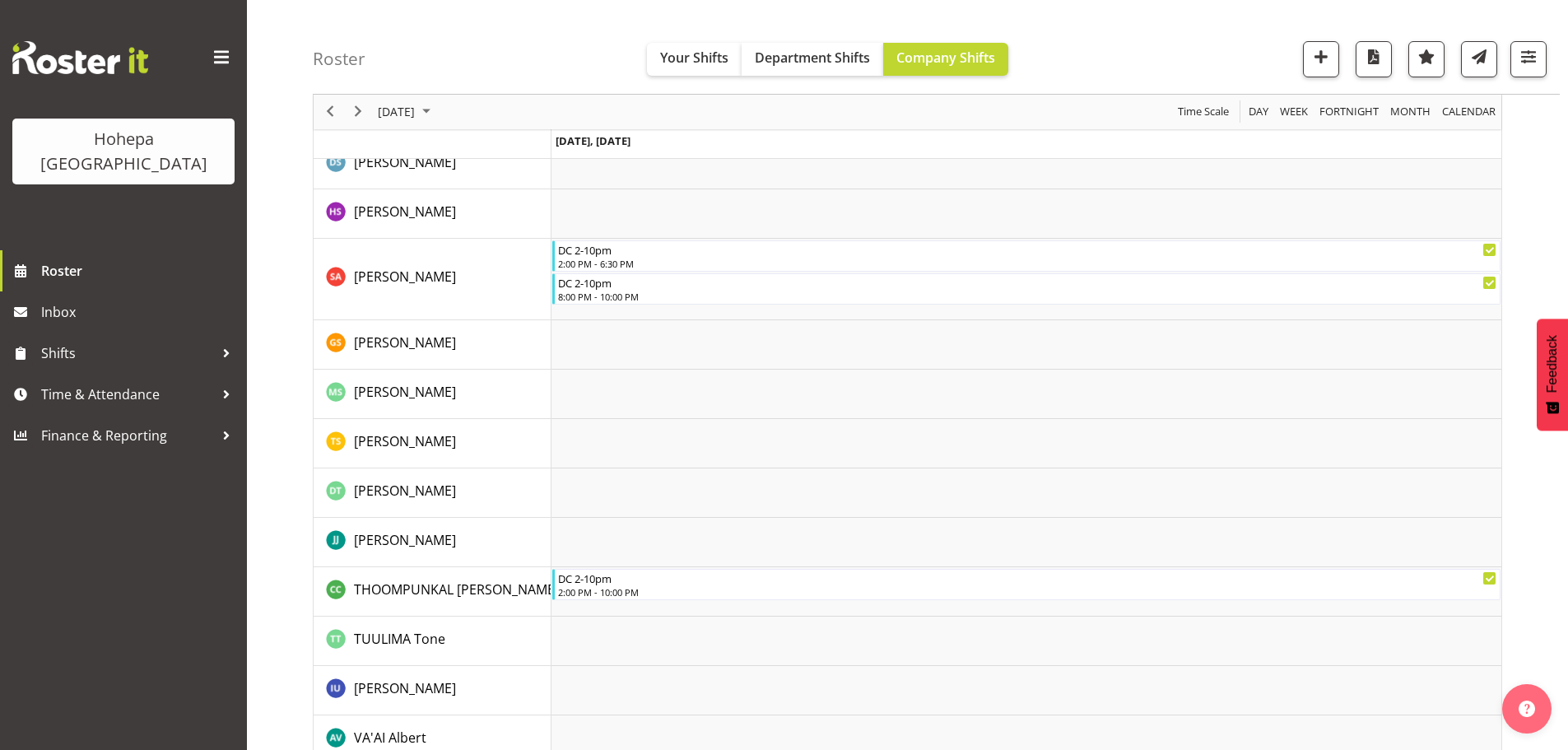
scroll to position [3457, 0]
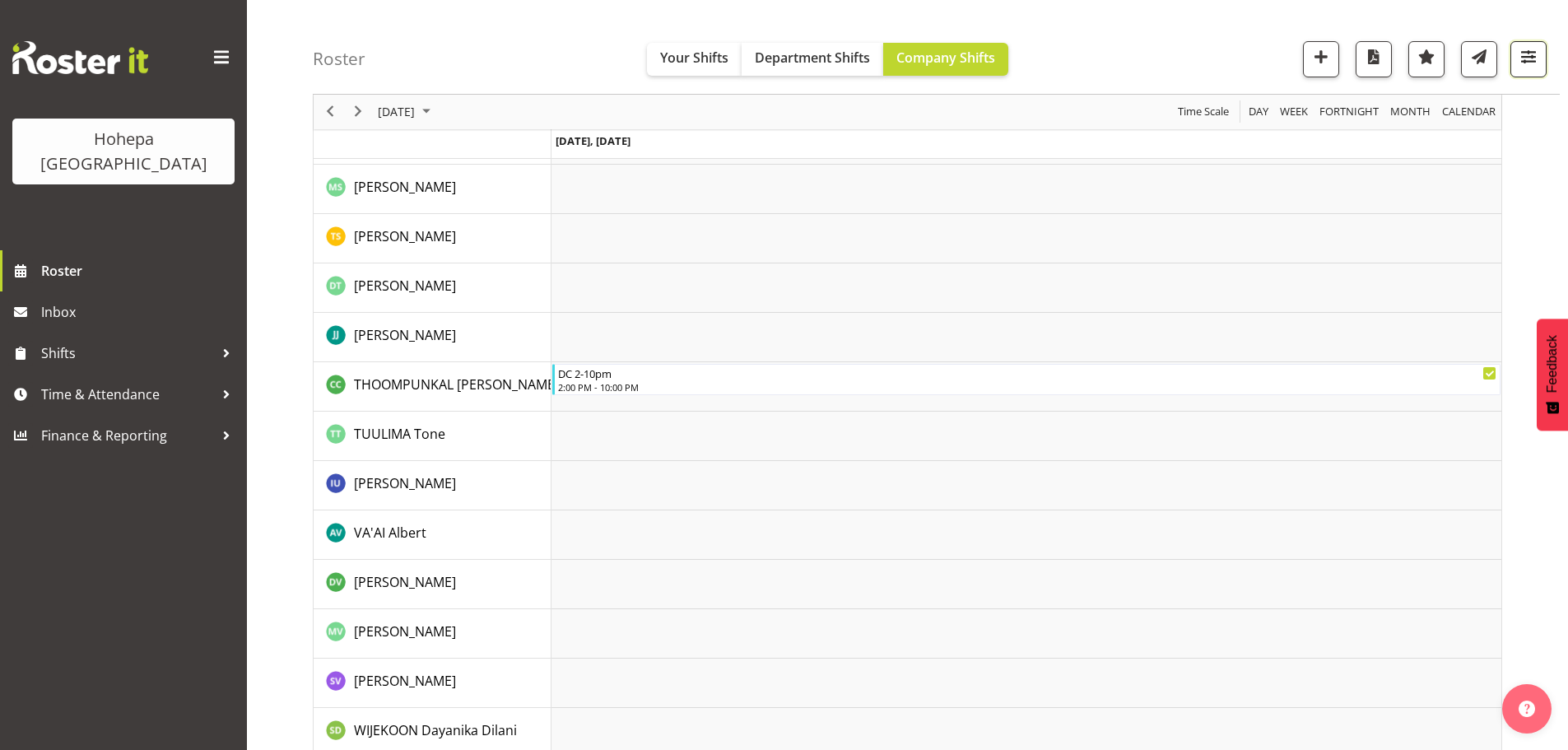
click at [1531, 53] on span "button" at bounding box center [1528, 56] width 21 height 21
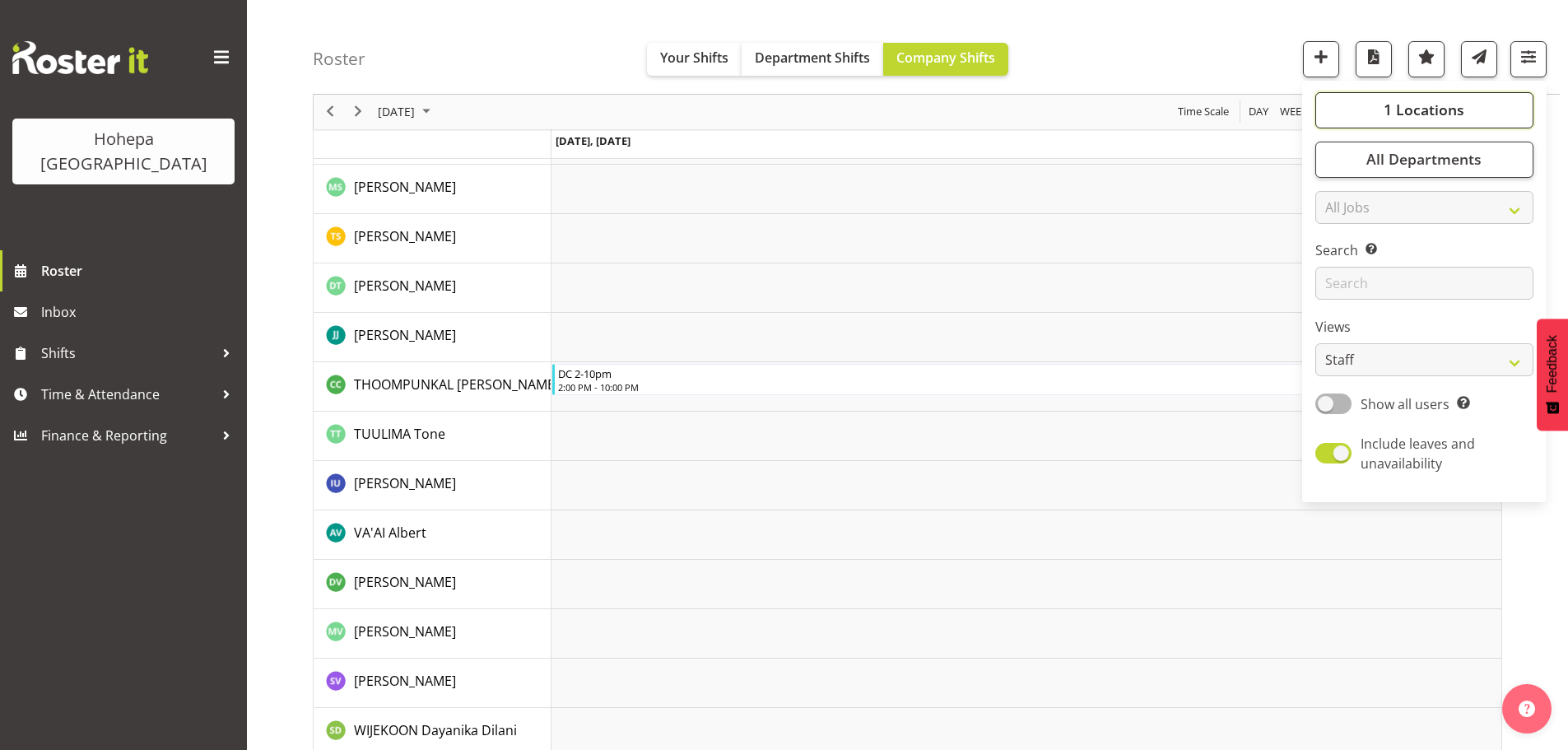
click at [1425, 109] on span "1 Locations" at bounding box center [1423, 110] width 81 height 20
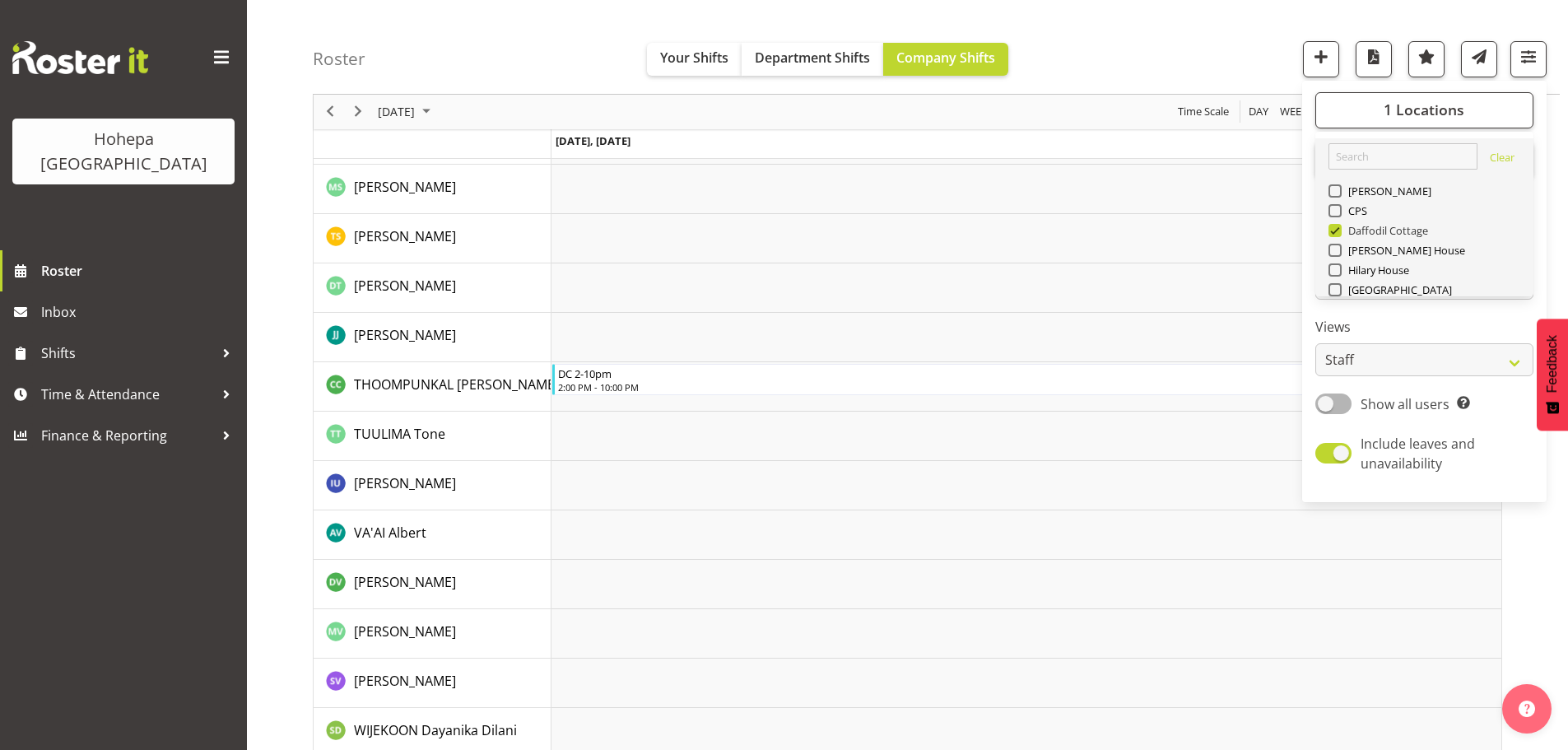
click at [1336, 231] on span at bounding box center [1335, 230] width 13 height 13
click at [1336, 231] on input "Daffodil Cottage" at bounding box center [1334, 231] width 11 height 11
checkbox input "false"
click at [1341, 269] on span at bounding box center [1335, 269] width 13 height 13
click at [1339, 269] on input "Hilary House" at bounding box center [1334, 270] width 11 height 11
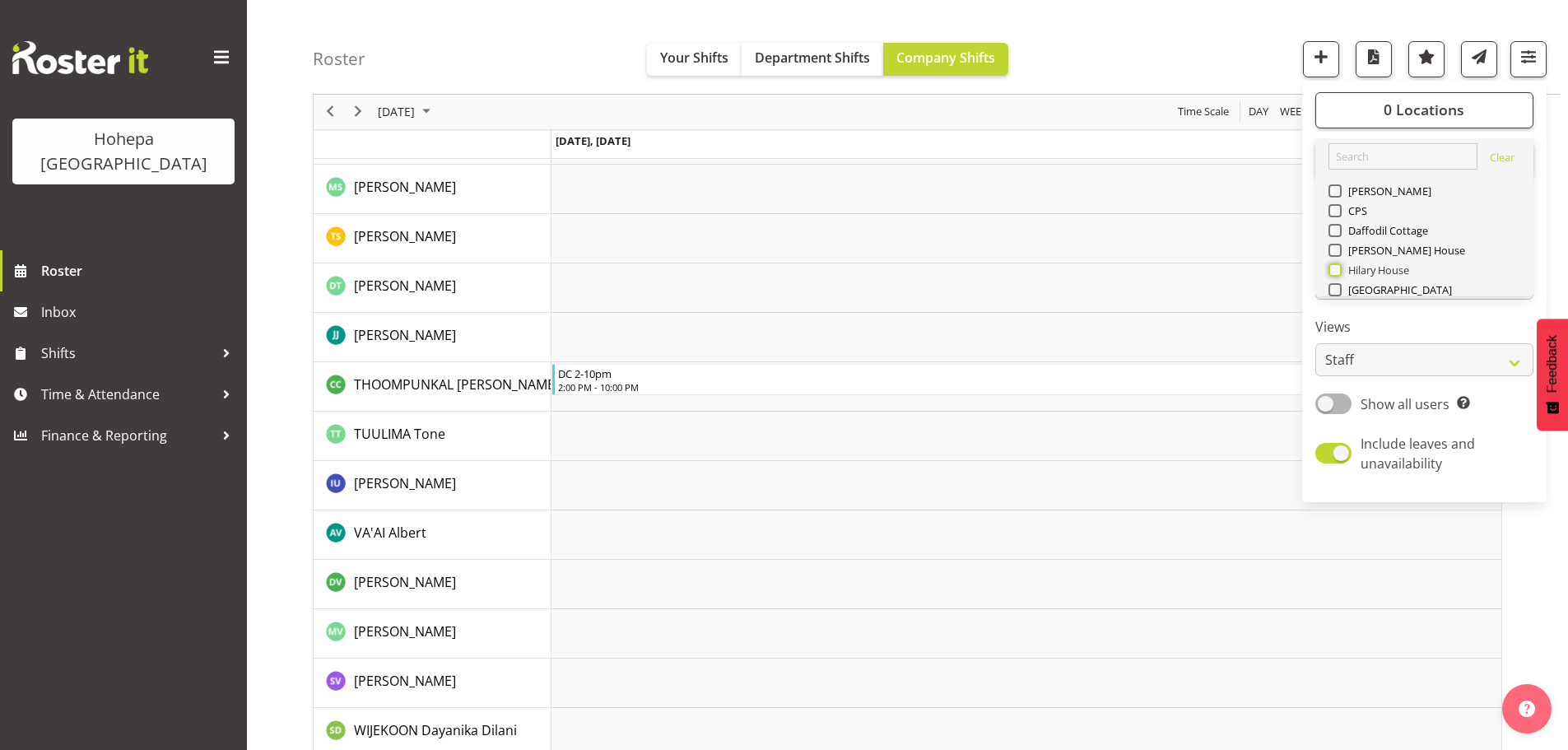
checkbox input "true"
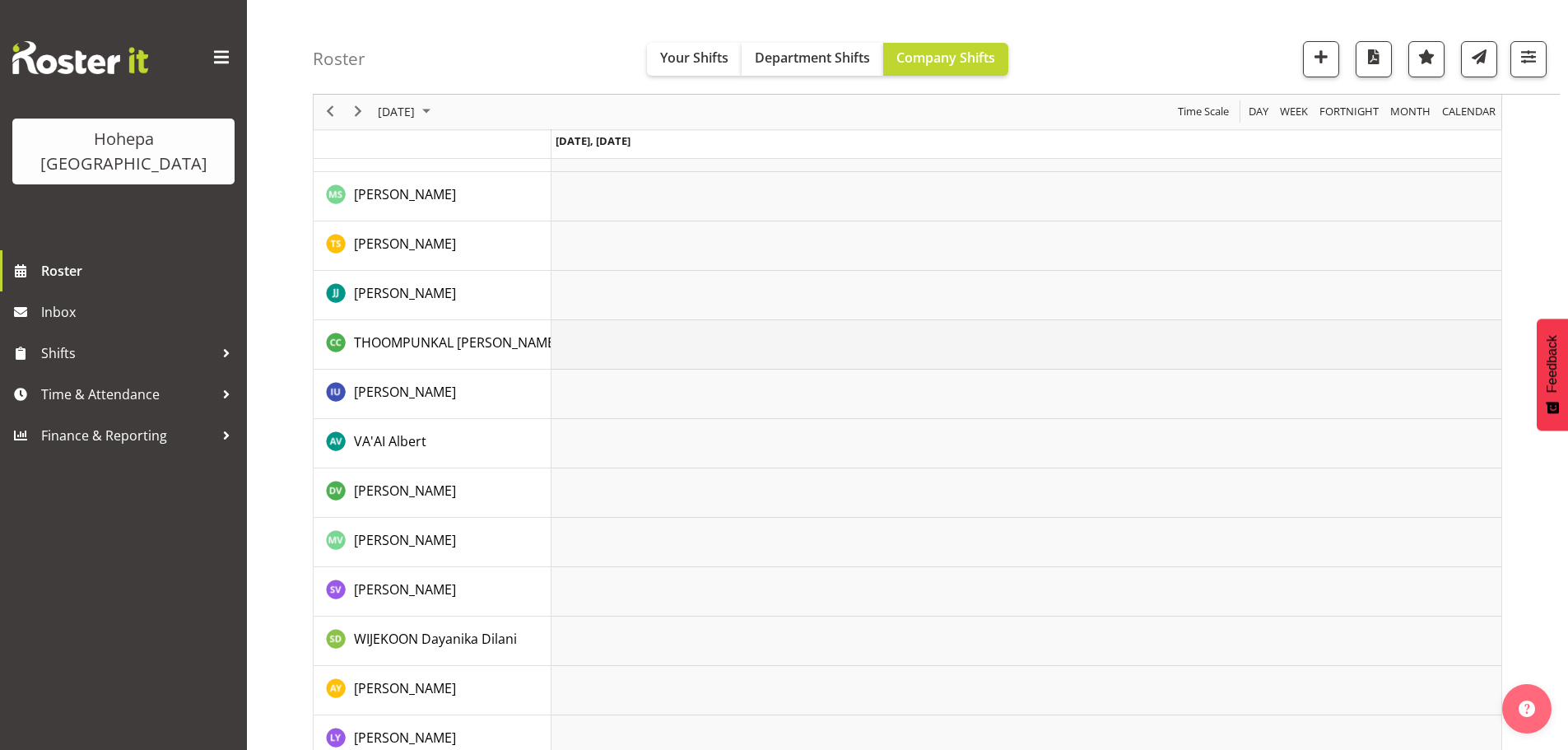
scroll to position [3083, 0]
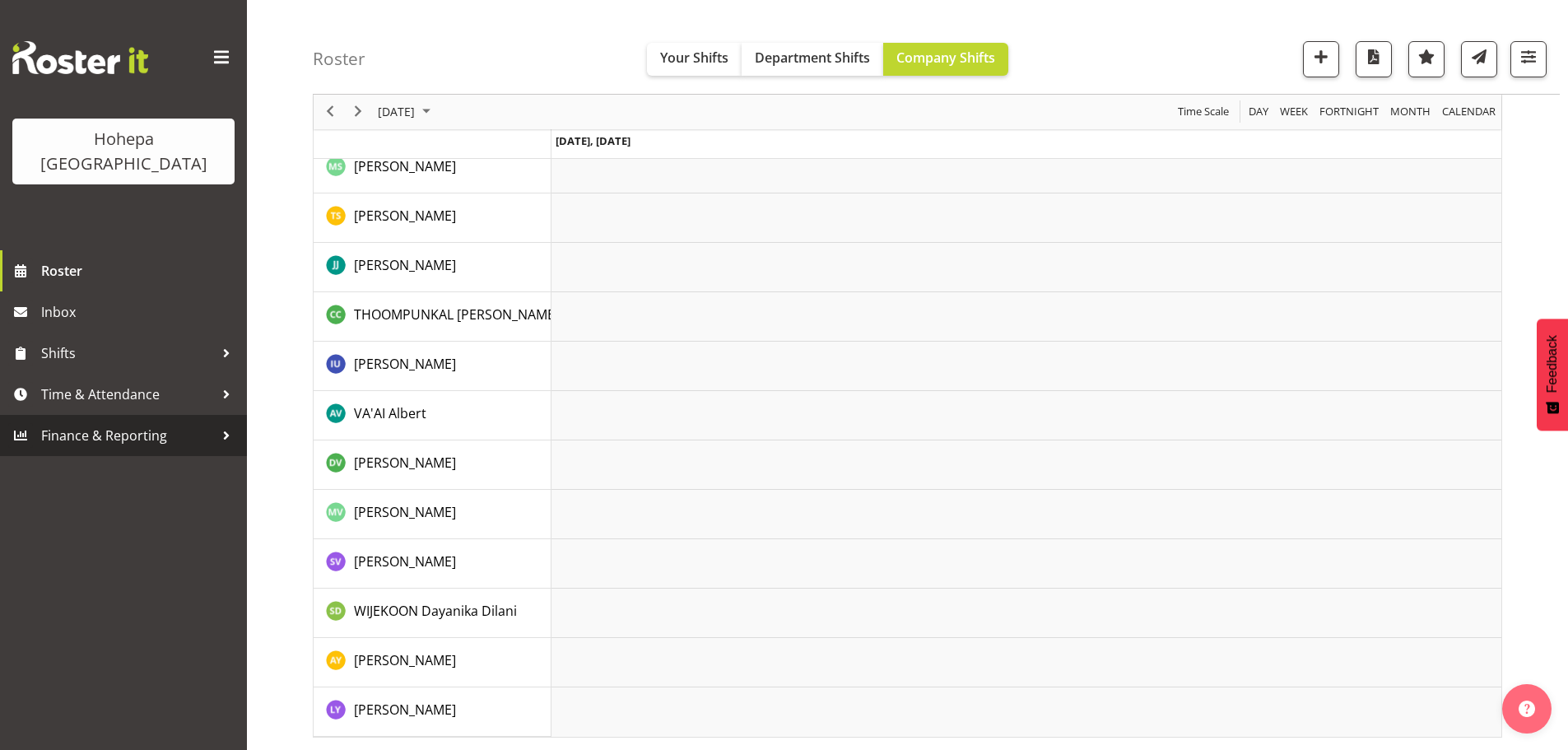
click at [59, 423] on span "Finance & Reporting" at bounding box center [127, 435] width 173 height 25
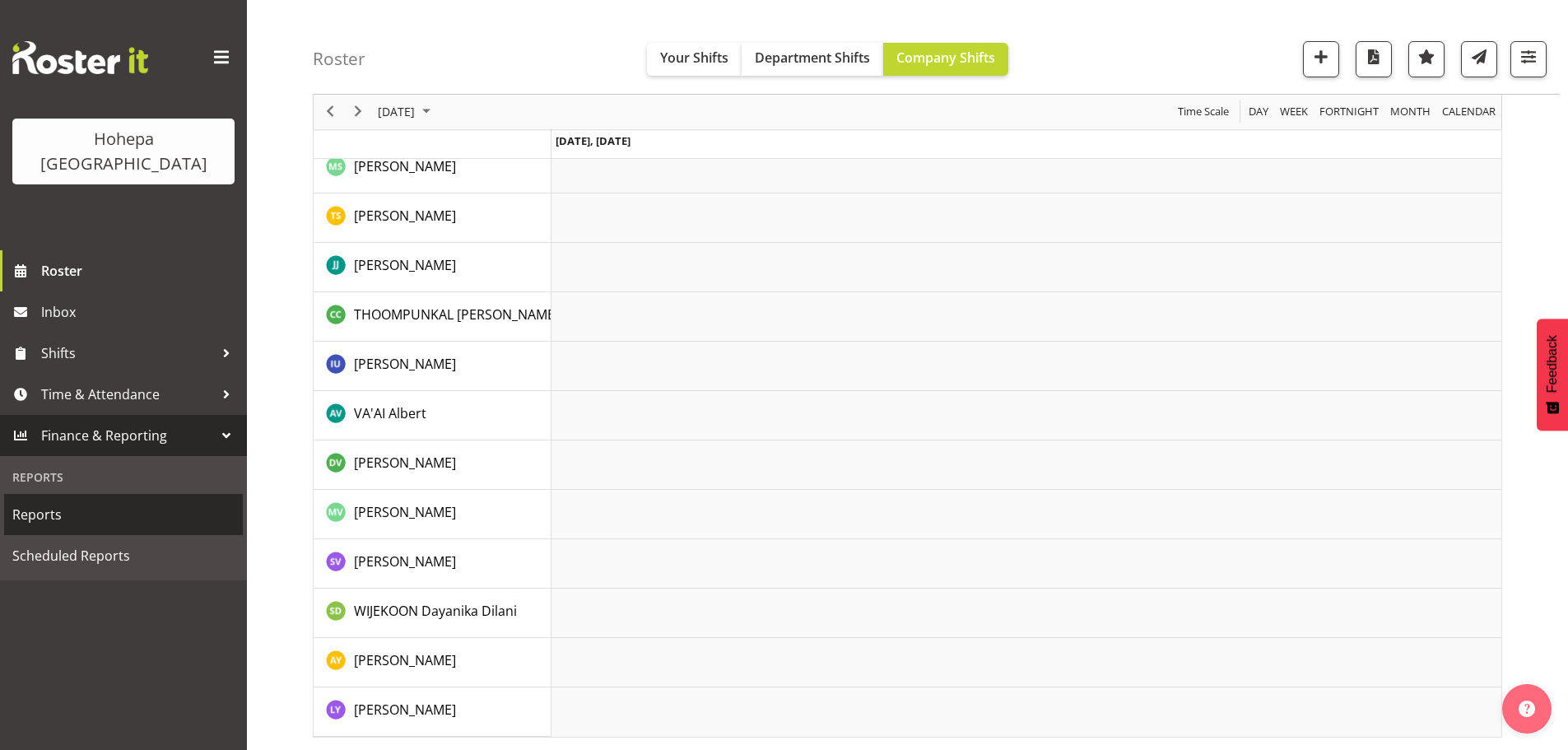
click at [54, 502] on span "Reports" at bounding box center [123, 514] width 222 height 25
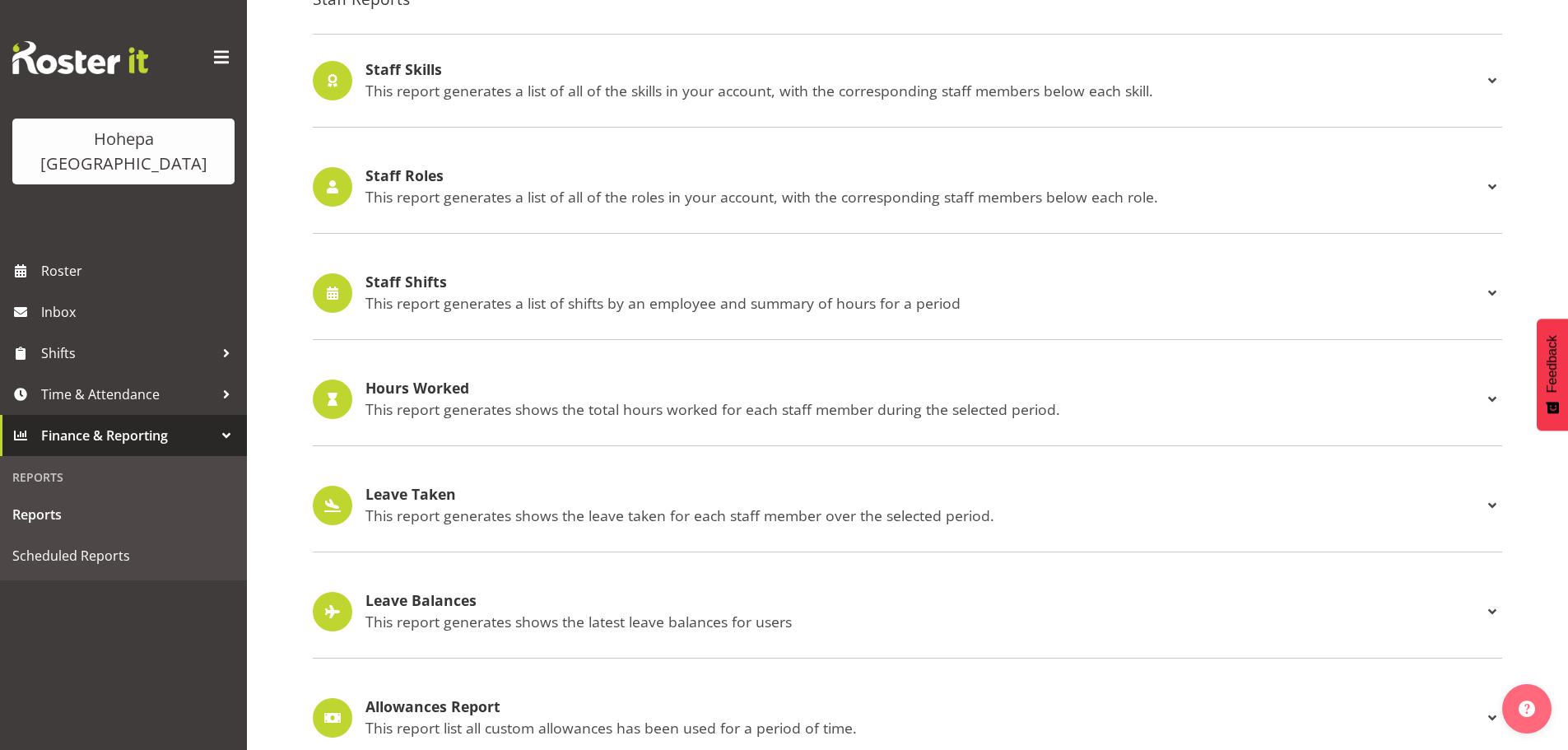
scroll to position [1531, 0]
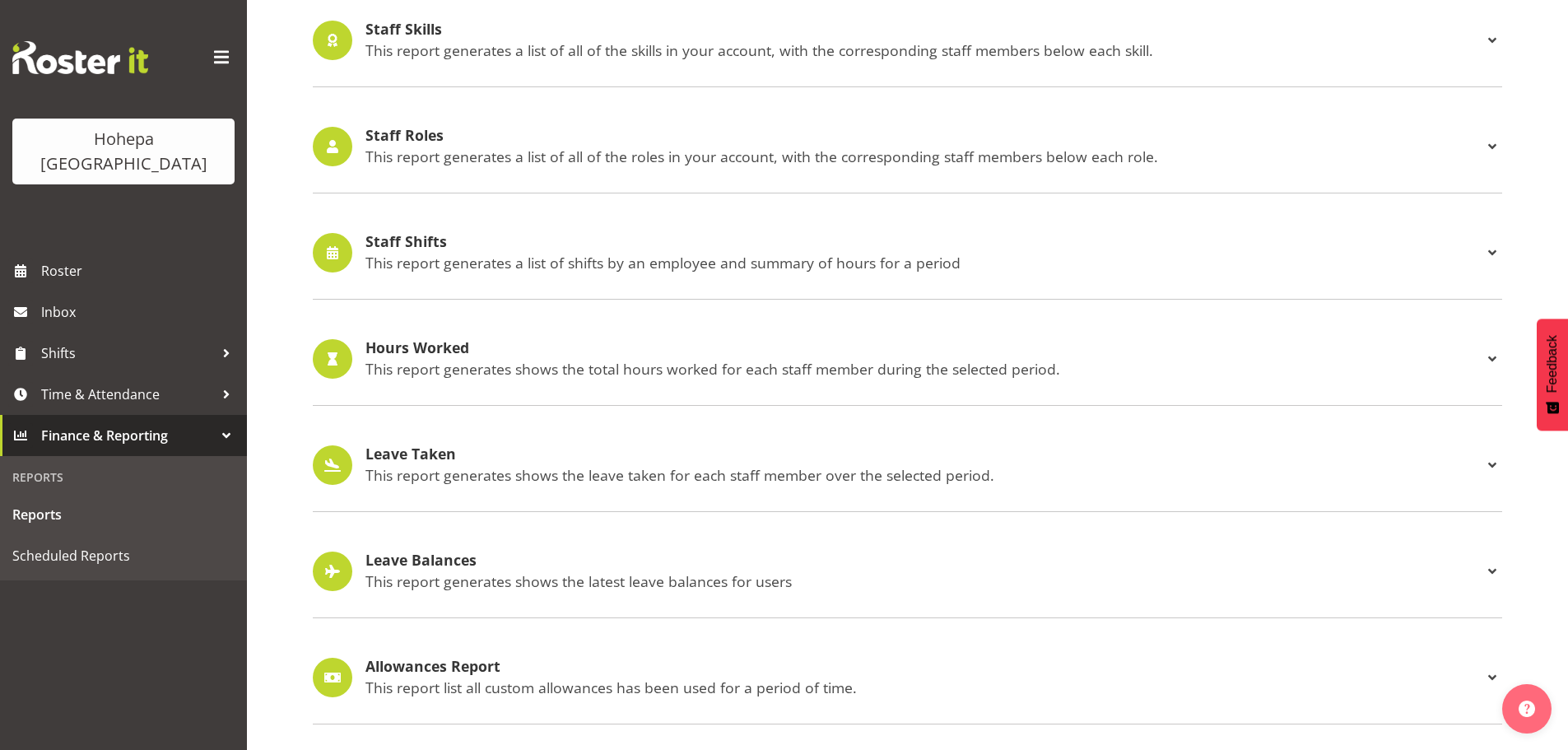
click at [423, 235] on h4 "Staff Shifts" at bounding box center [924, 242] width 1117 height 16
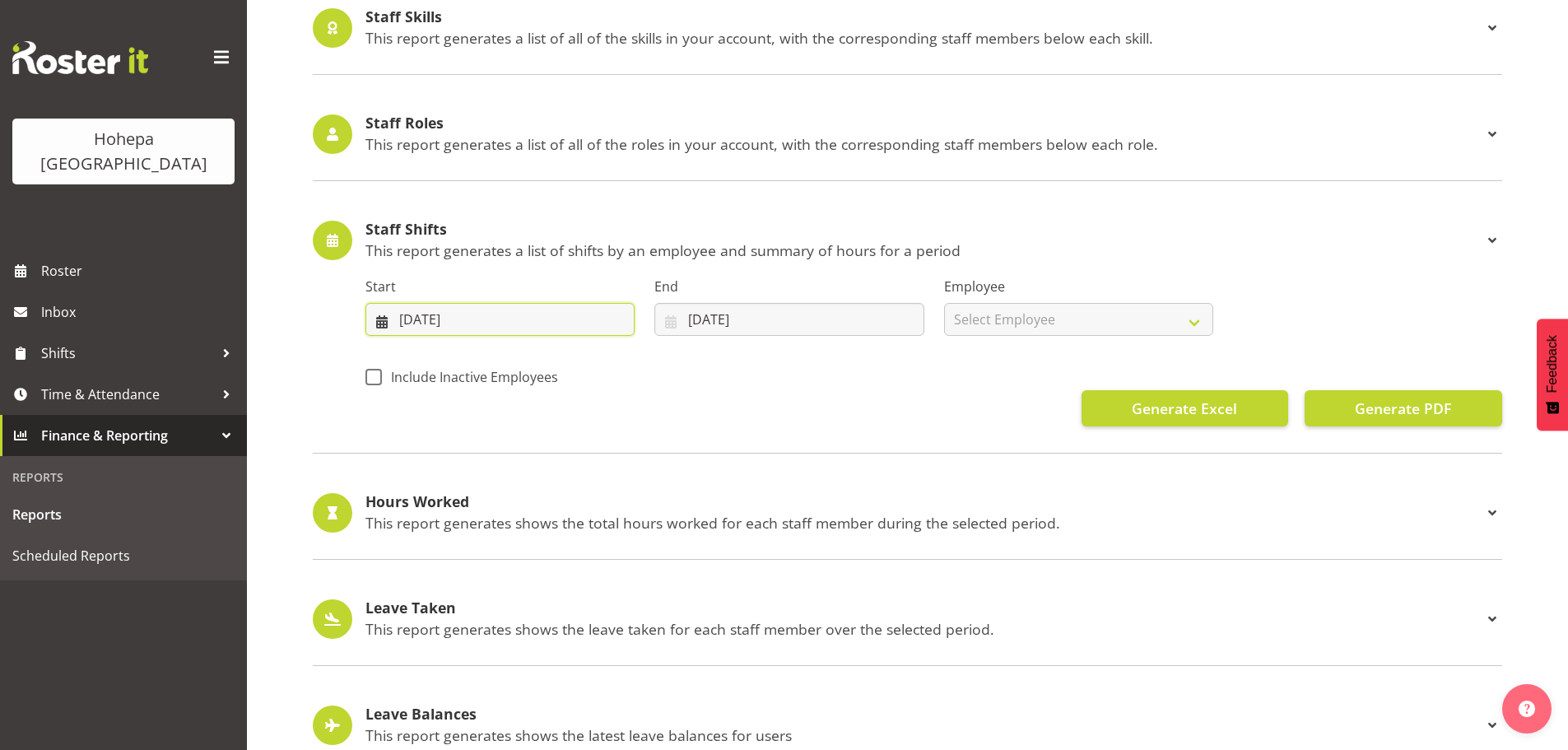
click at [407, 326] on input "24/09/2025" at bounding box center [500, 319] width 269 height 33
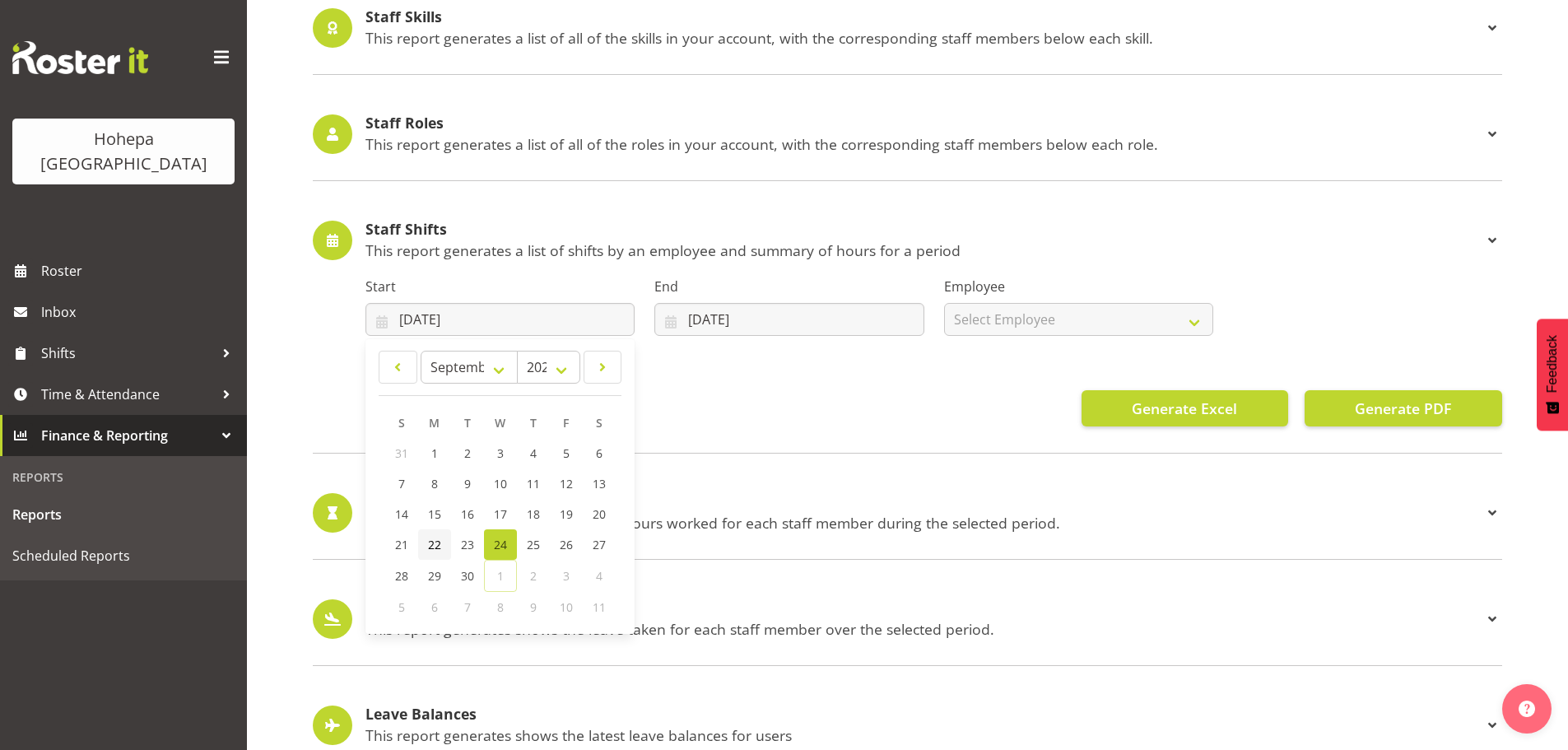
click at [431, 543] on span "22" at bounding box center [434, 544] width 13 height 15
type input "22/09/2025"
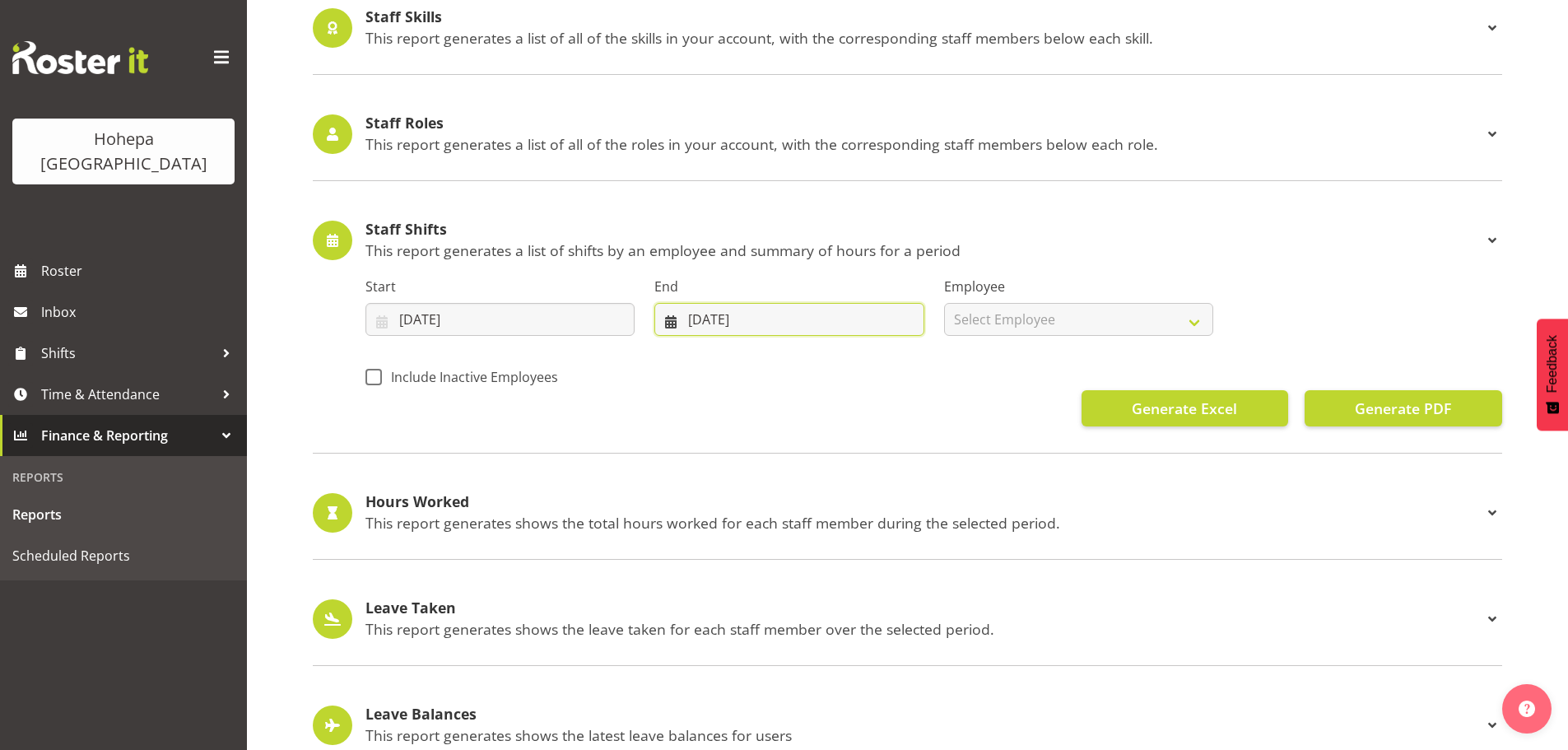
click at [701, 323] on input "[DATE]" at bounding box center [789, 319] width 269 height 33
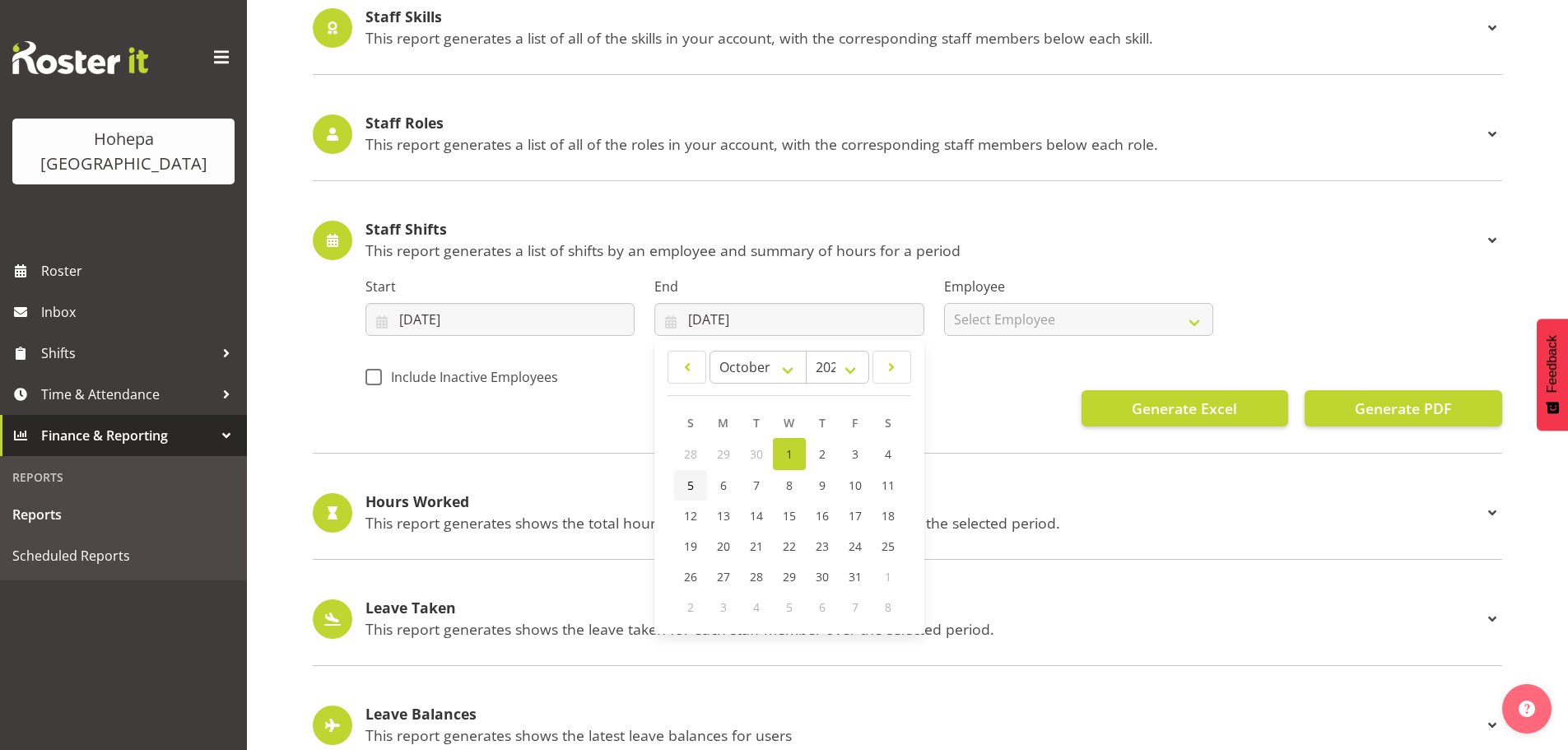
click at [687, 488] on span "5" at bounding box center [690, 485] width 7 height 15
type input "05/10/2025"
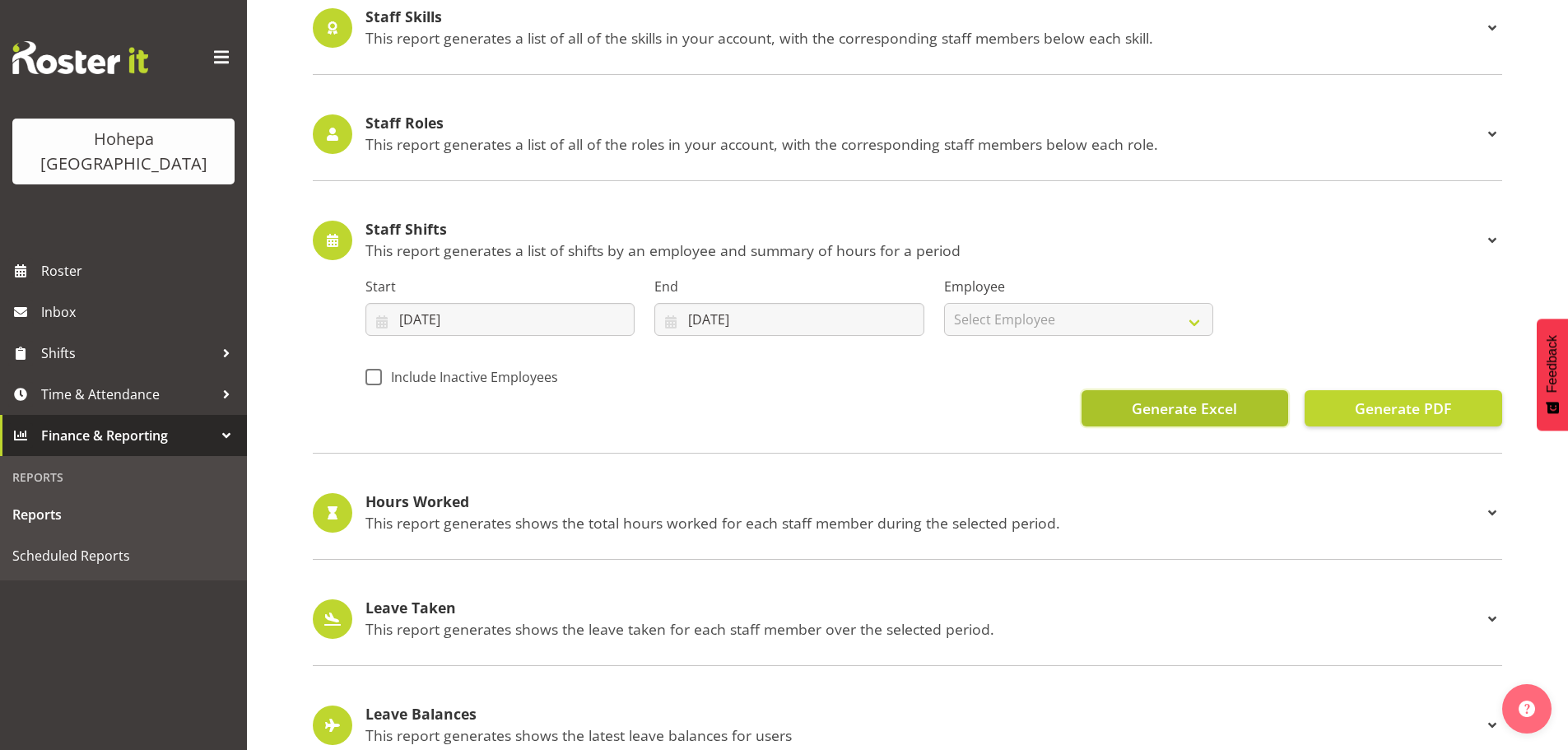
click at [1144, 413] on span "Generate Excel" at bounding box center [1184, 408] width 106 height 21
